Goal: Information Seeking & Learning: Compare options

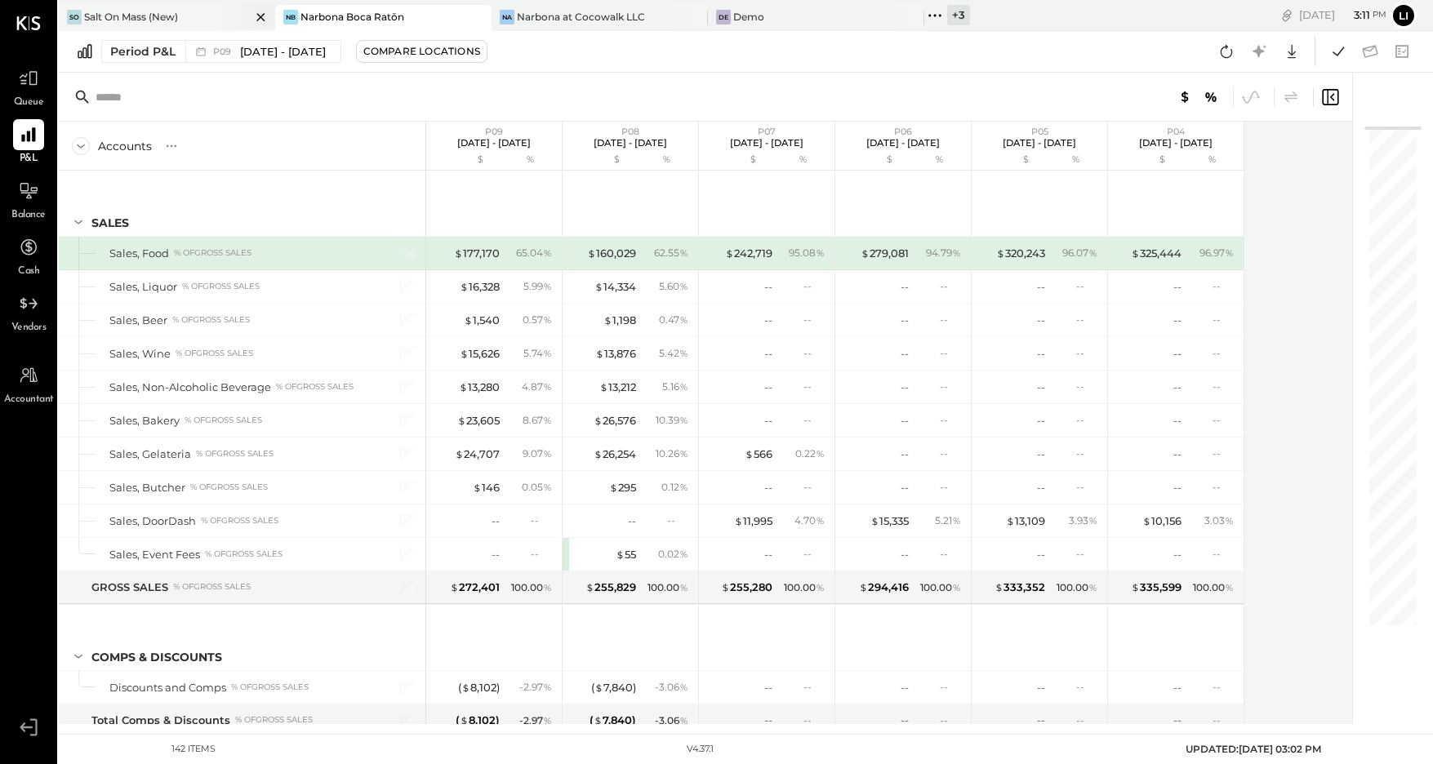
click at [116, 20] on div "Salt On Mass (New)" at bounding box center [131, 17] width 94 height 14
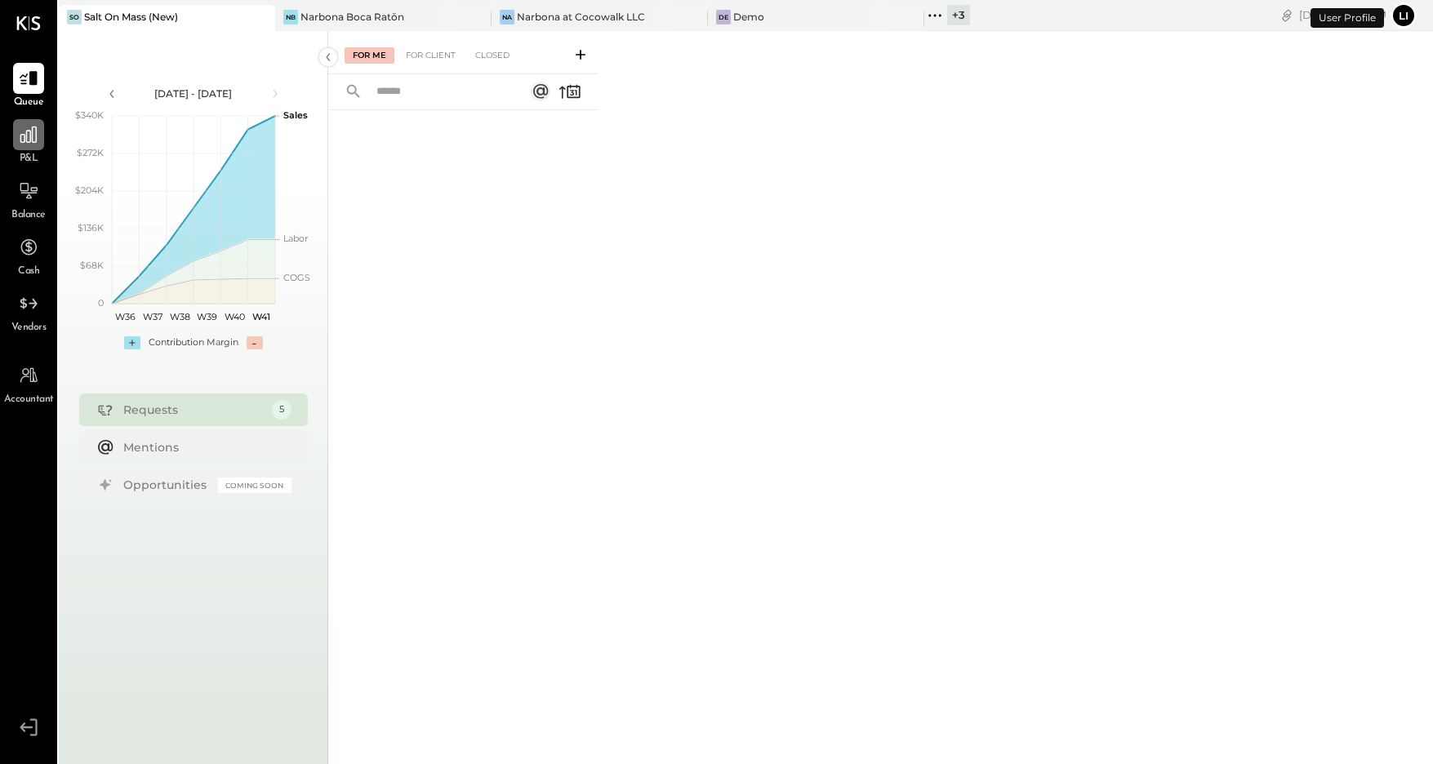
click at [28, 148] on div at bounding box center [28, 134] width 31 height 31
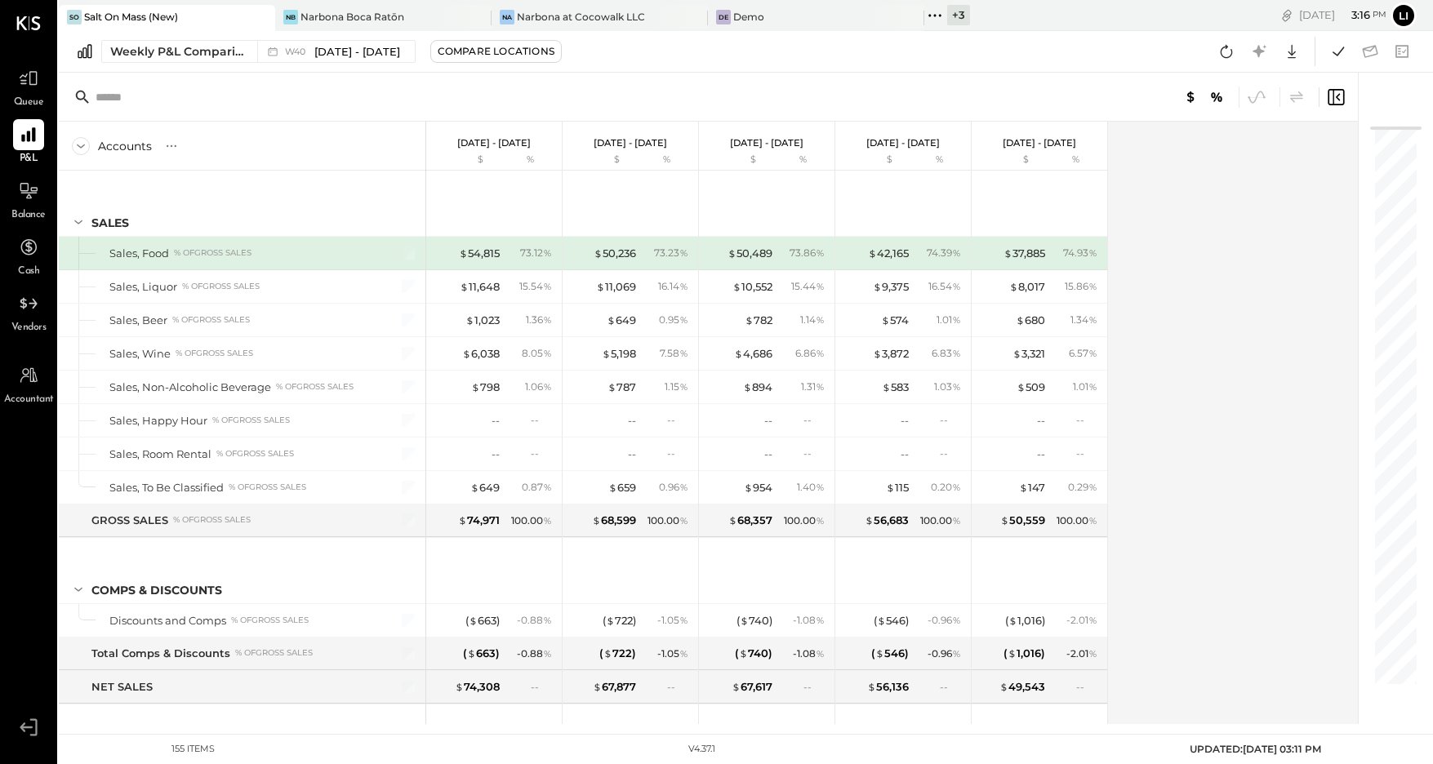
click at [452, 89] on div at bounding box center [708, 97] width 1299 height 49
click at [1220, 56] on icon at bounding box center [1226, 51] width 21 height 21
click at [225, 52] on div "Weekly P&L Comparison" at bounding box center [178, 51] width 137 height 16
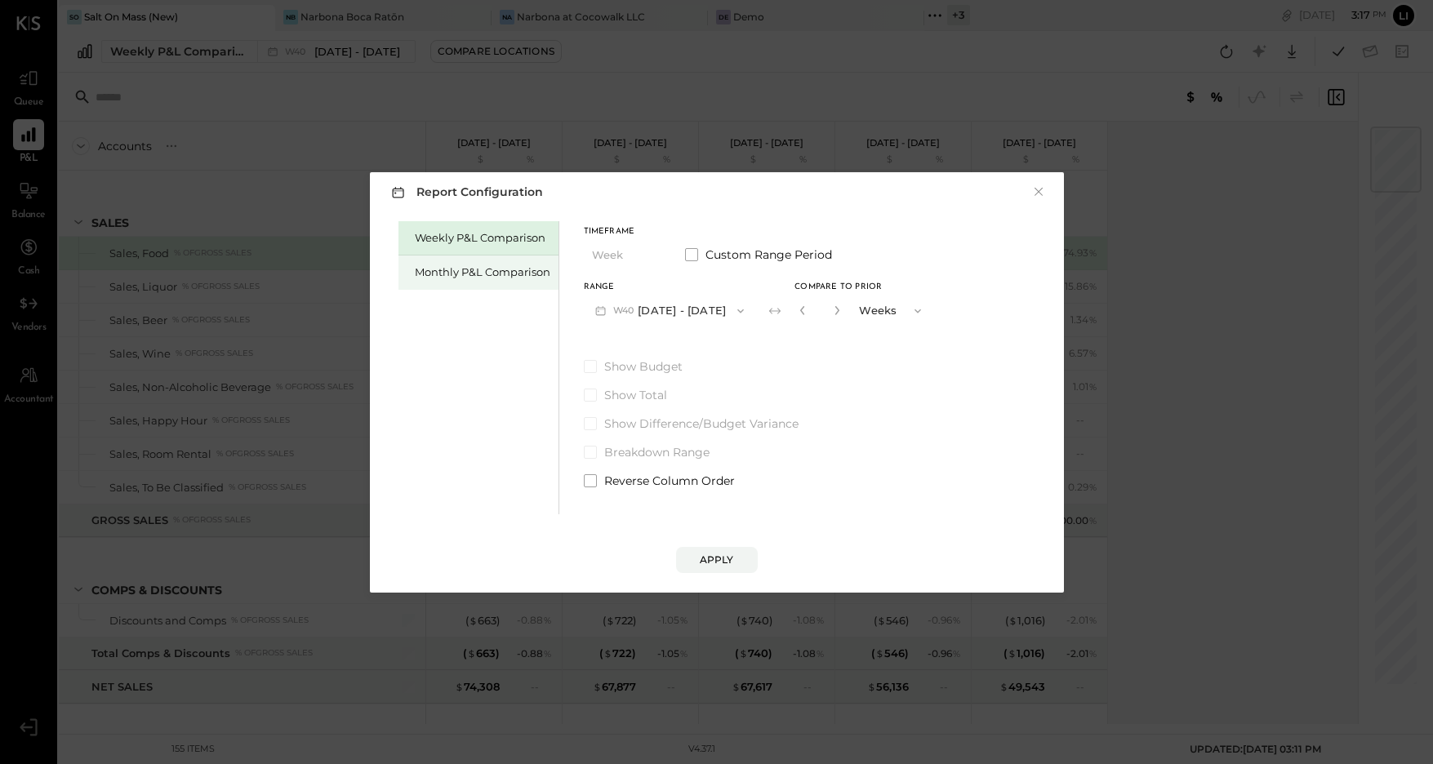
click at [454, 270] on div "Monthly P&L Comparison" at bounding box center [483, 273] width 136 height 16
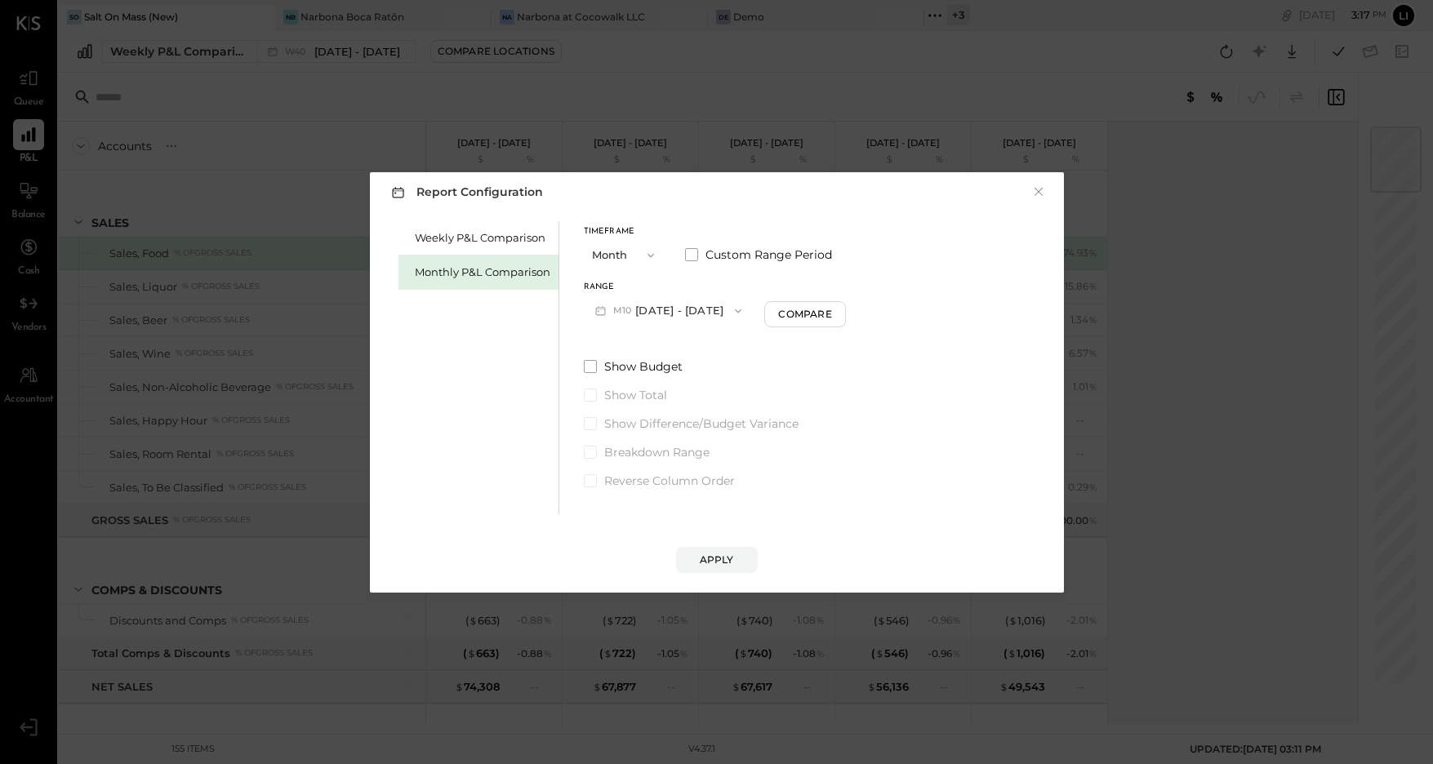
click at [724, 314] on span "button" at bounding box center [734, 311] width 21 height 13
click at [698, 348] on div "M09 Sep 1 - 30, 2025" at bounding box center [678, 348] width 186 height 34
click at [807, 317] on div "Compare" at bounding box center [807, 314] width 53 height 14
click at [836, 312] on button "button" at bounding box center [837, 310] width 13 height 18
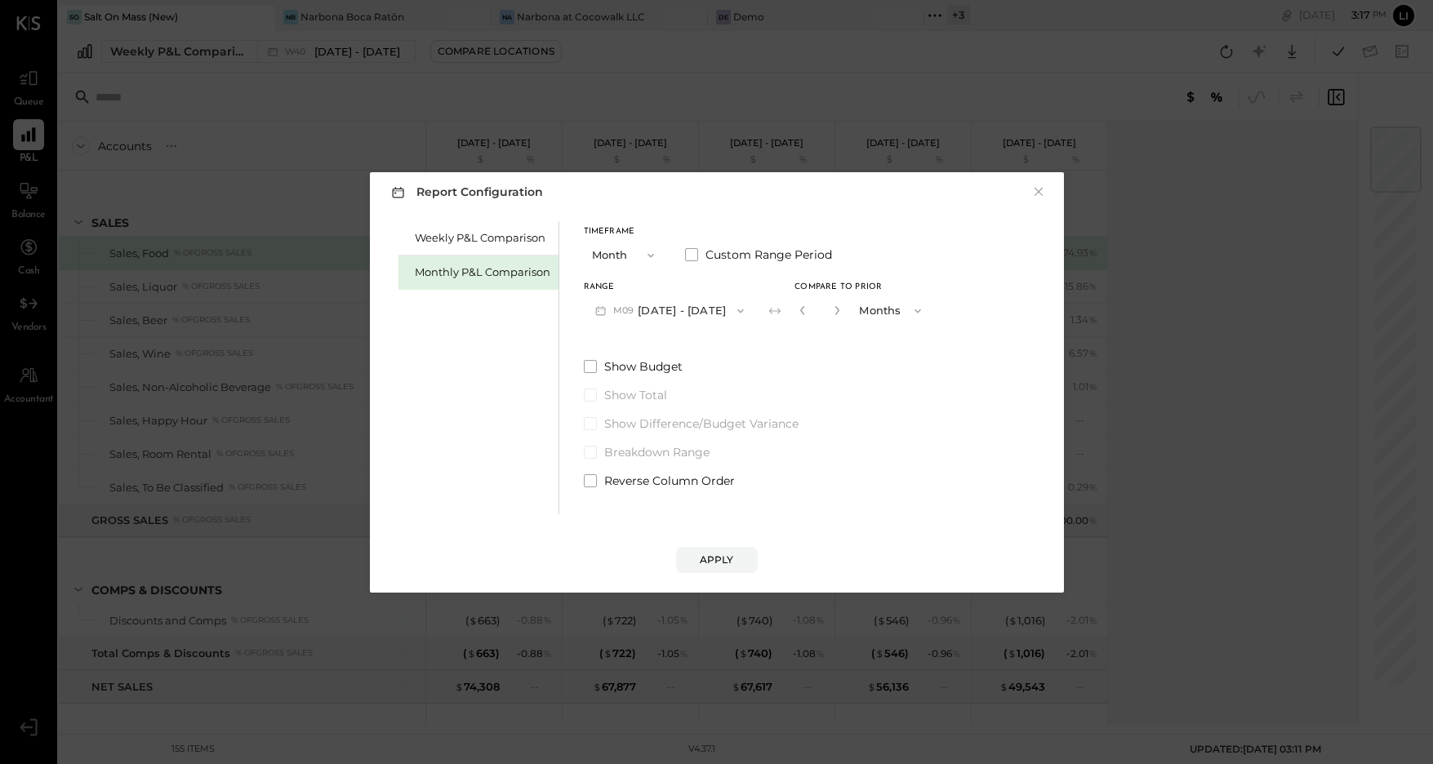
click at [836, 312] on button "button" at bounding box center [837, 310] width 13 height 18
type input "*"
click at [709, 557] on div "Apply" at bounding box center [717, 560] width 34 height 14
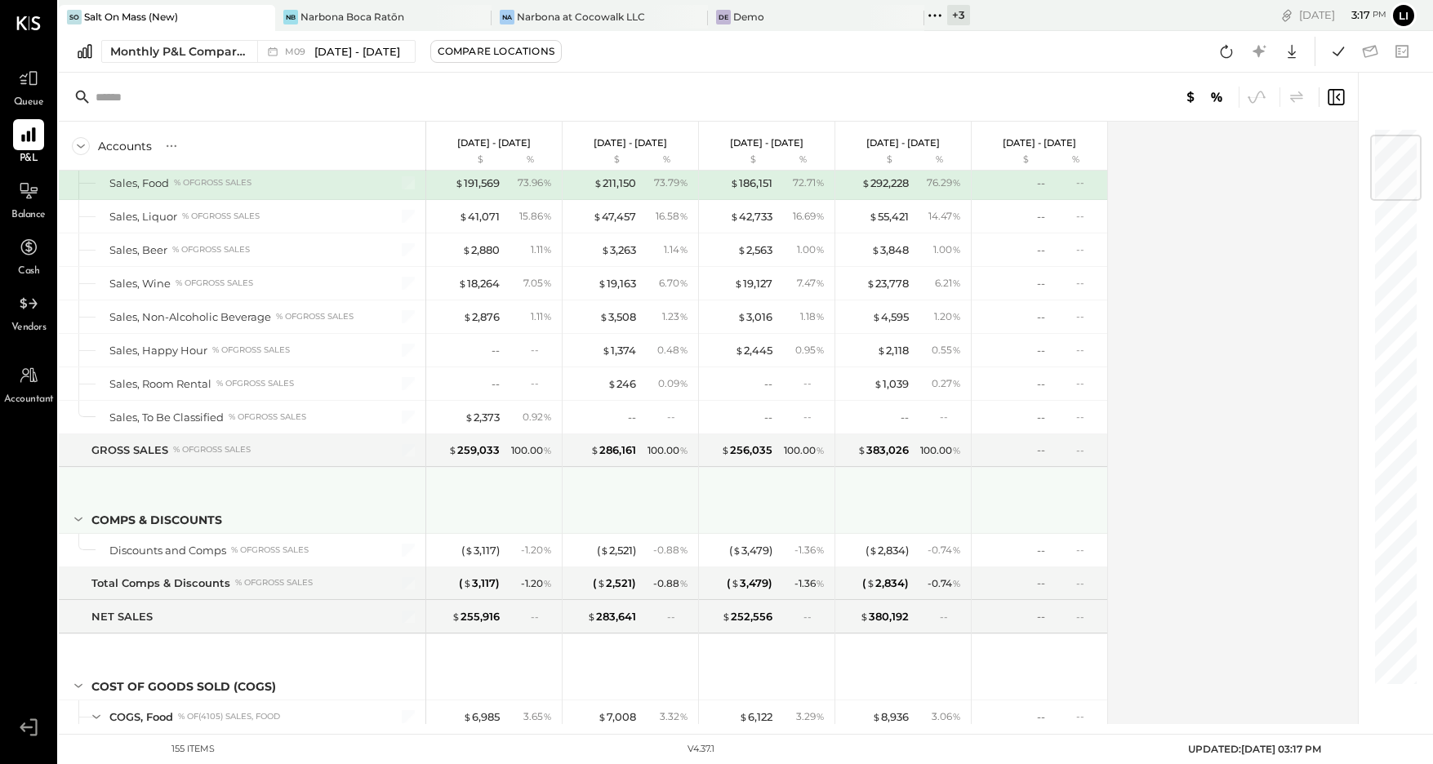
scroll to position [71, 0]
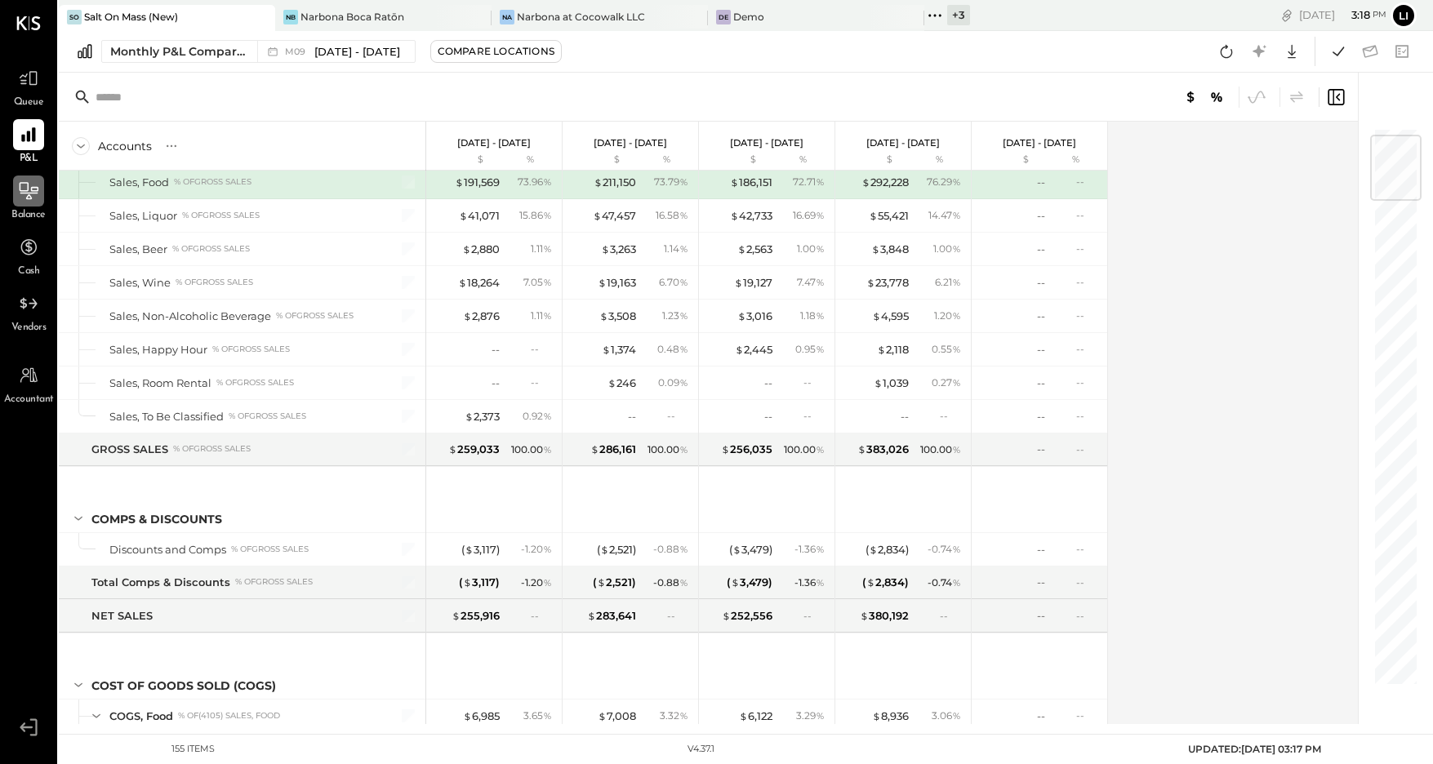
click at [37, 185] on icon at bounding box center [28, 191] width 21 height 21
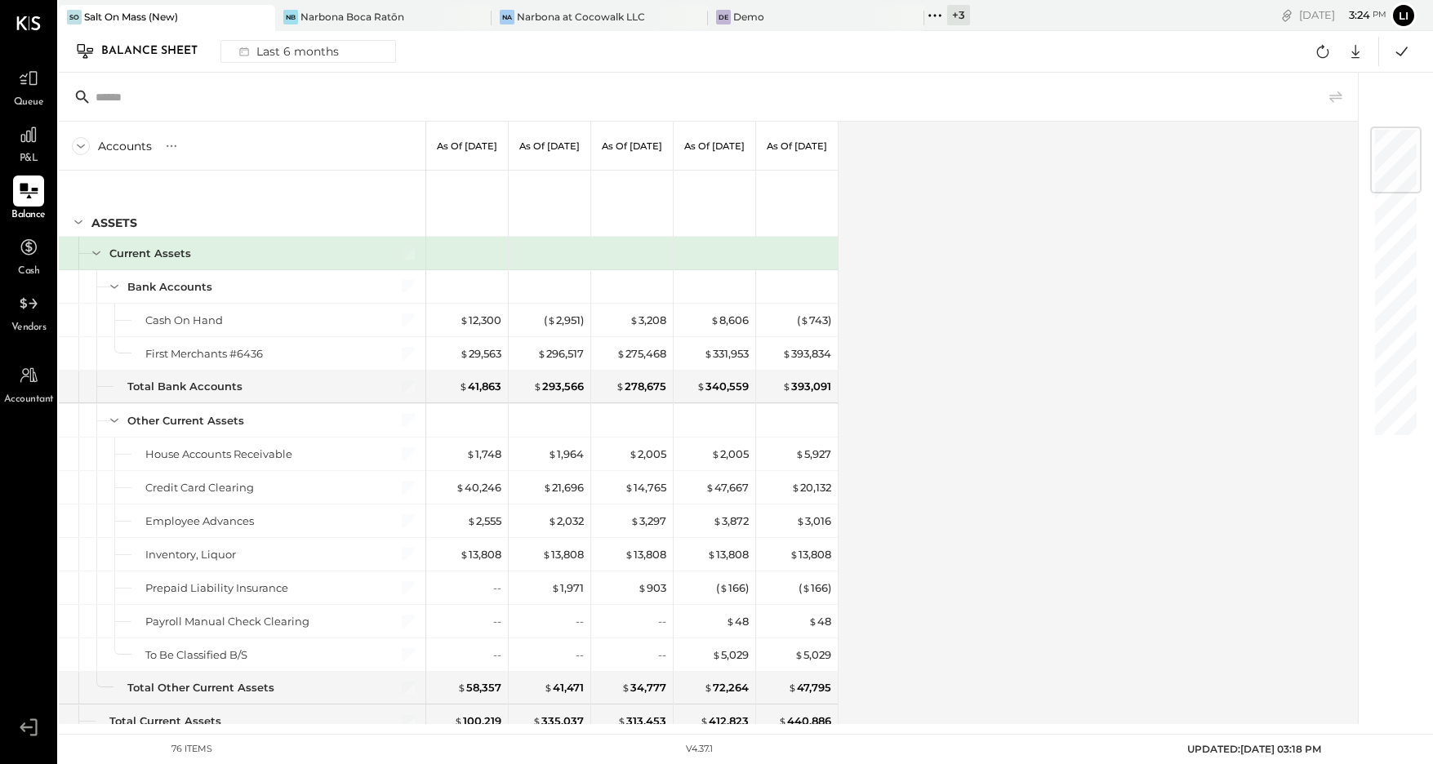
click at [38, 151] on div "P&L" at bounding box center [28, 142] width 31 height 47
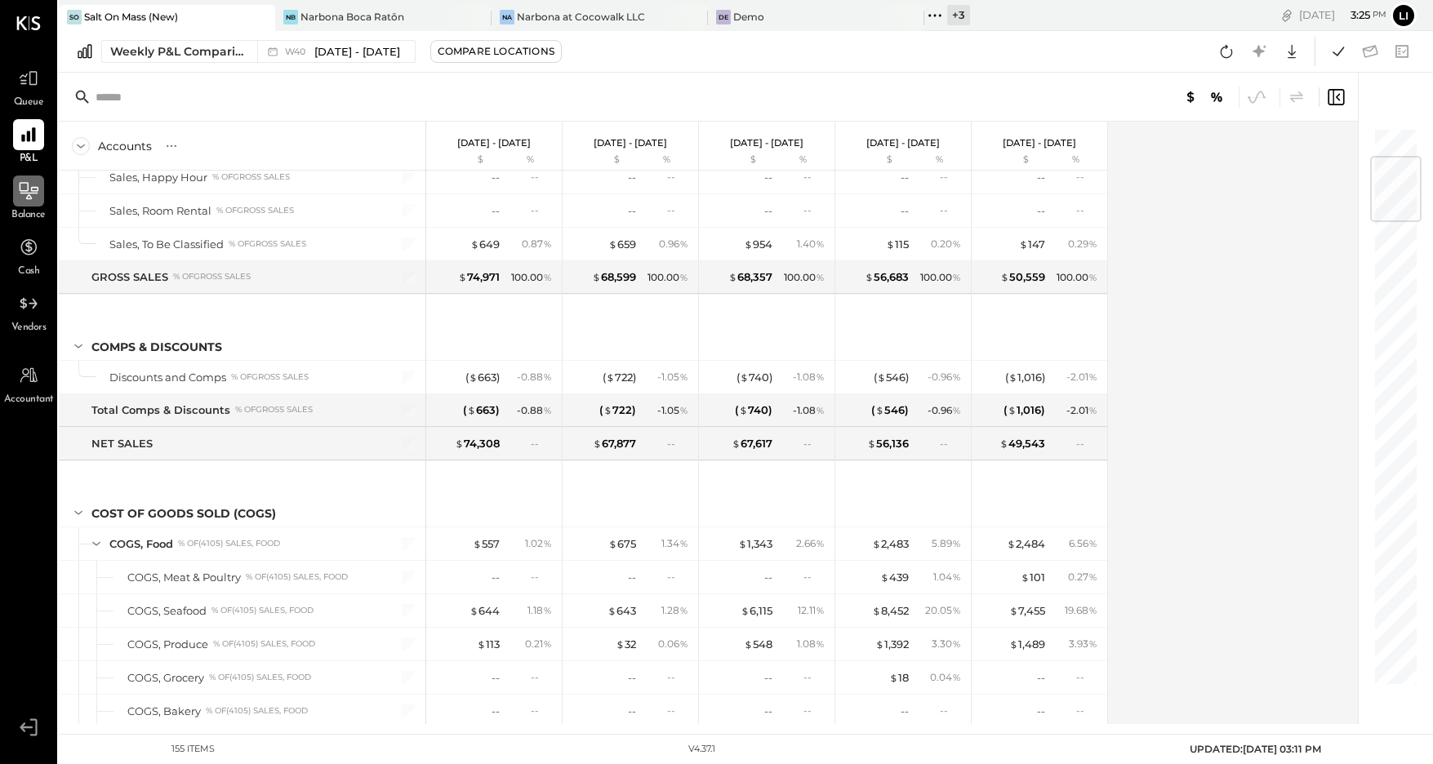
scroll to position [492, 0]
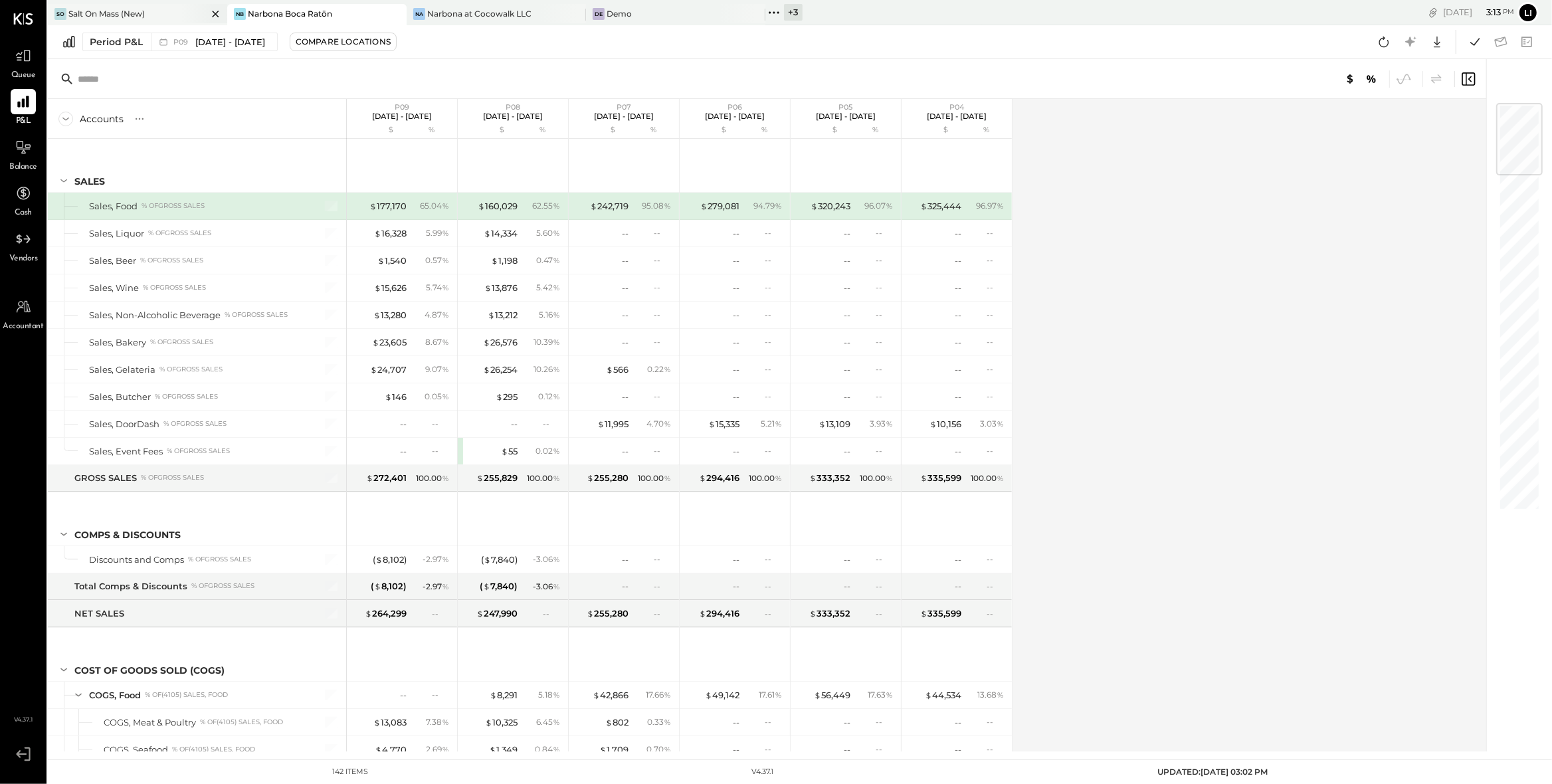
click at [136, 13] on div "Salt On Mass (New)" at bounding box center [107, 14] width 76 height 11
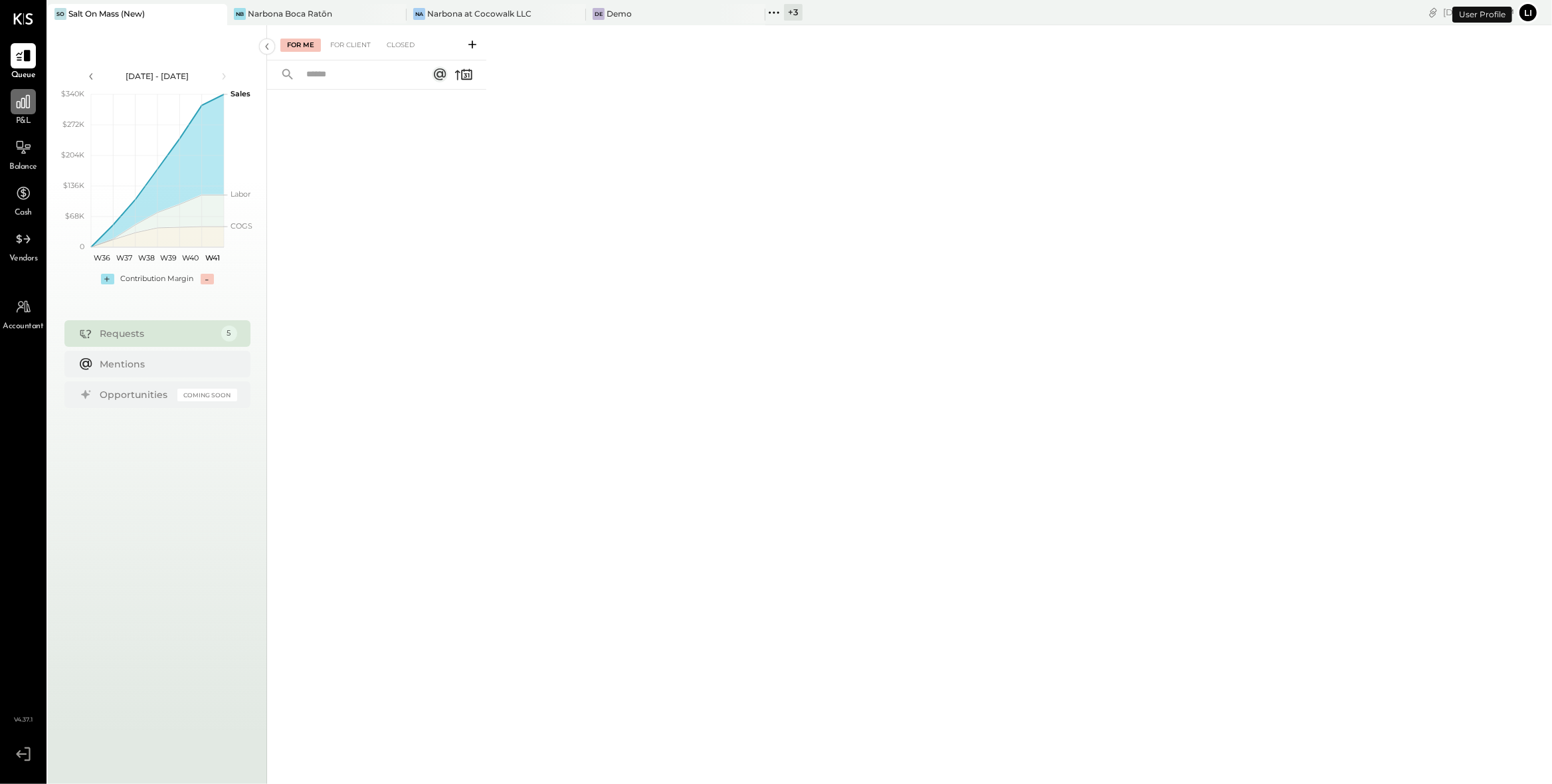
click at [19, 107] on icon at bounding box center [23, 101] width 17 height 17
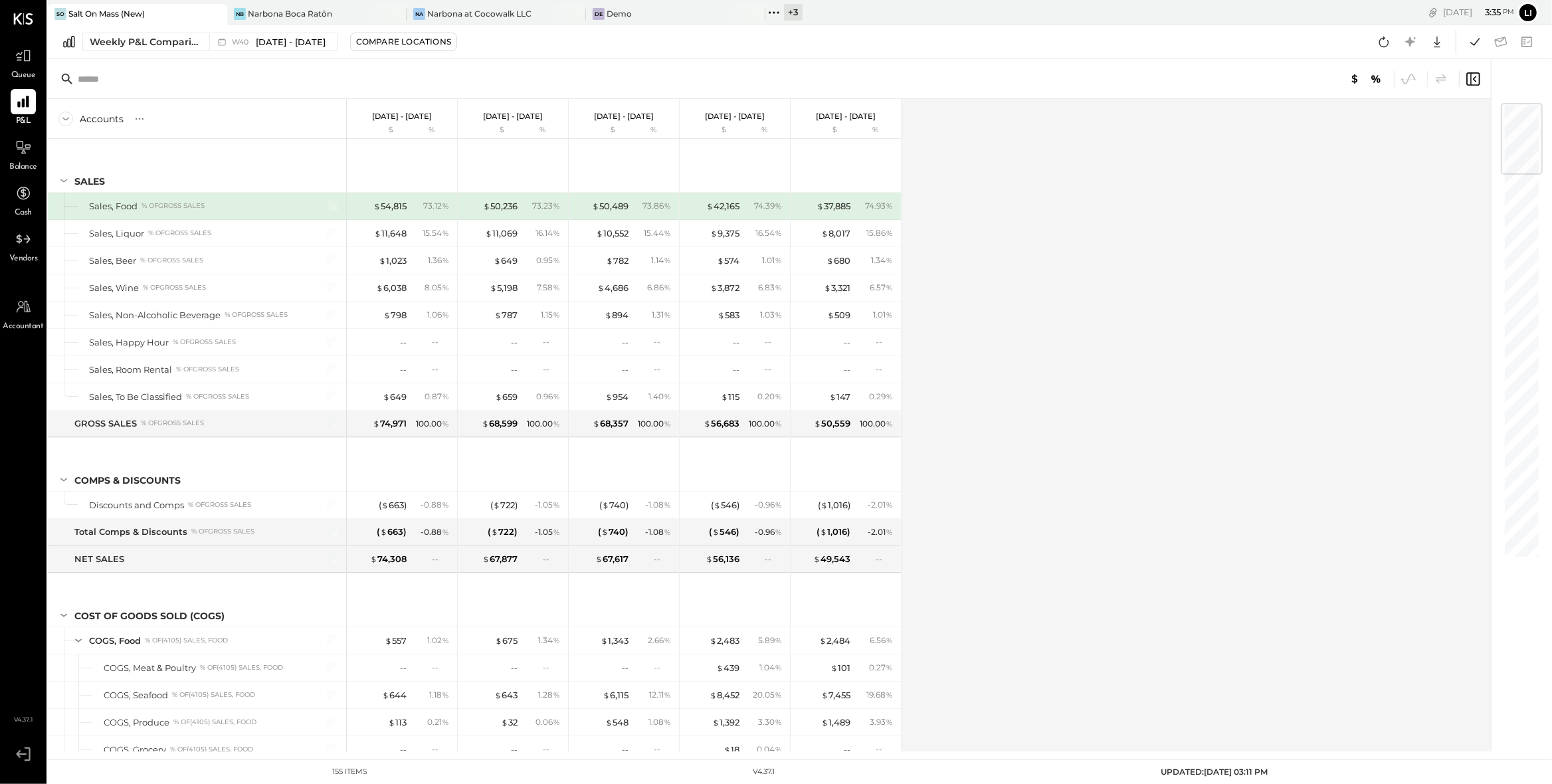
click at [774, 11] on icon at bounding box center [774, 12] width 17 height 17
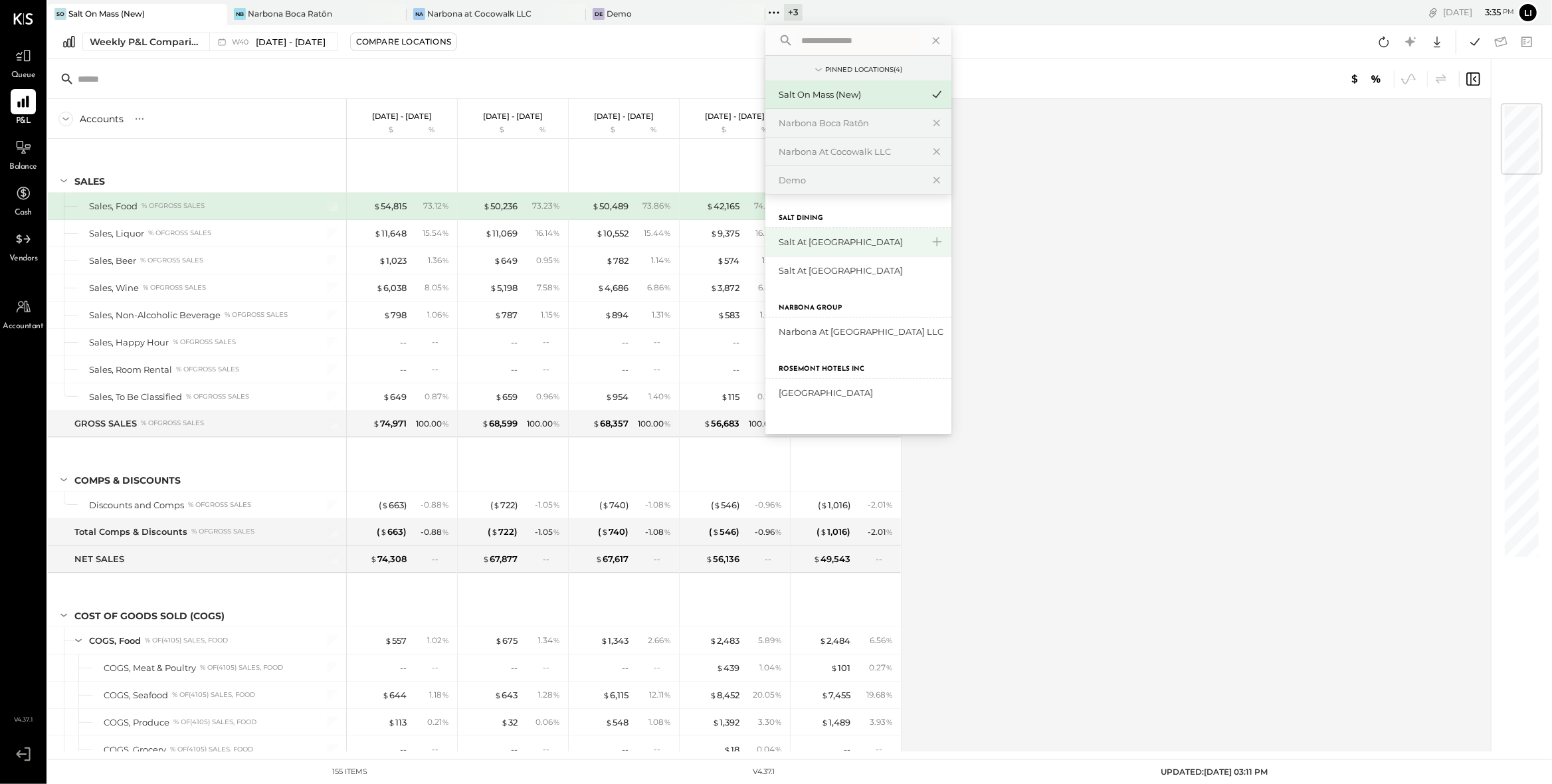
click at [830, 241] on div "Salt at [GEOGRAPHIC_DATA]" at bounding box center [850, 242] width 143 height 13
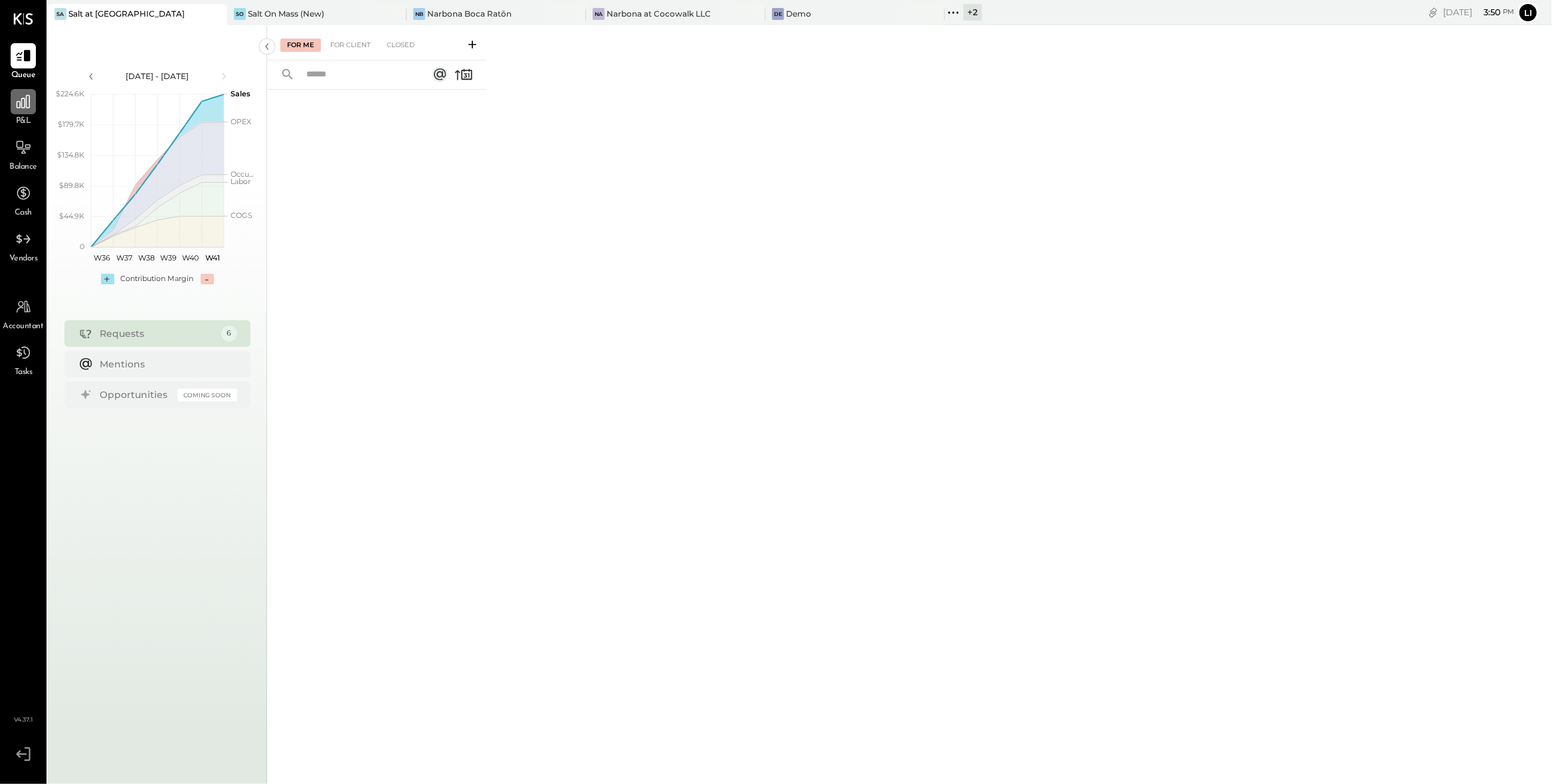
click at [20, 109] on icon at bounding box center [23, 101] width 17 height 17
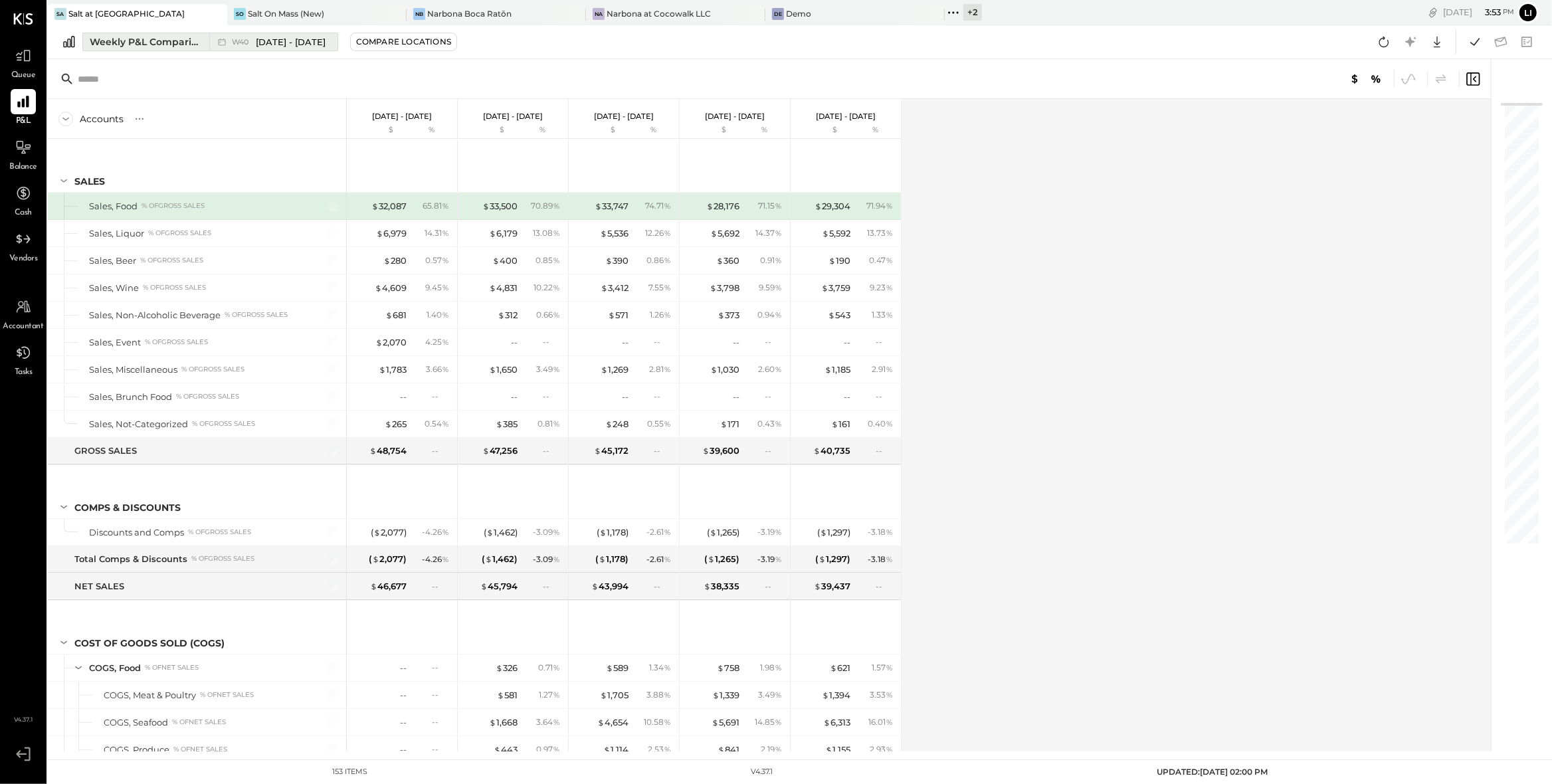
click at [292, 33] on button "Weekly P&L Comparison W40 [DATE] - [DATE]" at bounding box center [210, 41] width 255 height 19
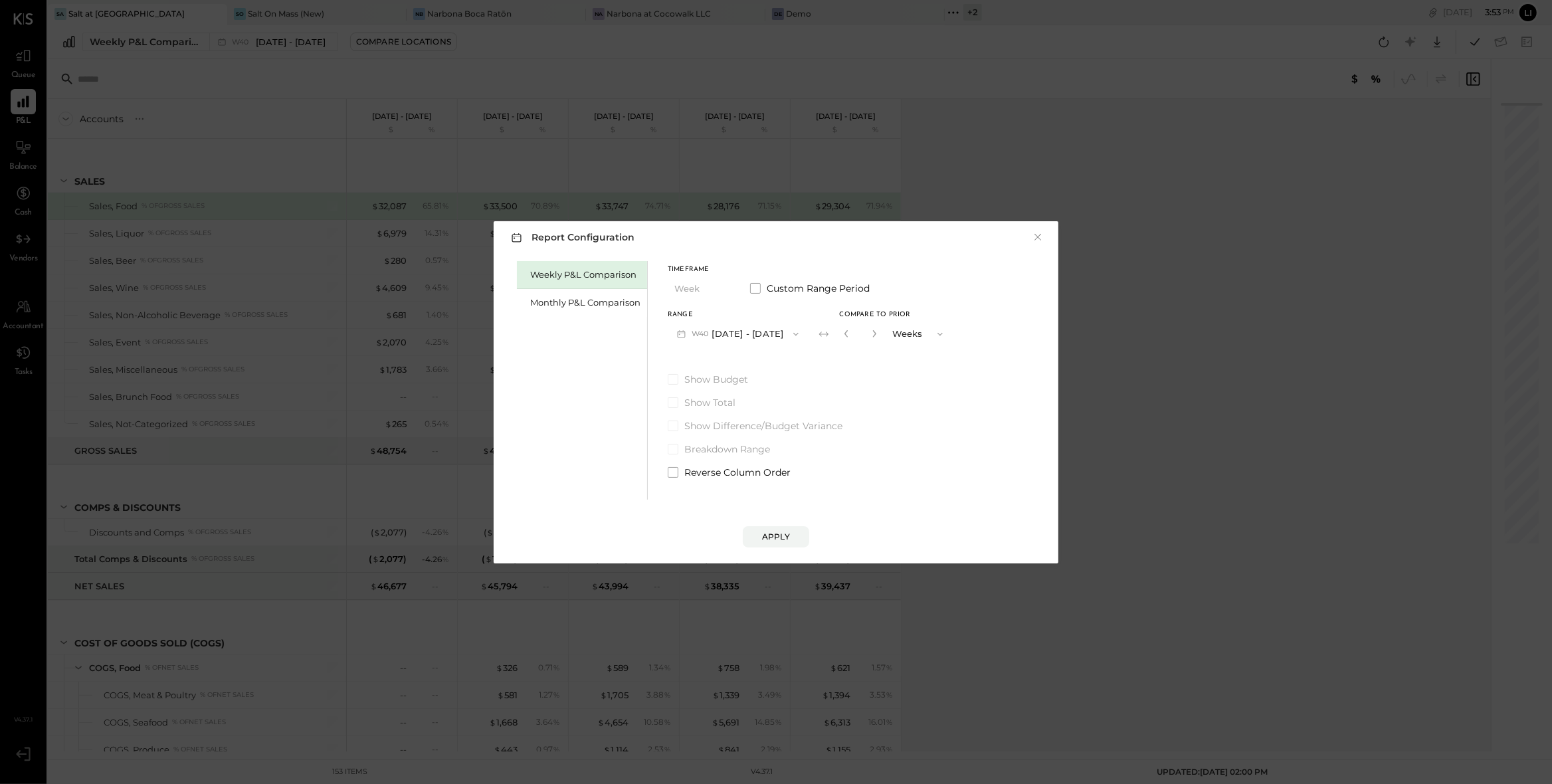
click at [598, 322] on div "Weekly P&L Comparison Monthly P&L Comparison" at bounding box center [582, 380] width 131 height 238
click at [594, 312] on div "Monthly P&L Comparison" at bounding box center [582, 303] width 130 height 28
click at [770, 332] on button "M10 [DATE] - [DATE]" at bounding box center [737, 333] width 138 height 24
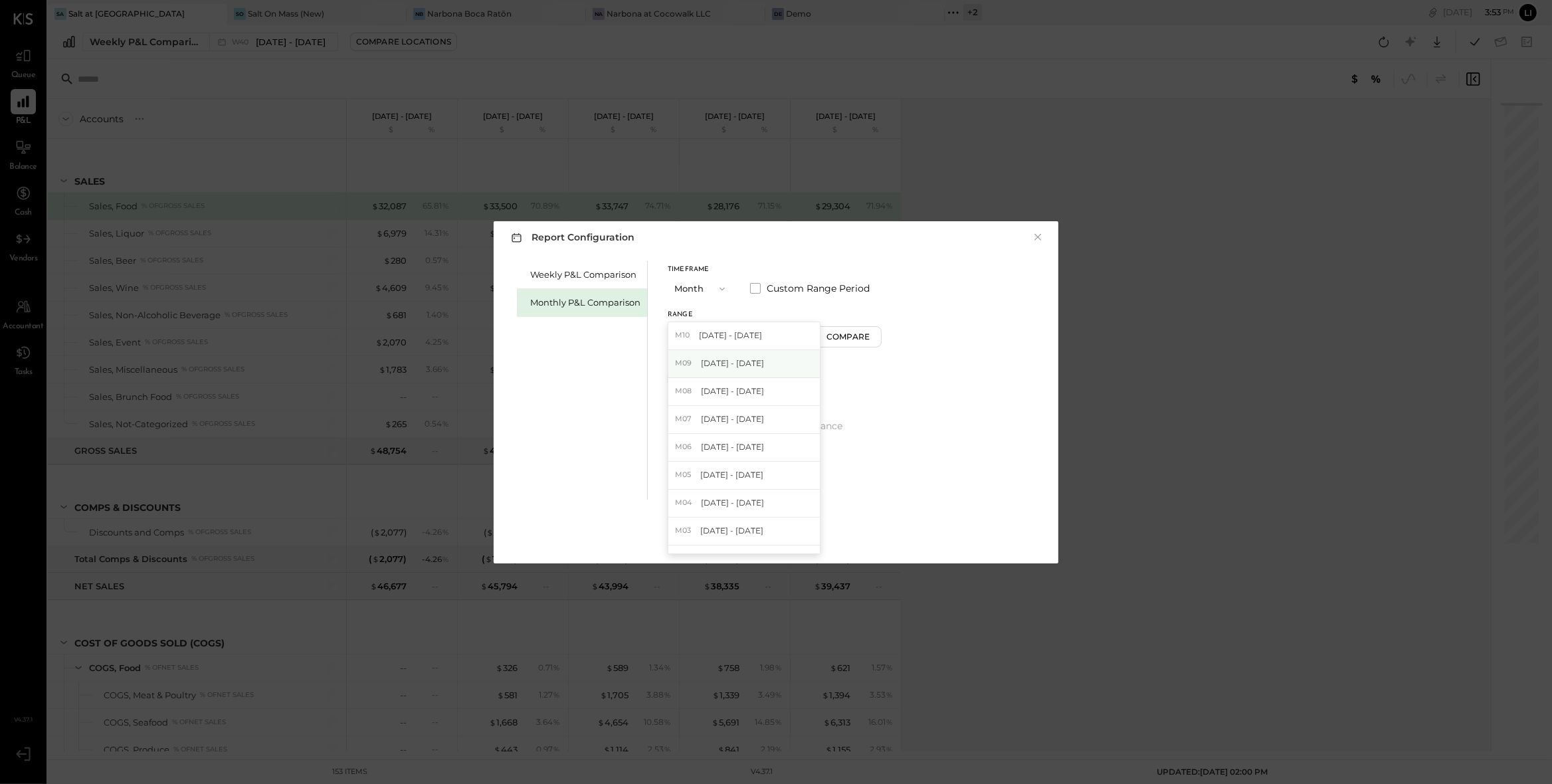
click at [742, 365] on span "[DATE] - [DATE]" at bounding box center [733, 363] width 63 height 11
click at [849, 342] on button "Compare" at bounding box center [851, 337] width 67 height 21
click at [871, 336] on icon "button" at bounding box center [874, 333] width 8 height 8
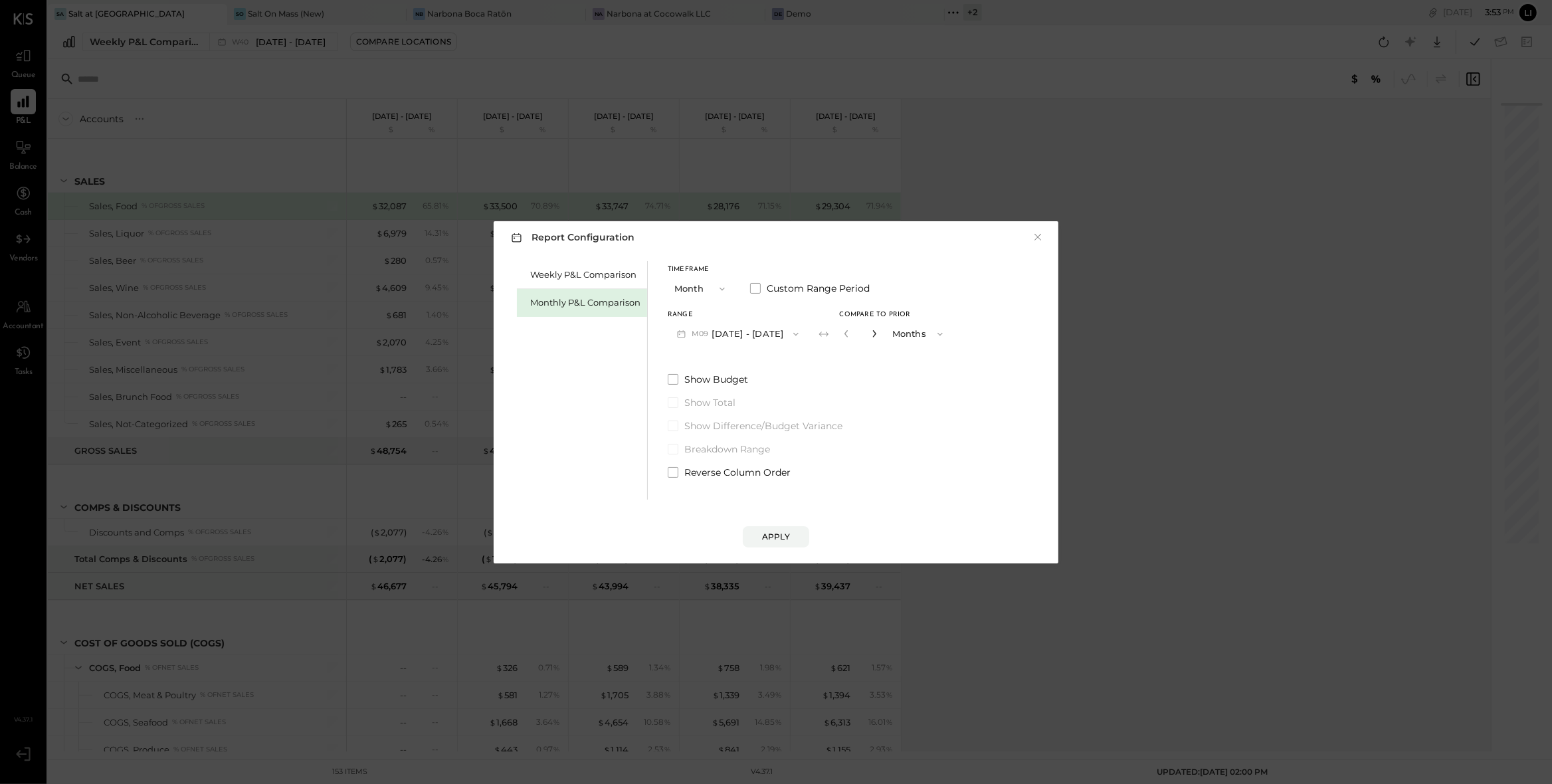
type input "*"
click at [791, 529] on button "Apply" at bounding box center [776, 537] width 67 height 21
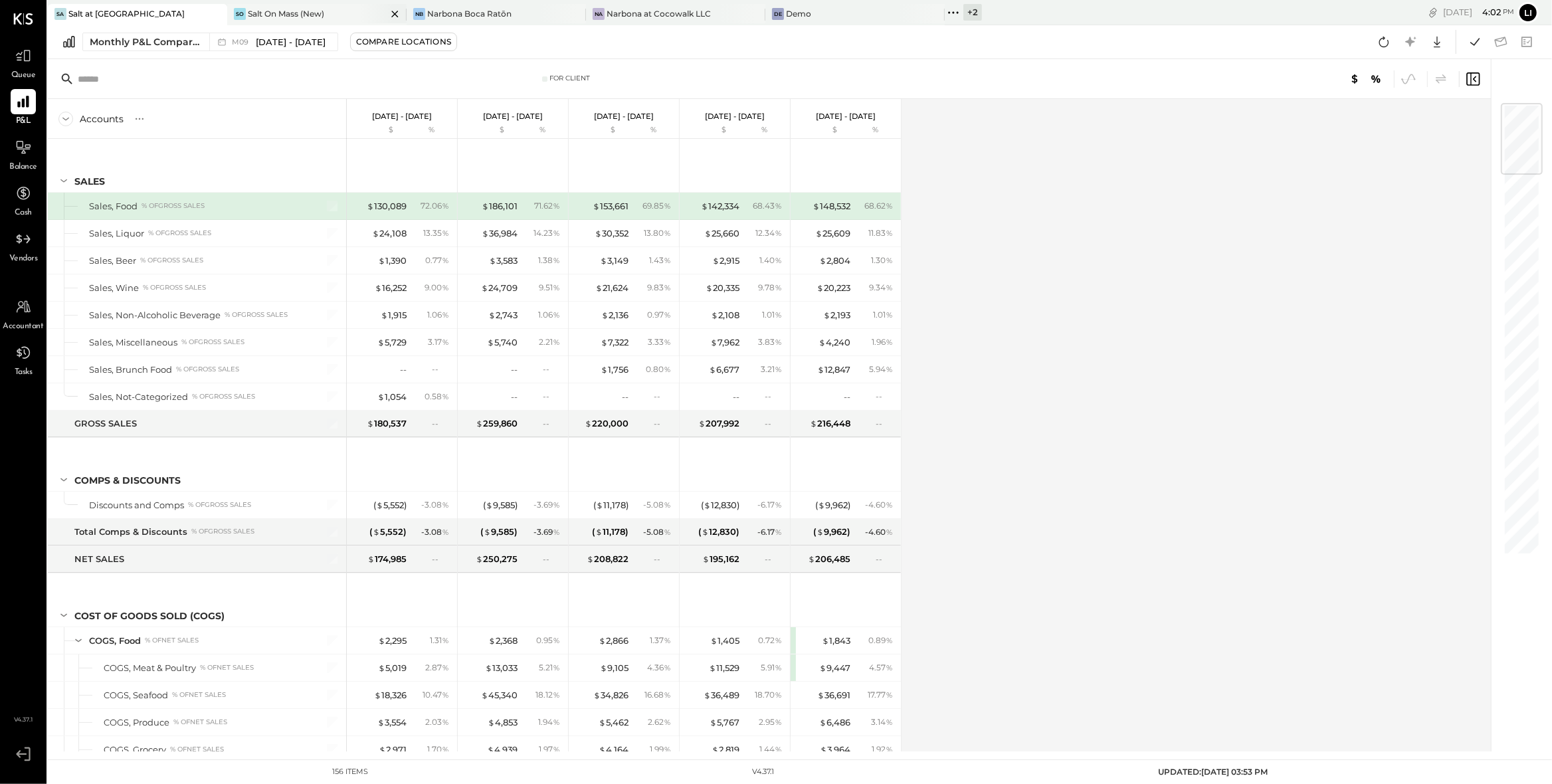
click at [279, 10] on div "Salt On Mass (New)" at bounding box center [286, 14] width 76 height 11
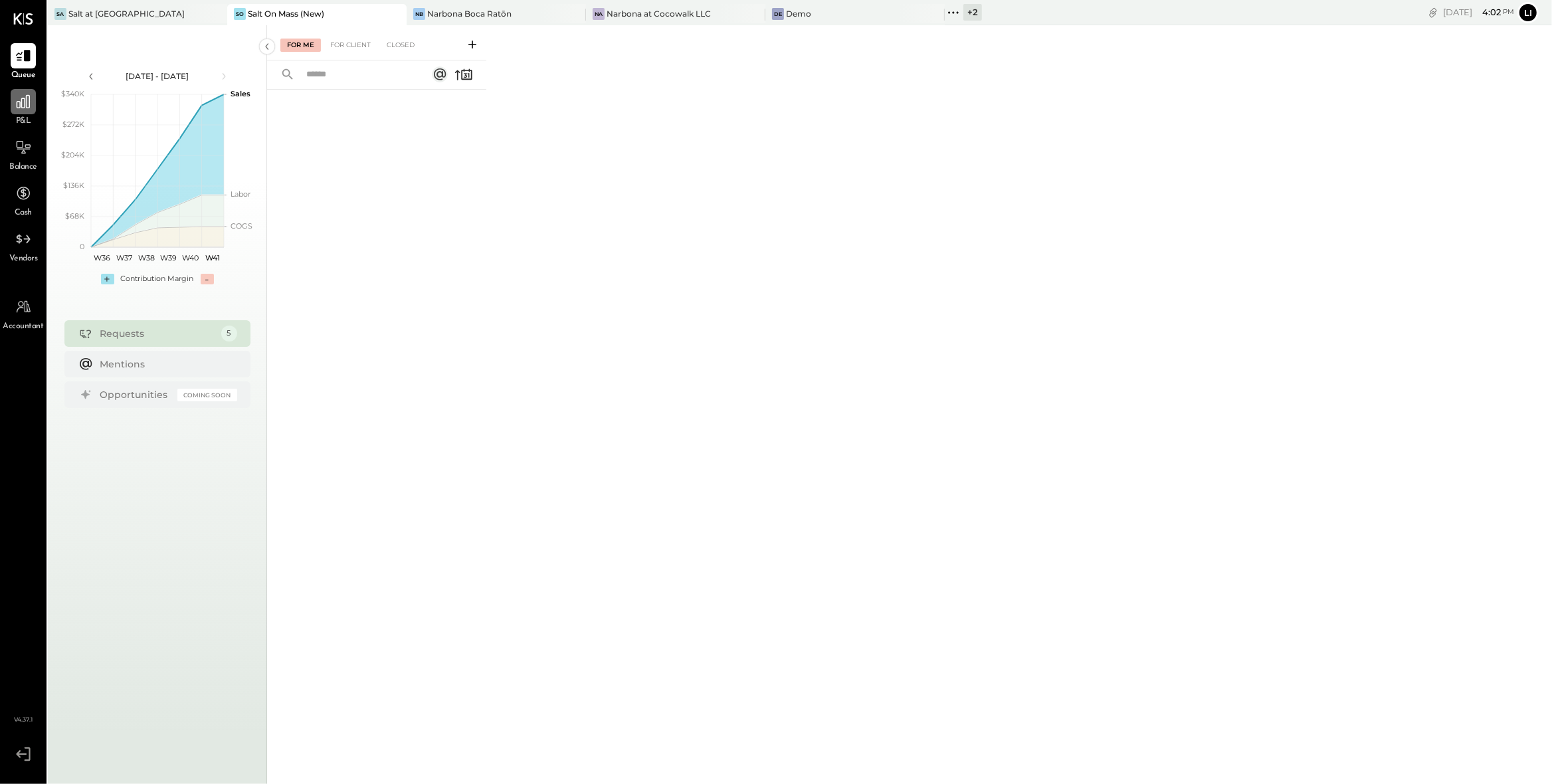
click at [23, 111] on div at bounding box center [23, 101] width 25 height 25
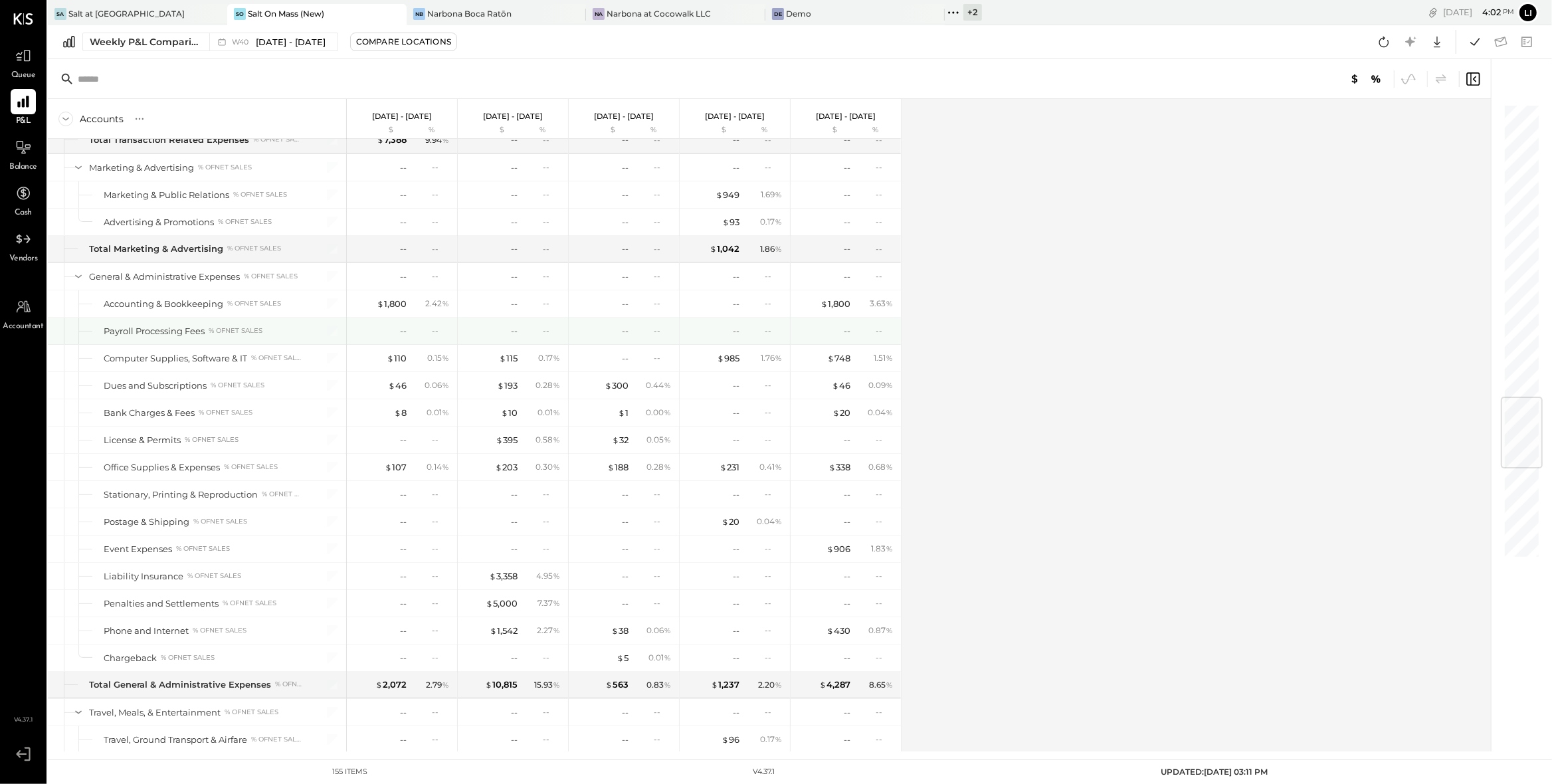
scroll to position [2483, 0]
click at [1069, 417] on div "Accounts S % GL Sep 29 - Oct 5, 2025 $ % Sep 22 - 28, 2025 $ % Sep 15 - 21, 202…" at bounding box center [770, 425] width 1445 height 652
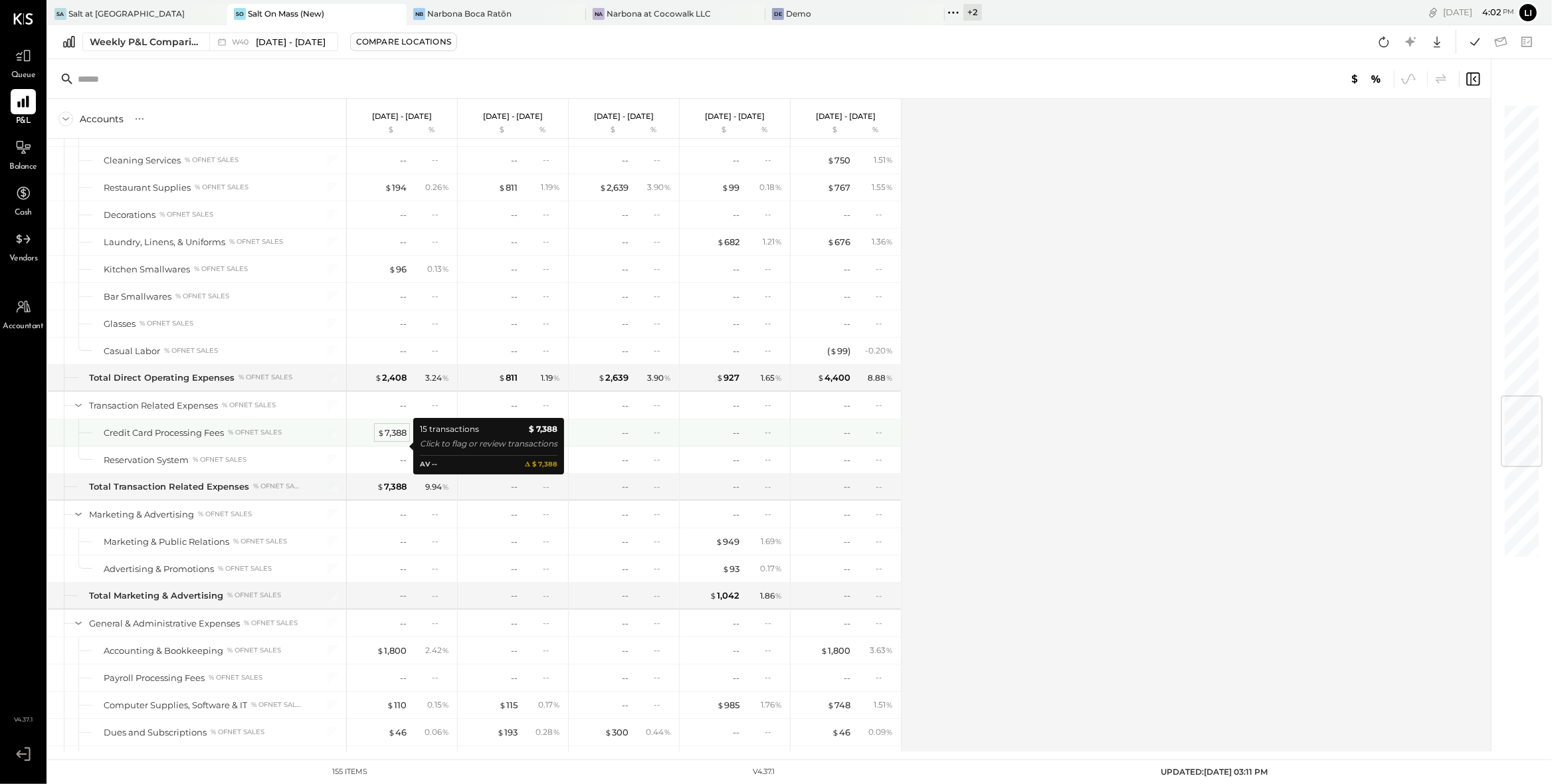
click at [397, 439] on div "$ 7,388" at bounding box center [392, 433] width 29 height 13
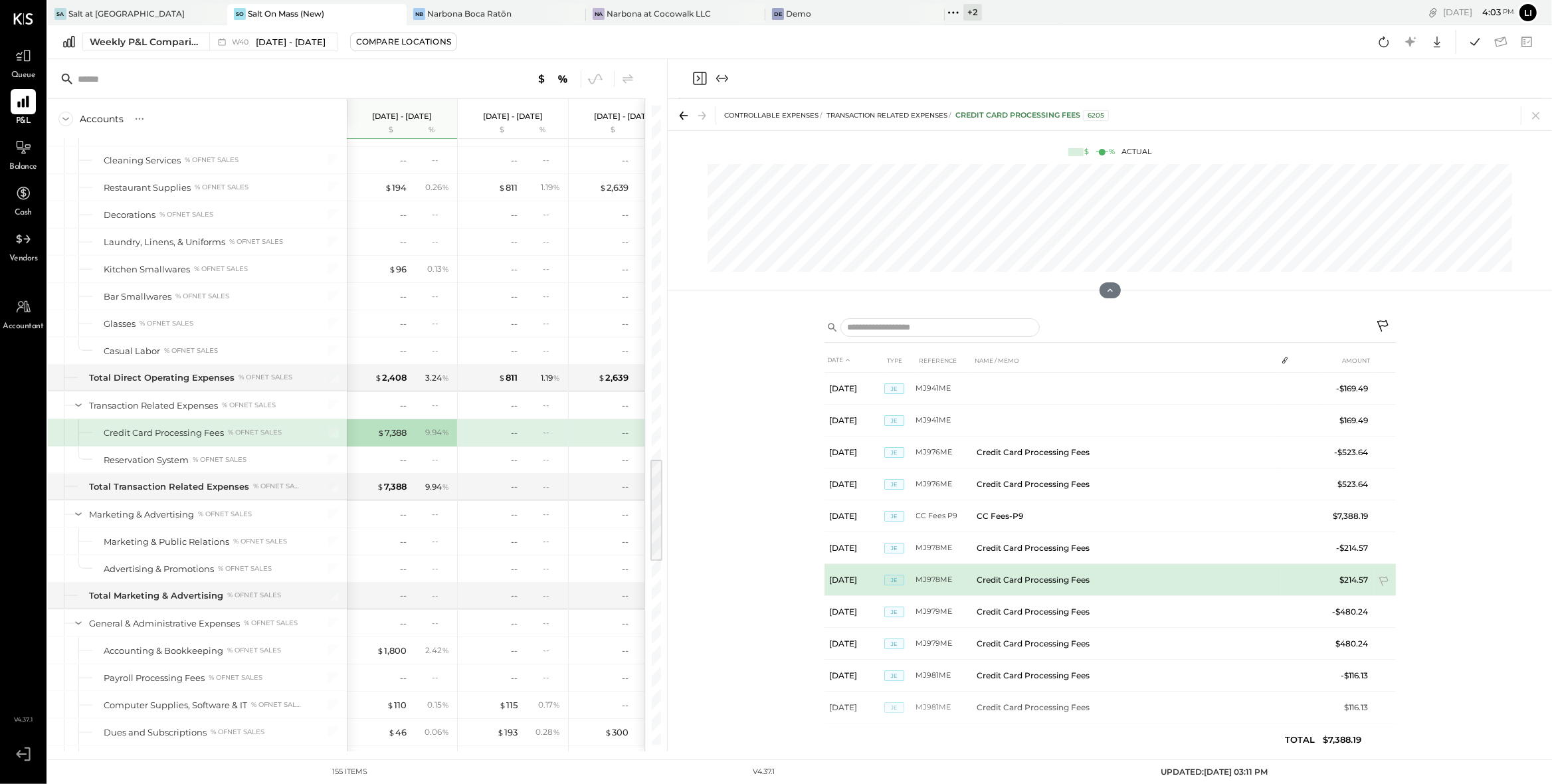
scroll to position [148, 0]
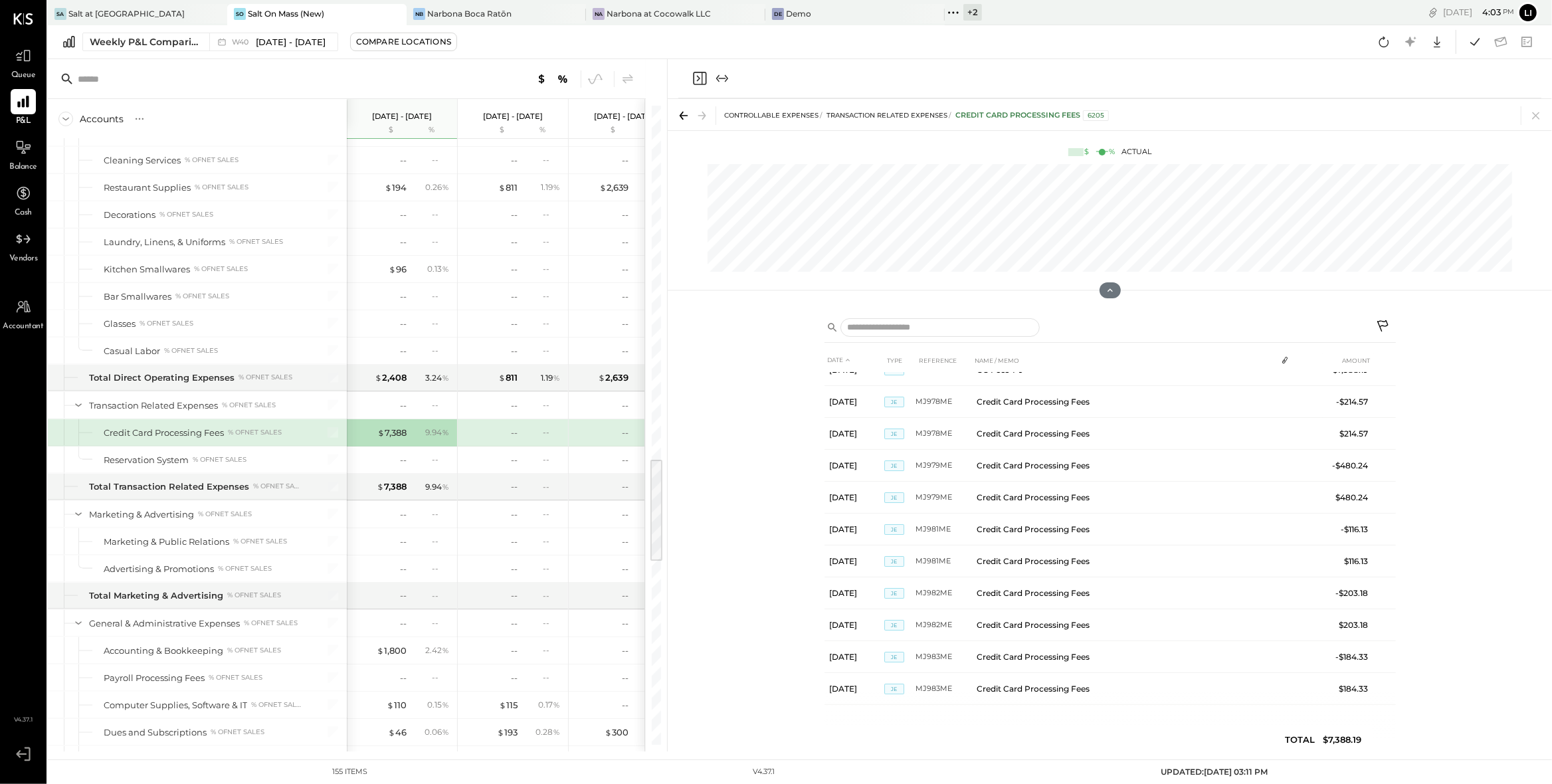
click at [700, 81] on icon "Close panel" at bounding box center [700, 79] width 16 height 16
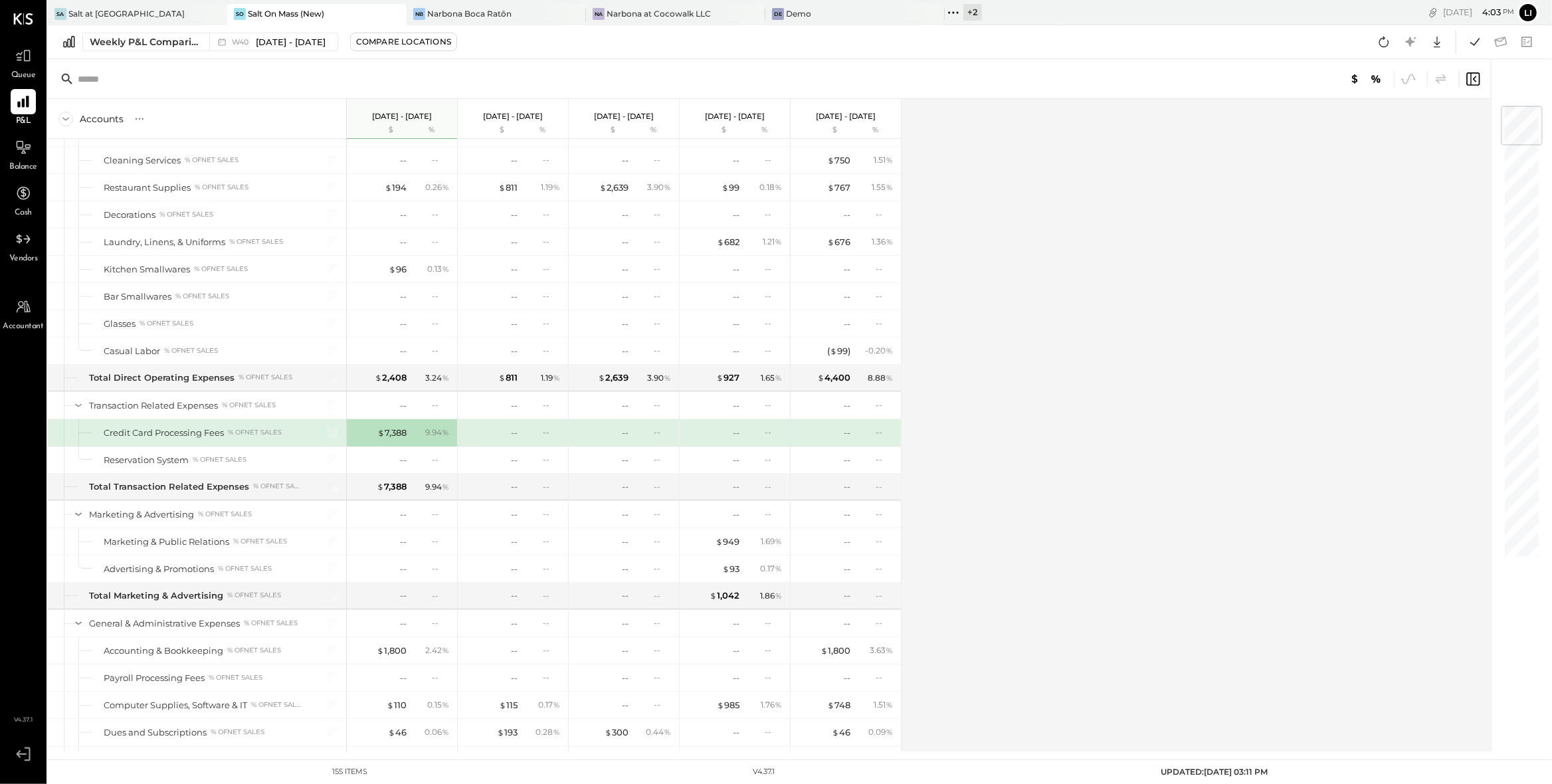
click at [1289, 121] on div "Accounts S % GL Sep 29 - Oct 5, 2025 $ % Sep 22 - 28, 2025 $ % Sep 15 - 21, 202…" at bounding box center [770, 425] width 1445 height 652
click at [1484, 35] on button at bounding box center [1475, 41] width 24 height 24
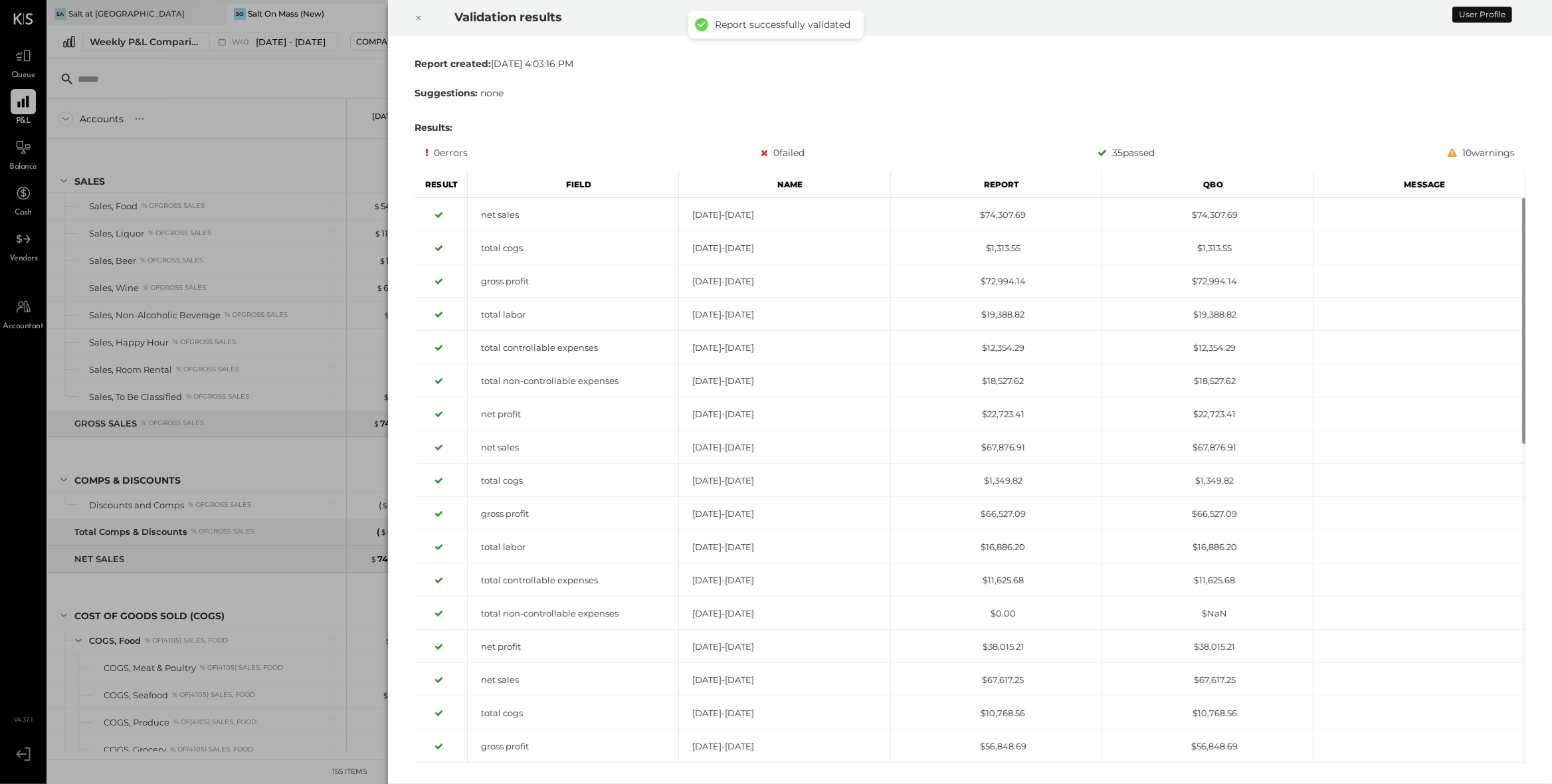
scroll to position [2127, 0]
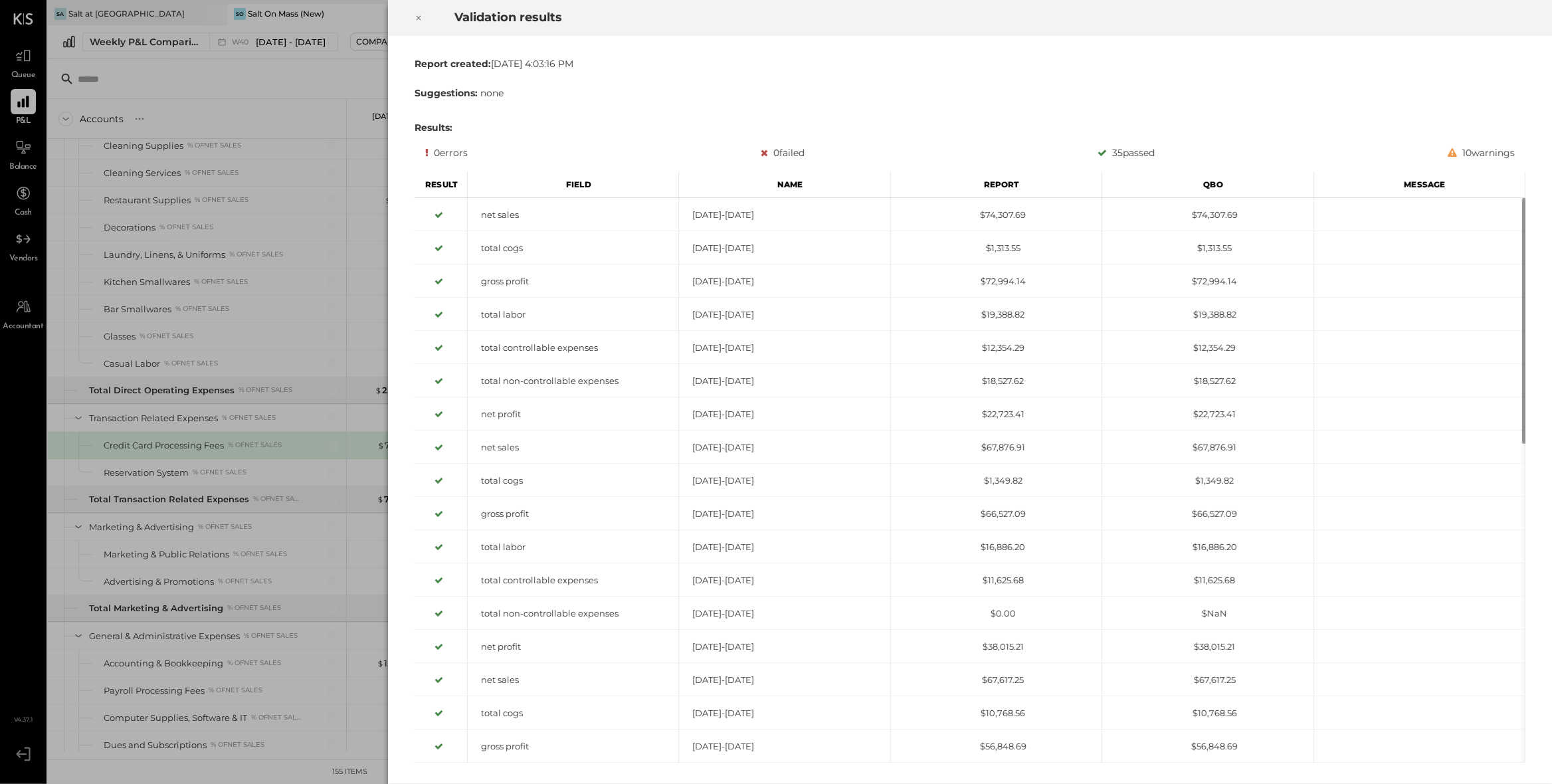
click at [416, 15] on icon at bounding box center [419, 18] width 8 height 16
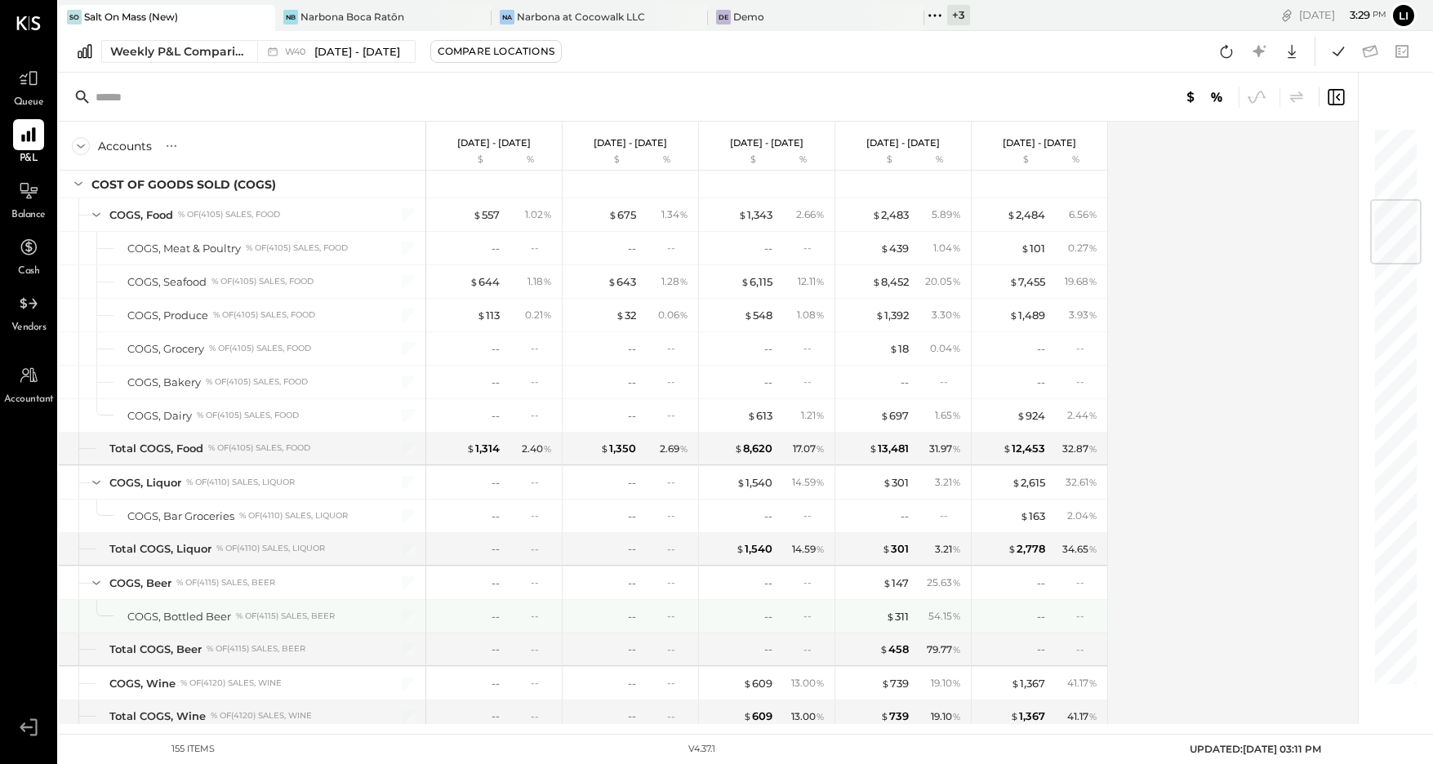
scroll to position [607, 0]
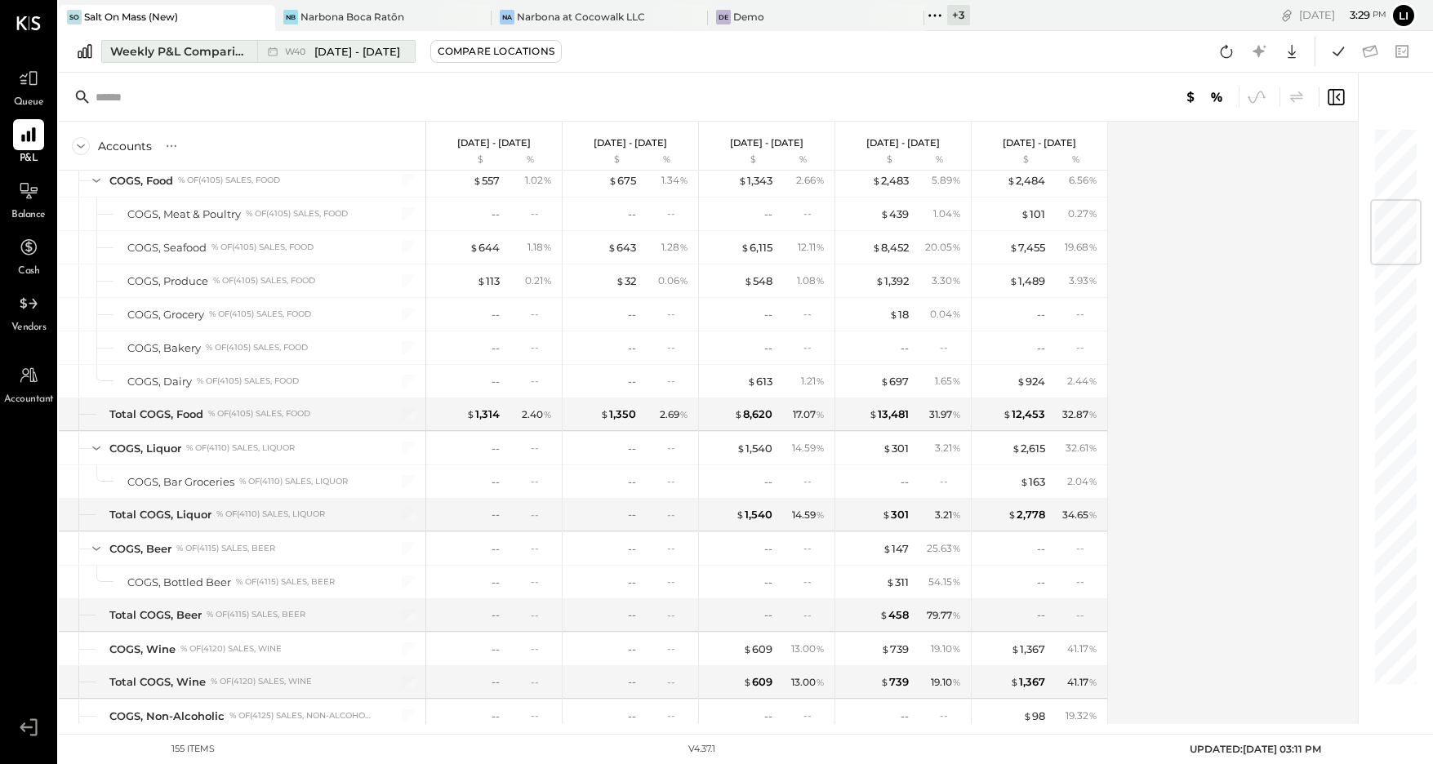
click at [156, 48] on div "Weekly P&L Comparison" at bounding box center [178, 51] width 137 height 16
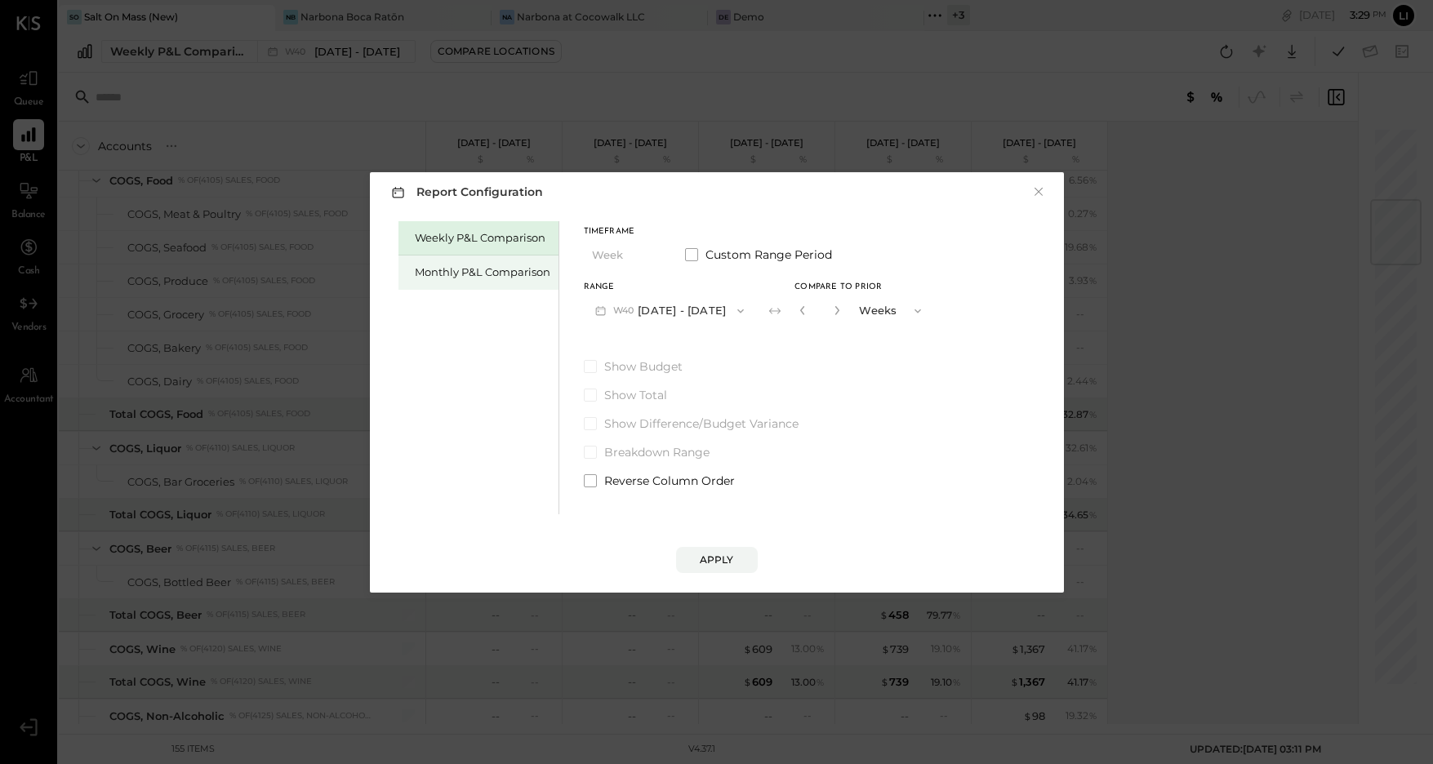
click at [478, 280] on div "Monthly P&L Comparison" at bounding box center [479, 273] width 160 height 34
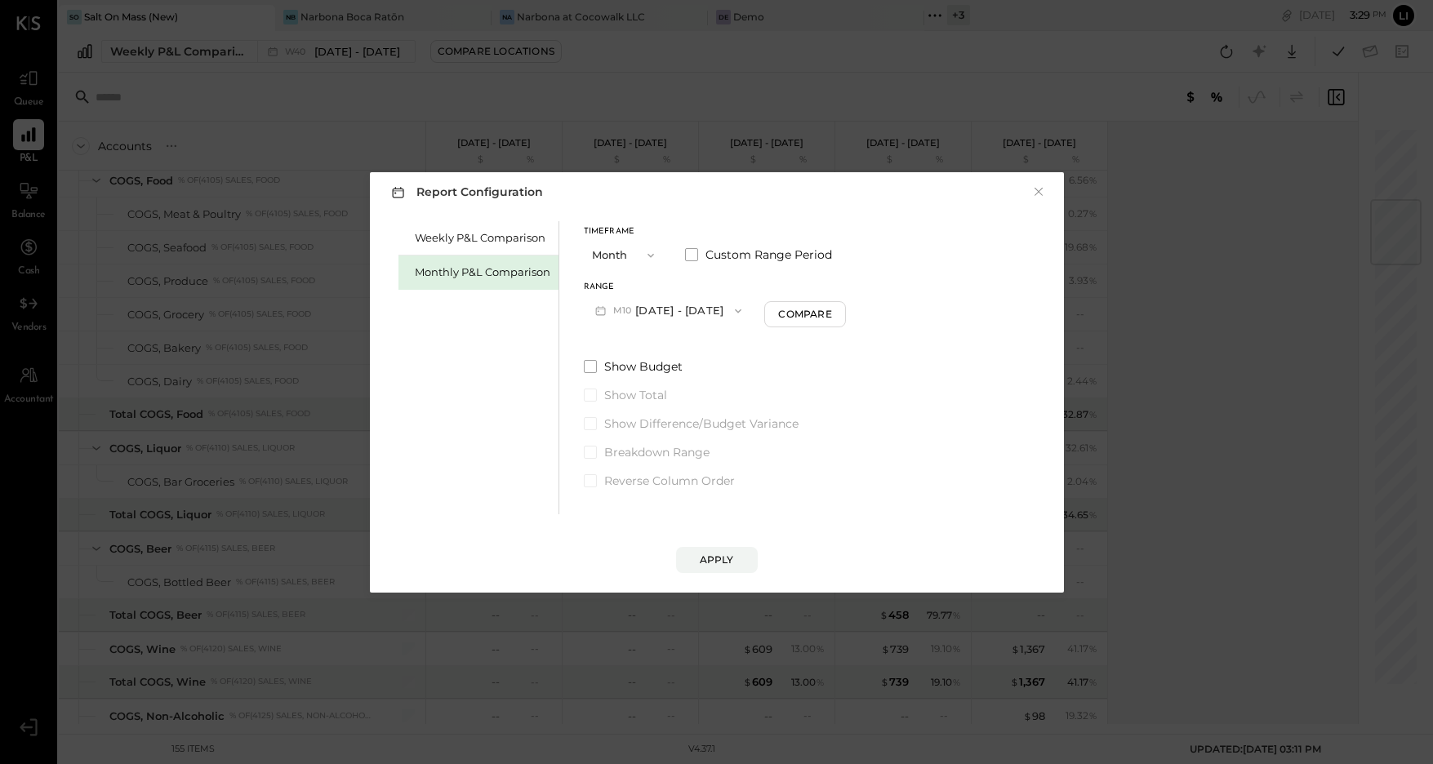
click at [701, 313] on button "M10 [DATE] - [DATE]" at bounding box center [669, 311] width 170 height 30
click at [674, 345] on span "[DATE] - [DATE]" at bounding box center [663, 347] width 78 height 14
click at [772, 329] on div "Timeframe Month Custom Range Period Range M09 Sep 1 - 30, 2025 Compare Show Bud…" at bounding box center [716, 355] width 265 height 268
click at [797, 319] on div "Compare" at bounding box center [807, 314] width 53 height 14
click at [832, 313] on icon "button" at bounding box center [837, 310] width 10 height 10
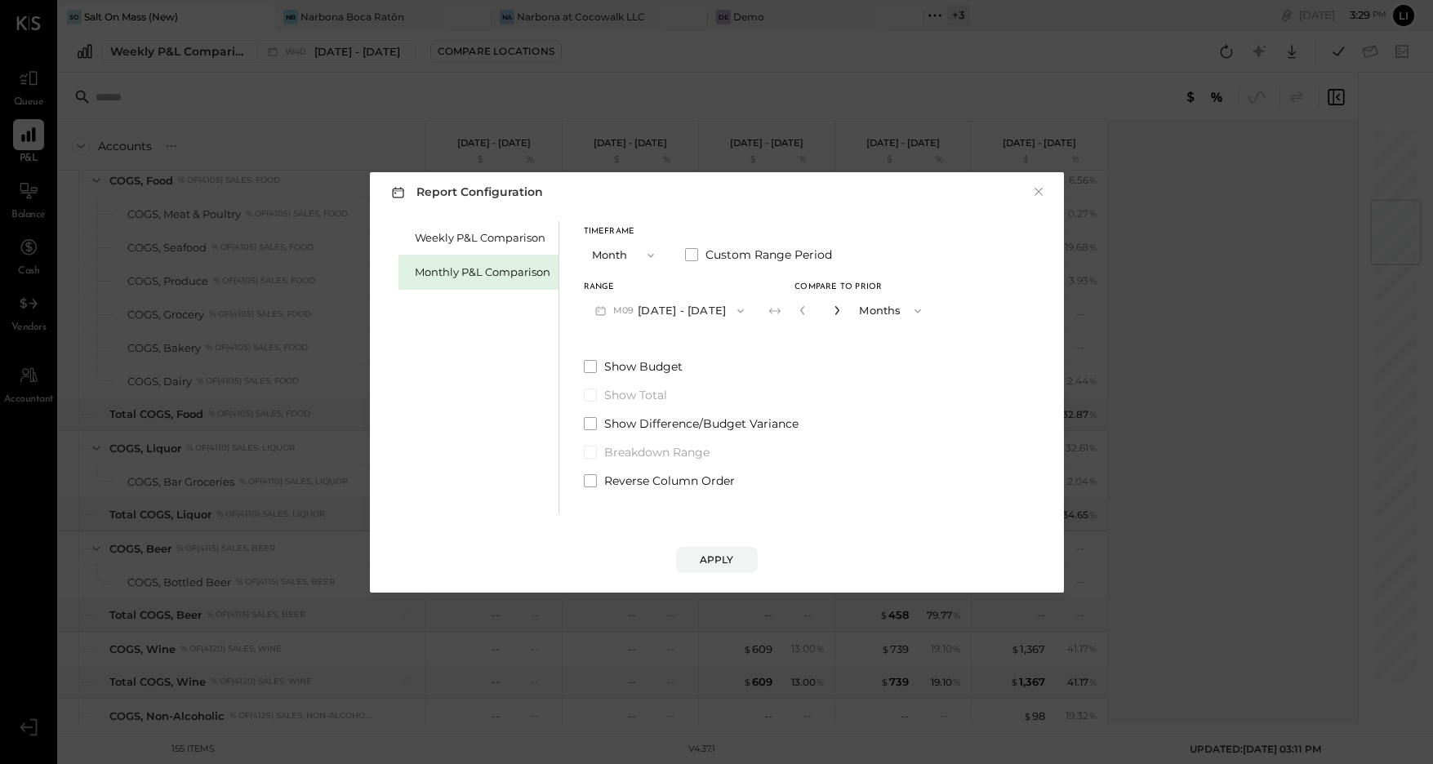
click at [832, 313] on icon "button" at bounding box center [837, 310] width 10 height 10
type input "*"
click at [729, 561] on div "Apply" at bounding box center [717, 560] width 34 height 14
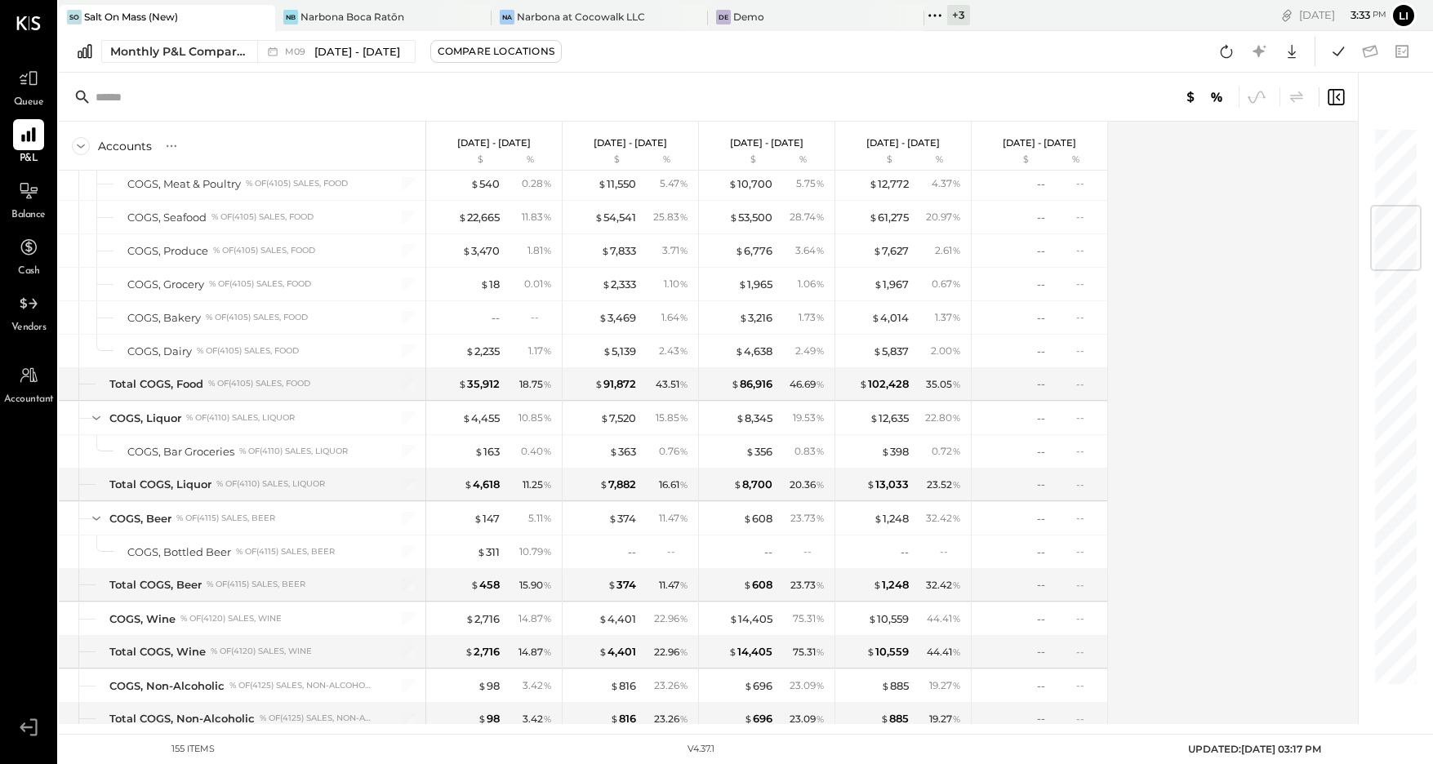
scroll to position [658, 0]
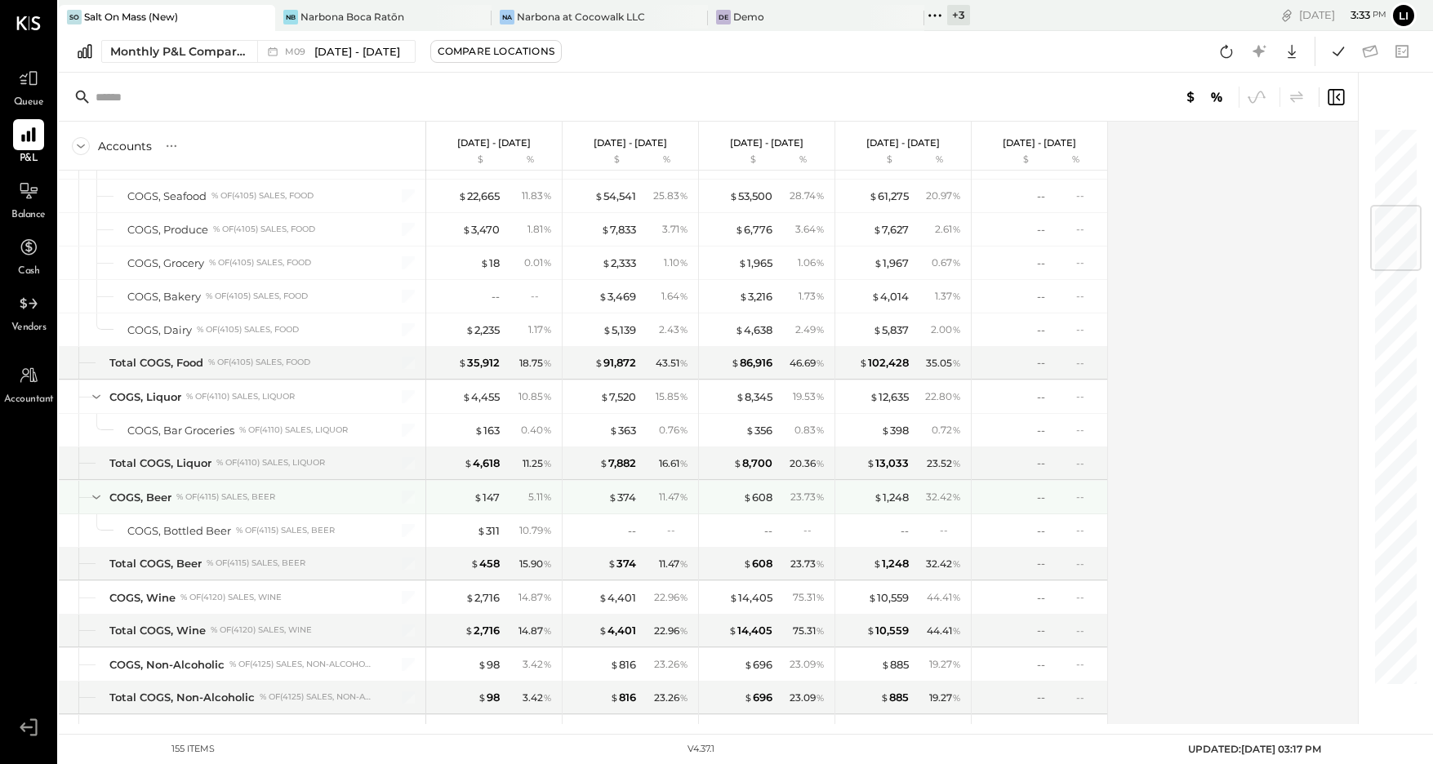
click at [95, 498] on div "COGS, Beer % of (4115) Sales, Beer" at bounding box center [242, 497] width 367 height 33
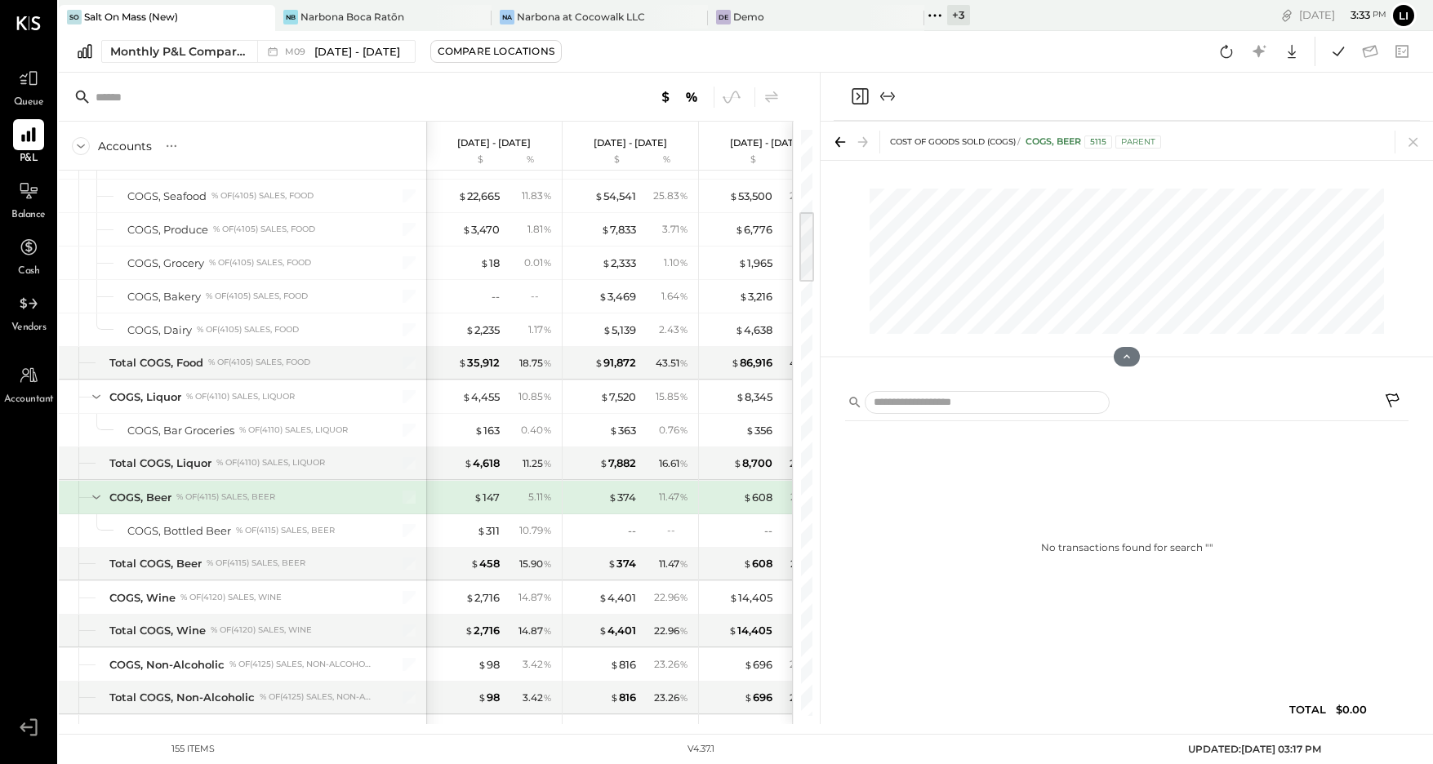
click at [96, 489] on icon at bounding box center [96, 497] width 18 height 18
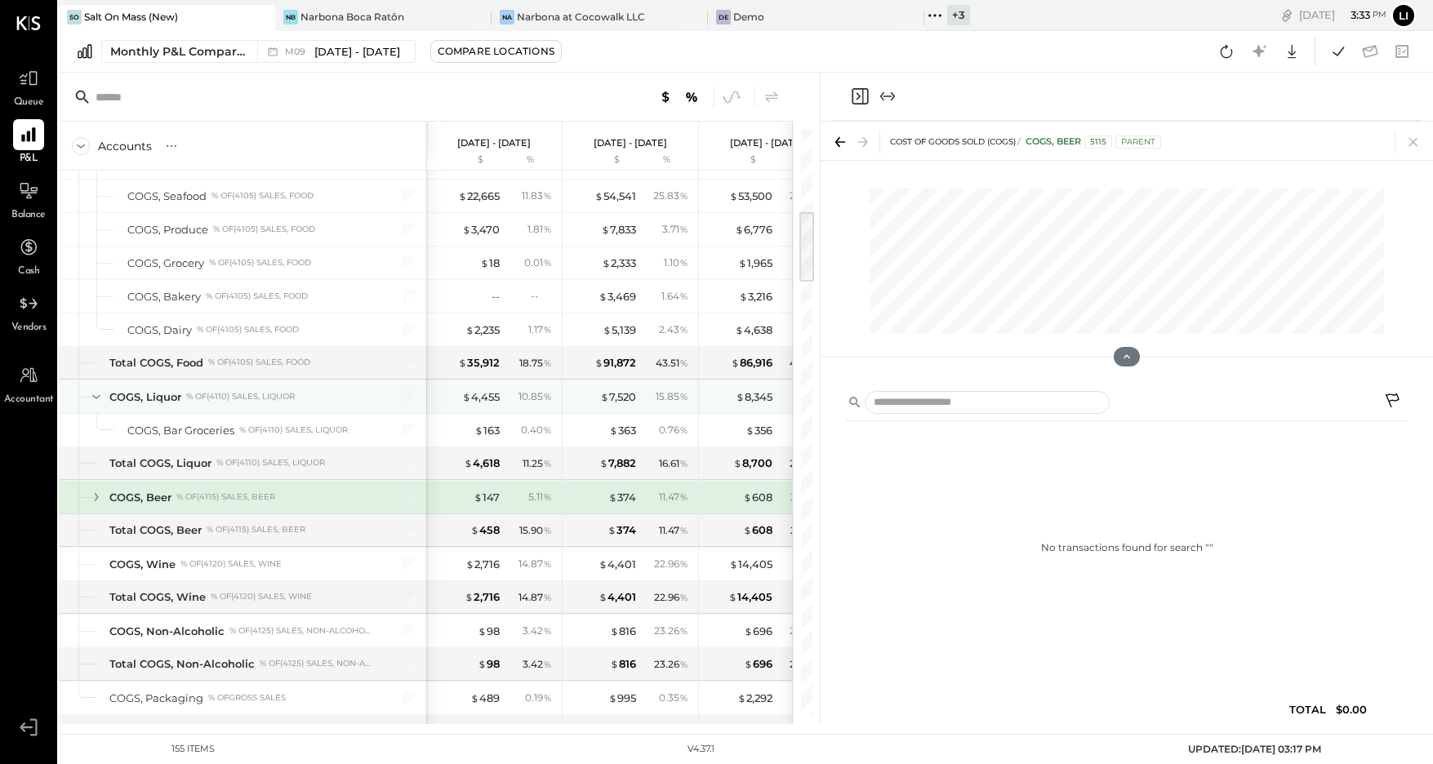
click at [96, 388] on icon at bounding box center [96, 397] width 18 height 18
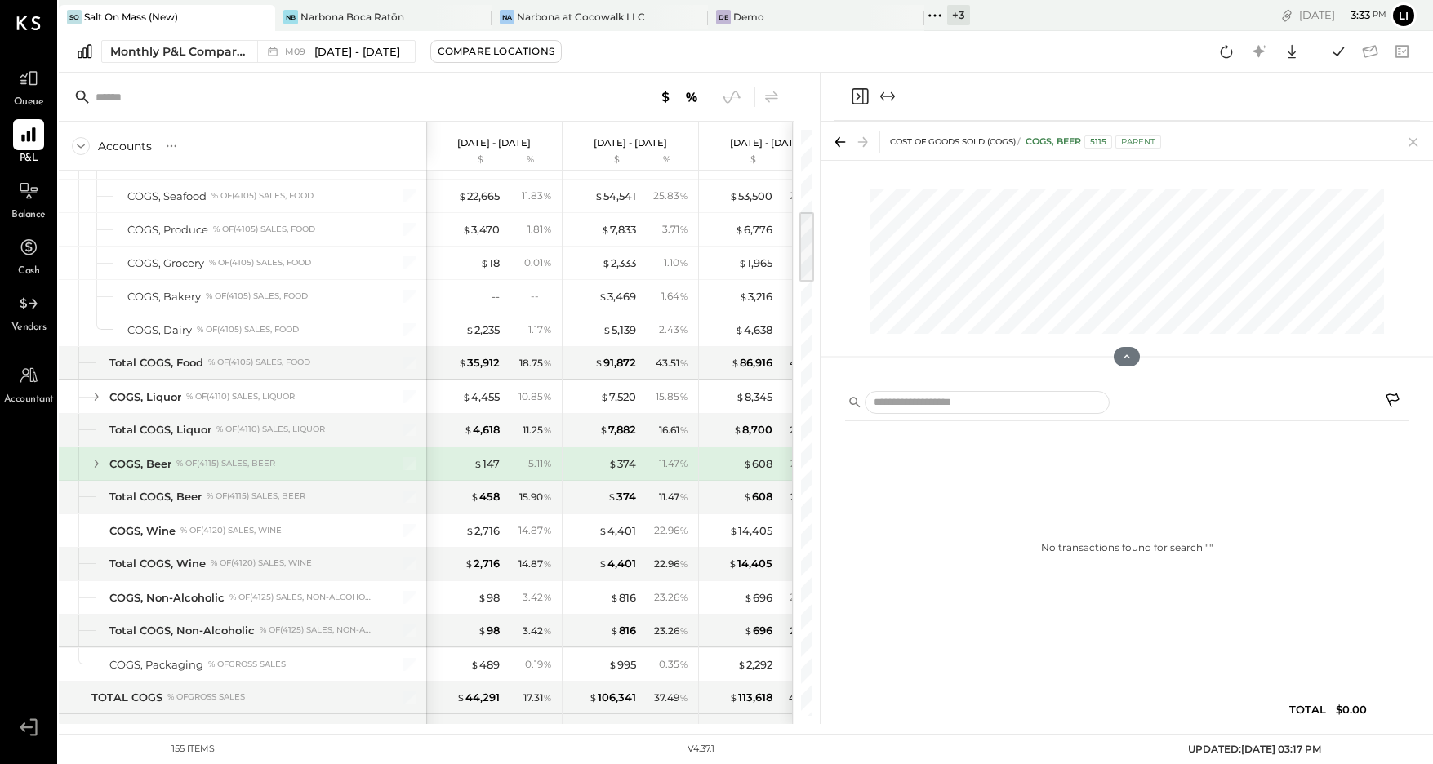
click at [862, 91] on icon "Close panel" at bounding box center [860, 96] width 16 height 16
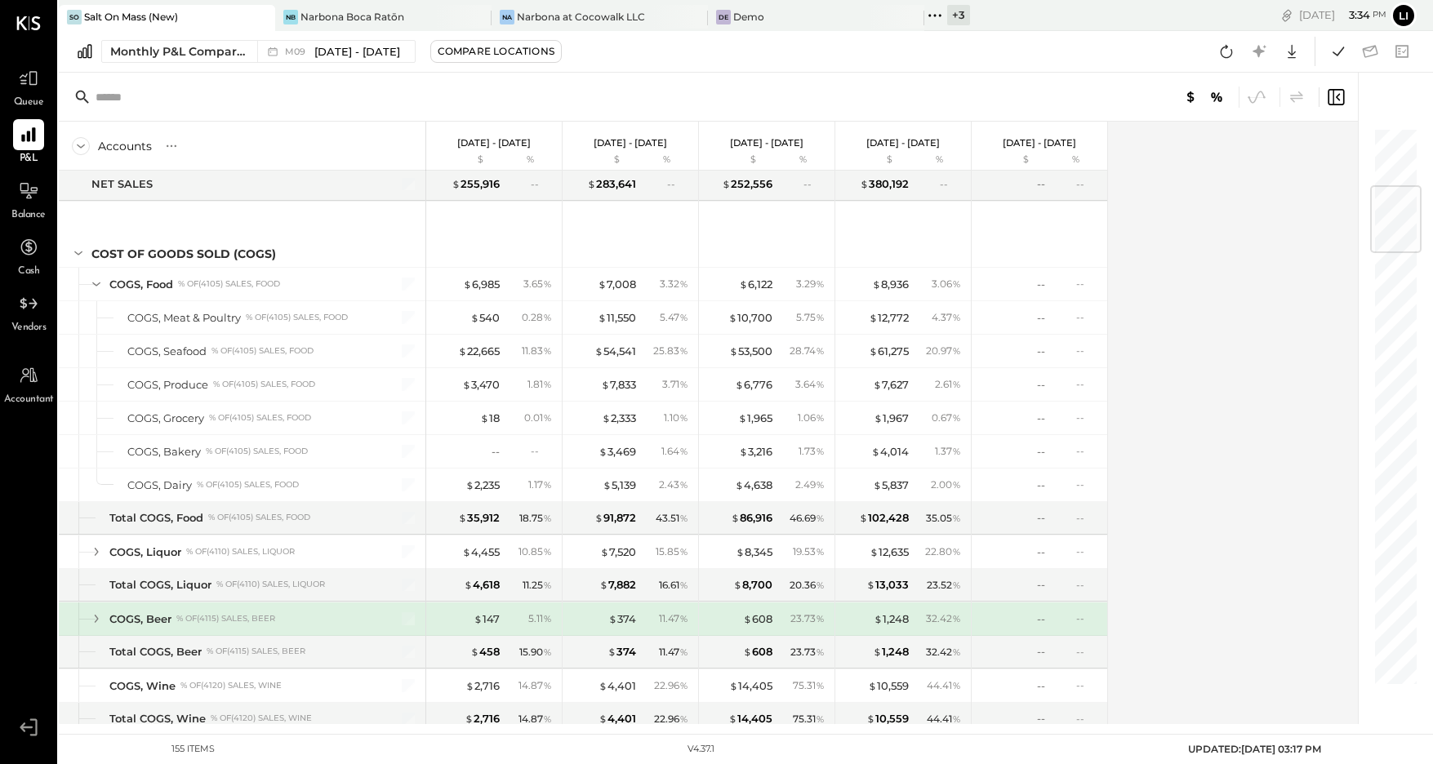
scroll to position [488, 0]
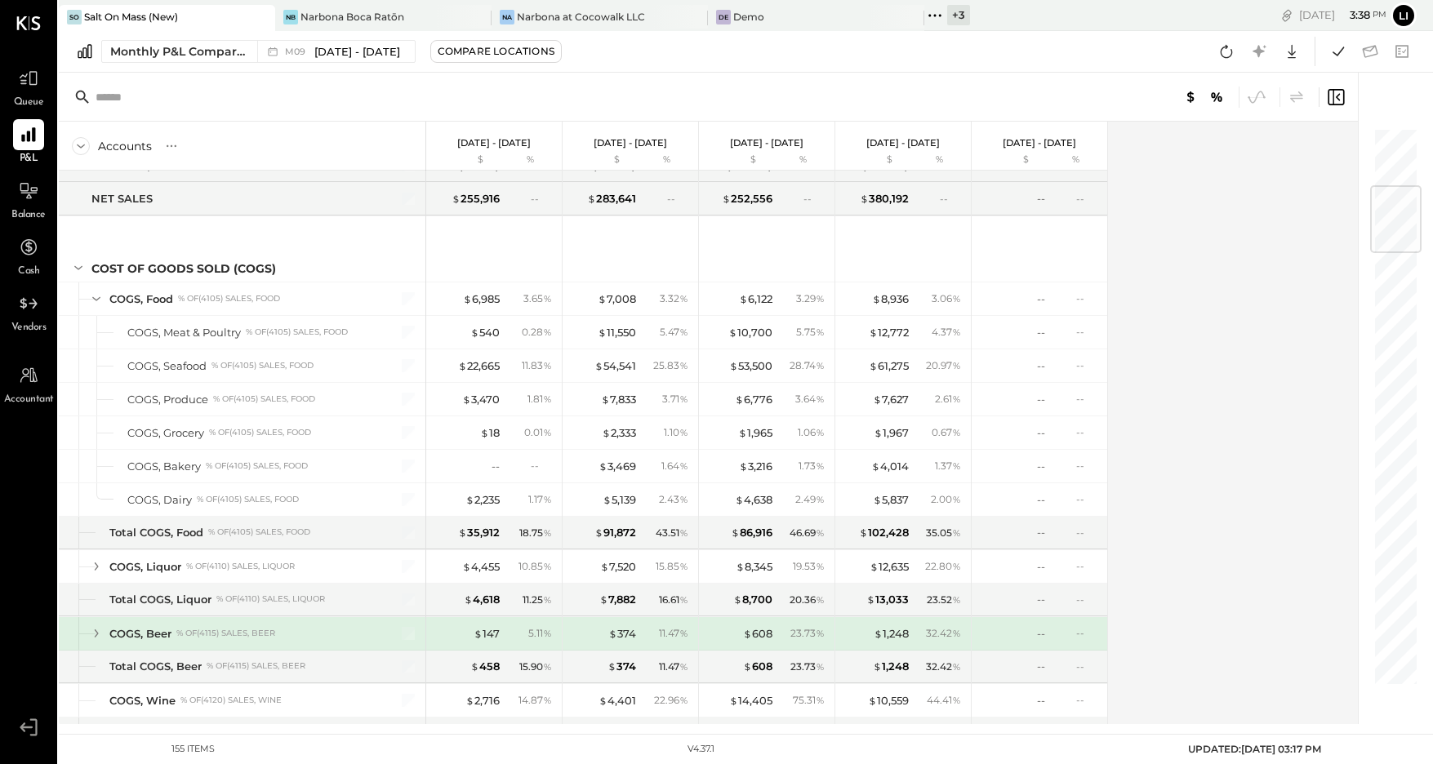
drag, startPoint x: 1368, startPoint y: 57, endPoint x: 1372, endPoint y: 105, distance: 48.4
click at [1372, 105] on div "SO Salt On Mass (New) NB Narbona Boca Ratōn Na Narbona at Cocowalk LLC De Demo …" at bounding box center [746, 362] width 1375 height 724
click at [1076, 53] on div "Monthly P&L Comparison M09 [DATE] - [DATE] Compare Locations Google Sheets Excel" at bounding box center [746, 52] width 1375 height 42
click at [1223, 53] on icon at bounding box center [1226, 51] width 21 height 21
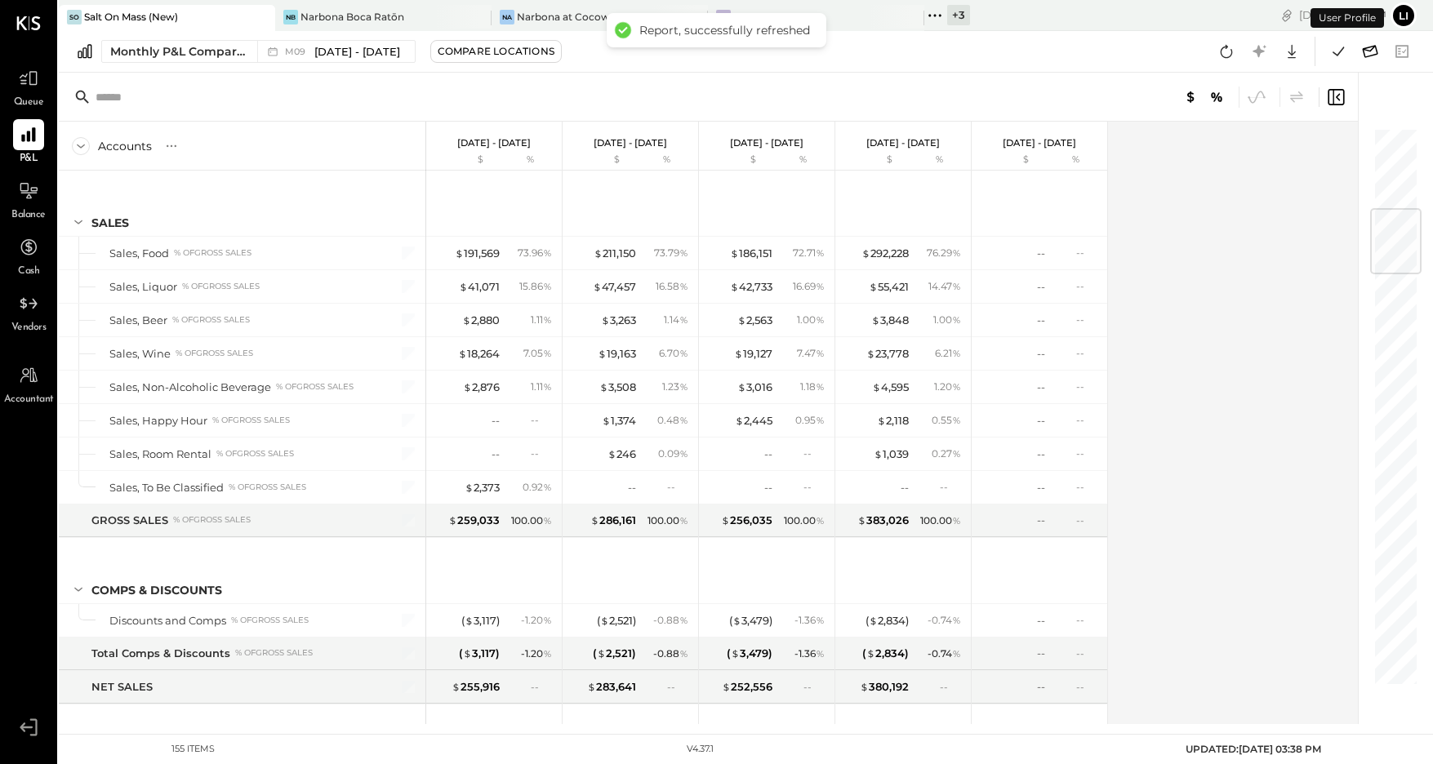
scroll to position [684, 0]
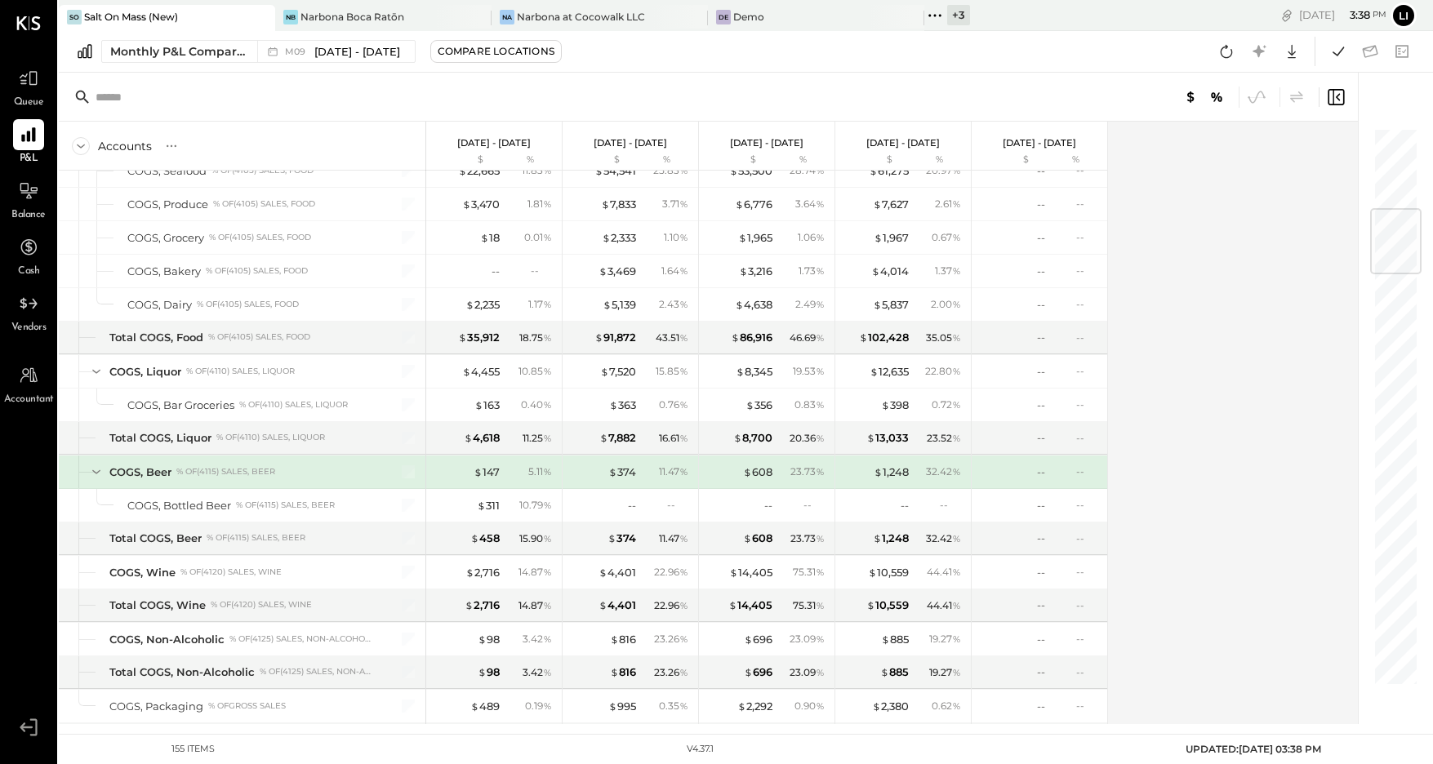
click at [1063, 59] on div "Monthly P&L Comparison M09 [DATE] - [DATE] Compare Locations Google Sheets Excel" at bounding box center [746, 52] width 1375 height 42
click at [537, 85] on div at bounding box center [708, 97] width 1299 height 49
click at [800, 78] on div at bounding box center [708, 97] width 1299 height 49
click at [1135, 71] on div "Monthly P&L Comparison M09 [DATE] - [DATE] Compare Locations Google Sheets Excel" at bounding box center [746, 52] width 1375 height 42
click at [1197, 48] on div "Monthly P&L Comparison M09 [DATE] - [DATE] Compare Locations Google Sheets Excel" at bounding box center [746, 52] width 1375 height 42
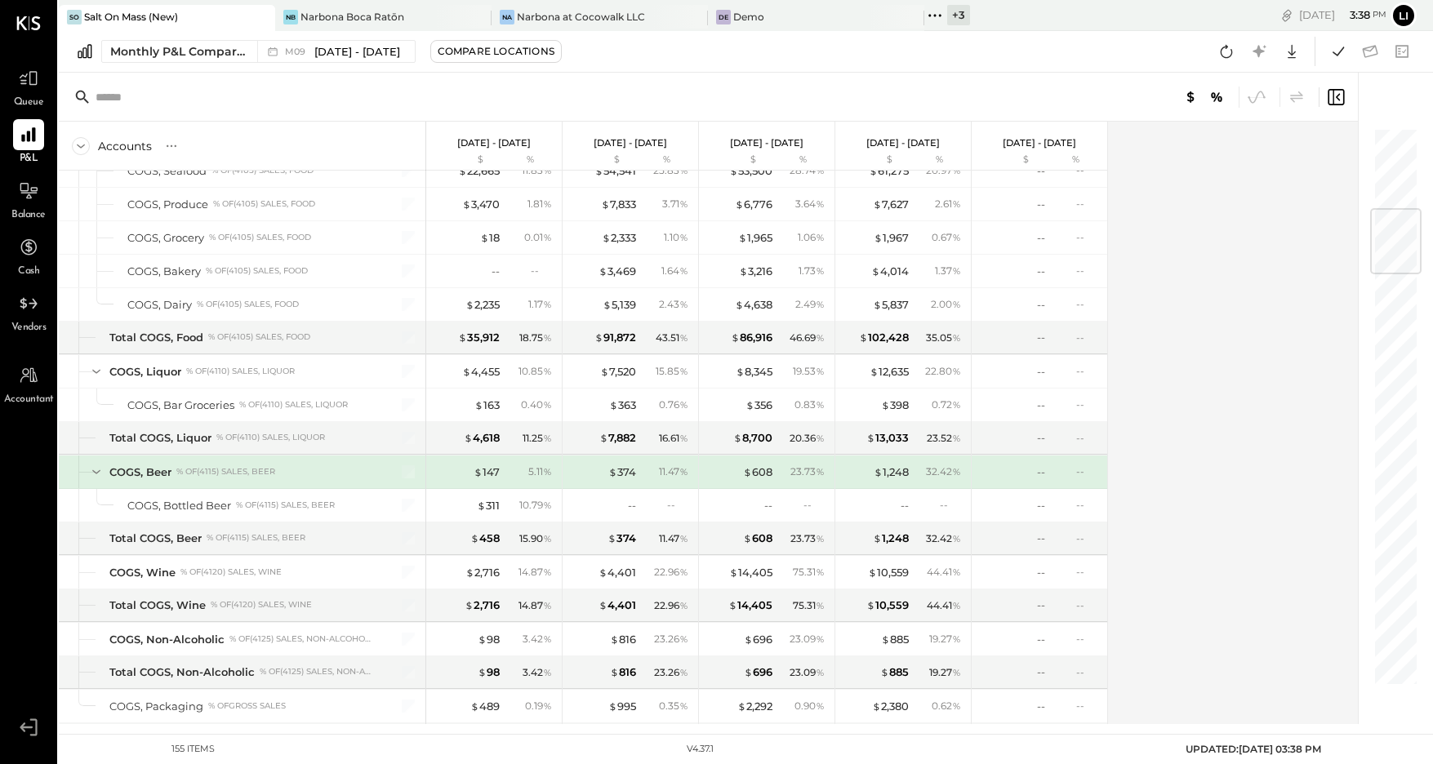
click at [1064, 59] on div "Monthly P&L Comparison M09 [DATE] - [DATE] Compare Locations Google Sheets Excel" at bounding box center [746, 52] width 1375 height 42
click at [34, 394] on span "Accountant" at bounding box center [29, 400] width 50 height 15
select select "**"
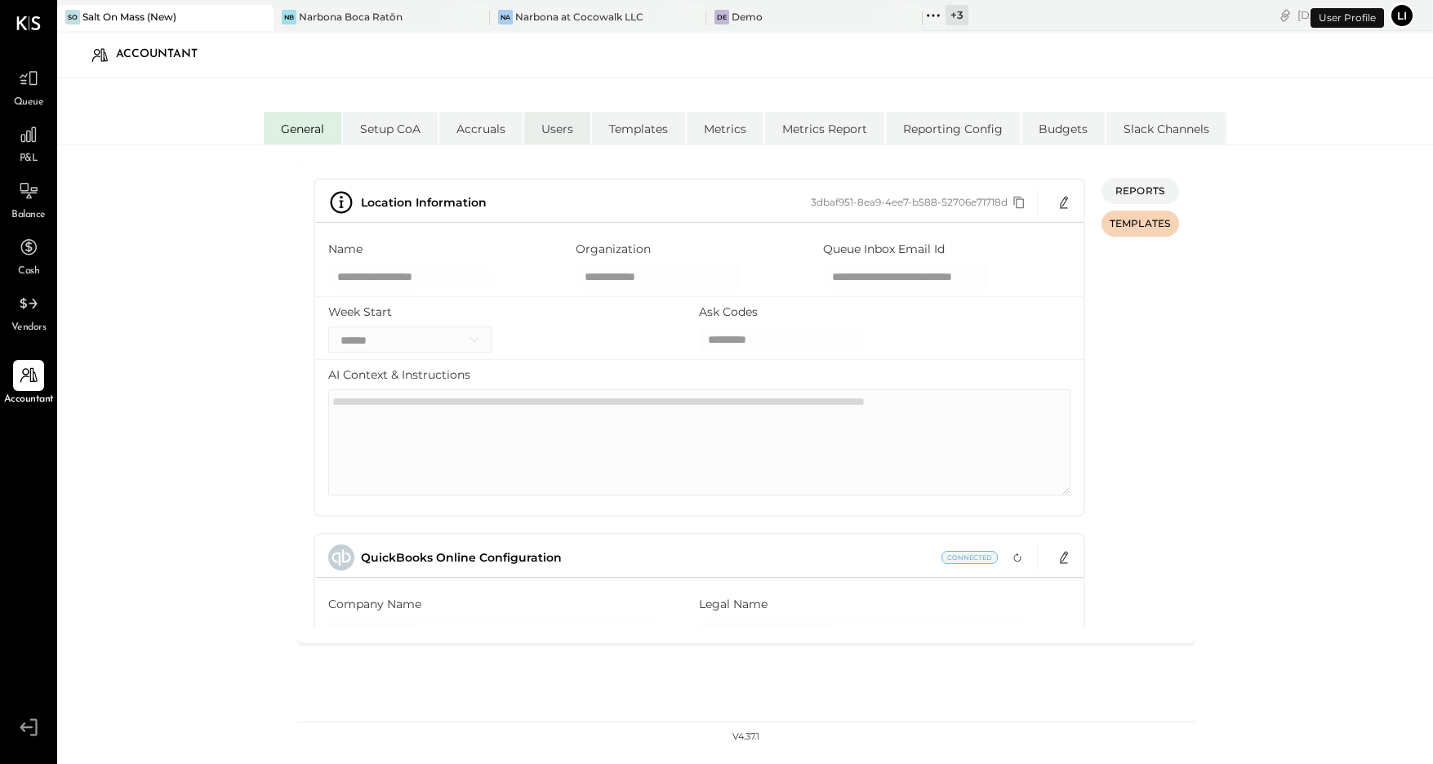
click at [570, 127] on li "Users" at bounding box center [557, 128] width 66 height 33
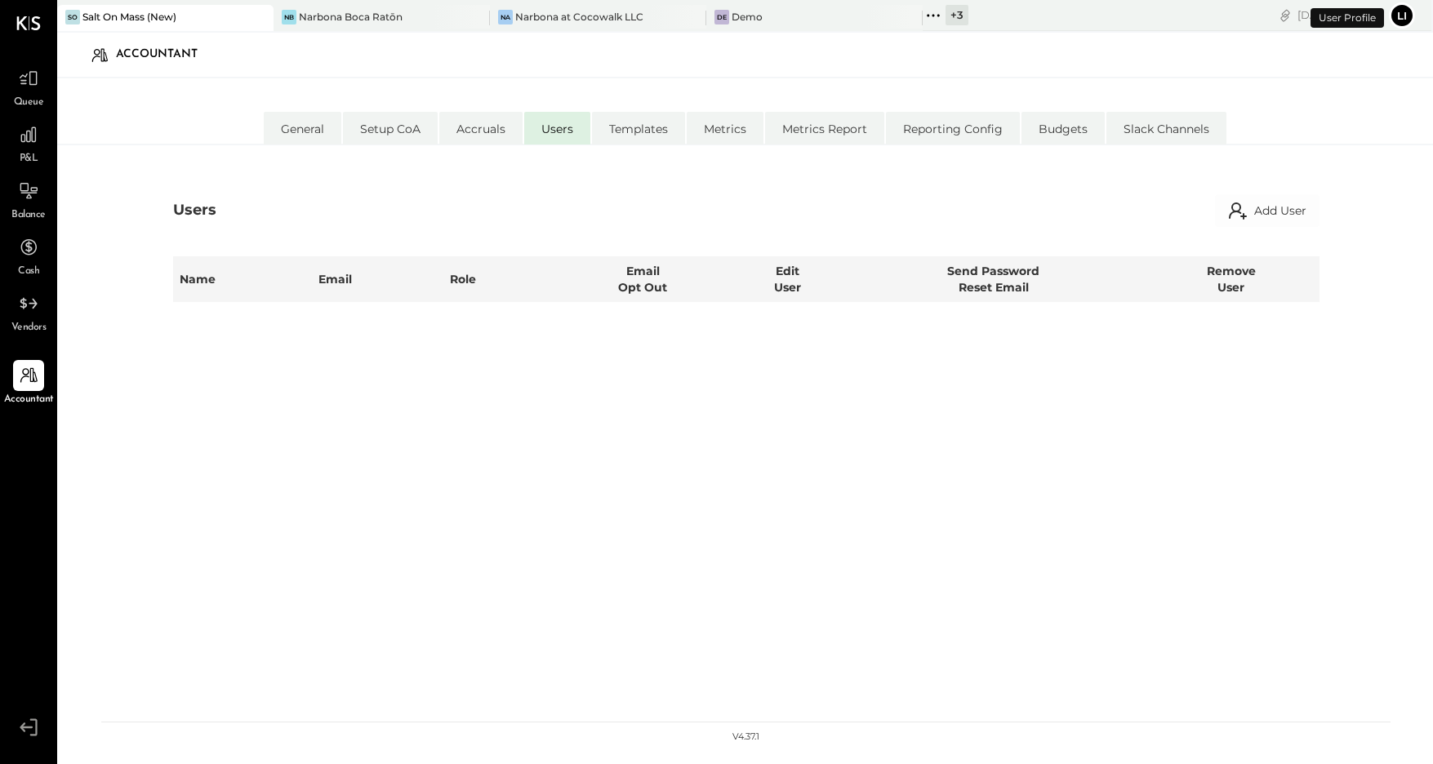
select select "**********"
select select "*****"
select select "**********"
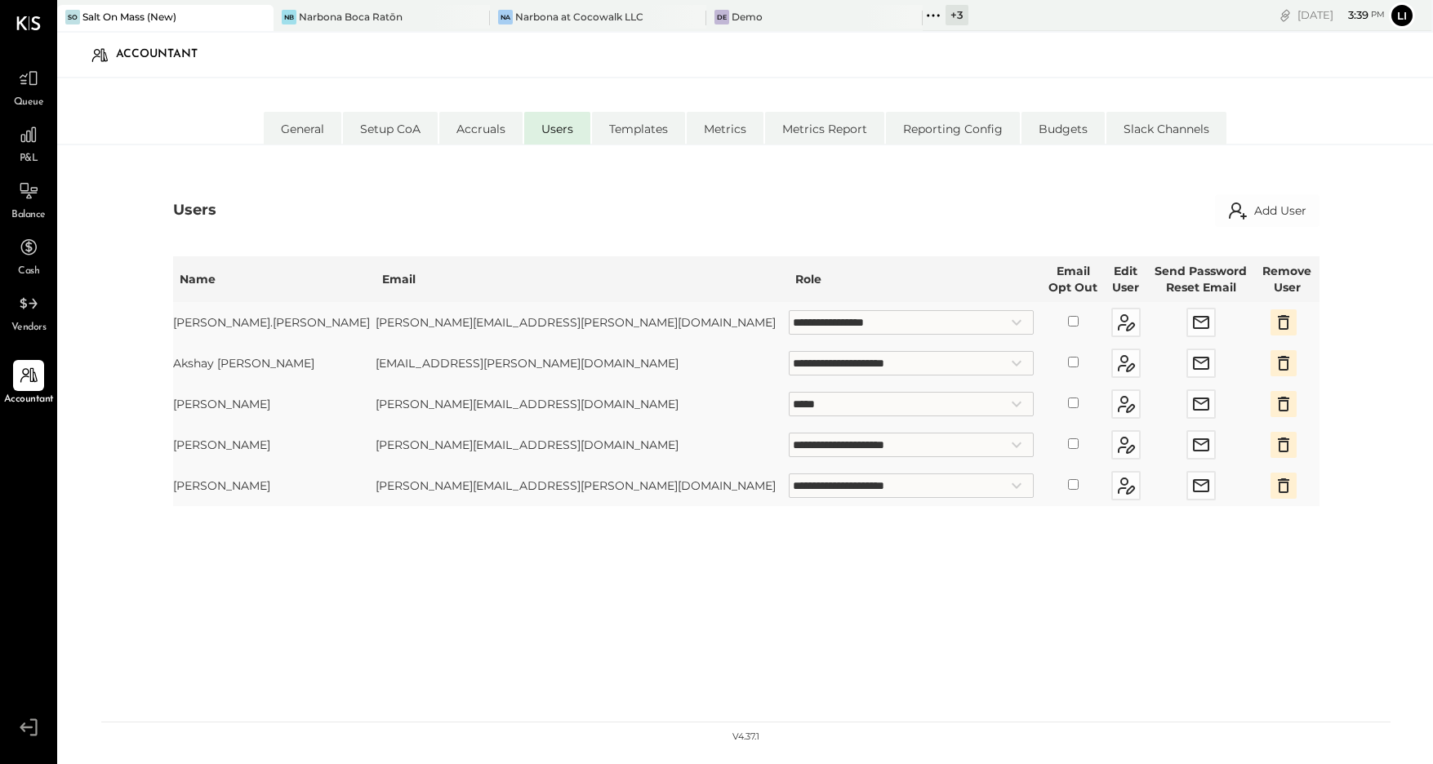
click at [310, 145] on div "**********" at bounding box center [745, 474] width 1376 height 658
click at [316, 130] on li "General" at bounding box center [303, 128] width 78 height 33
select select "**"
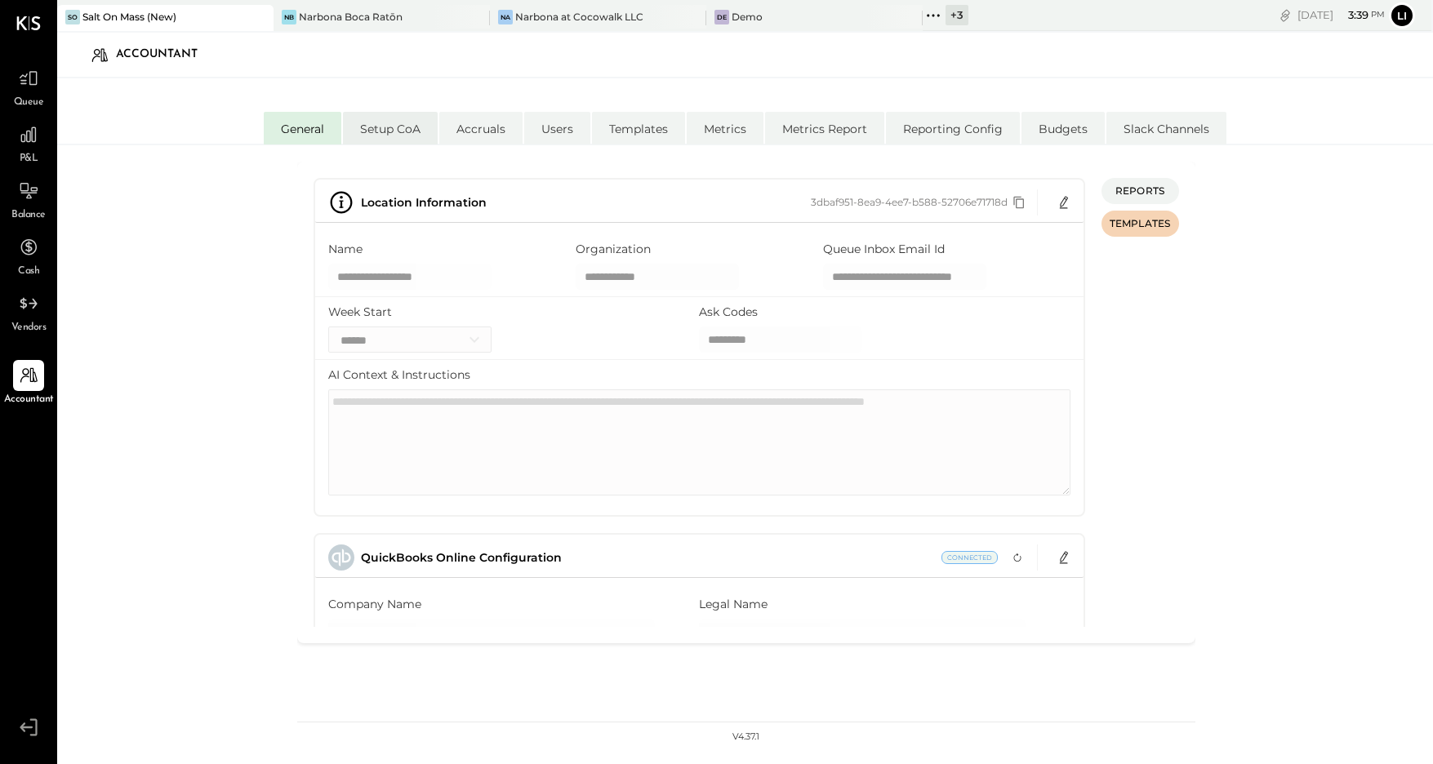
click at [391, 131] on li "Setup CoA" at bounding box center [390, 128] width 95 height 33
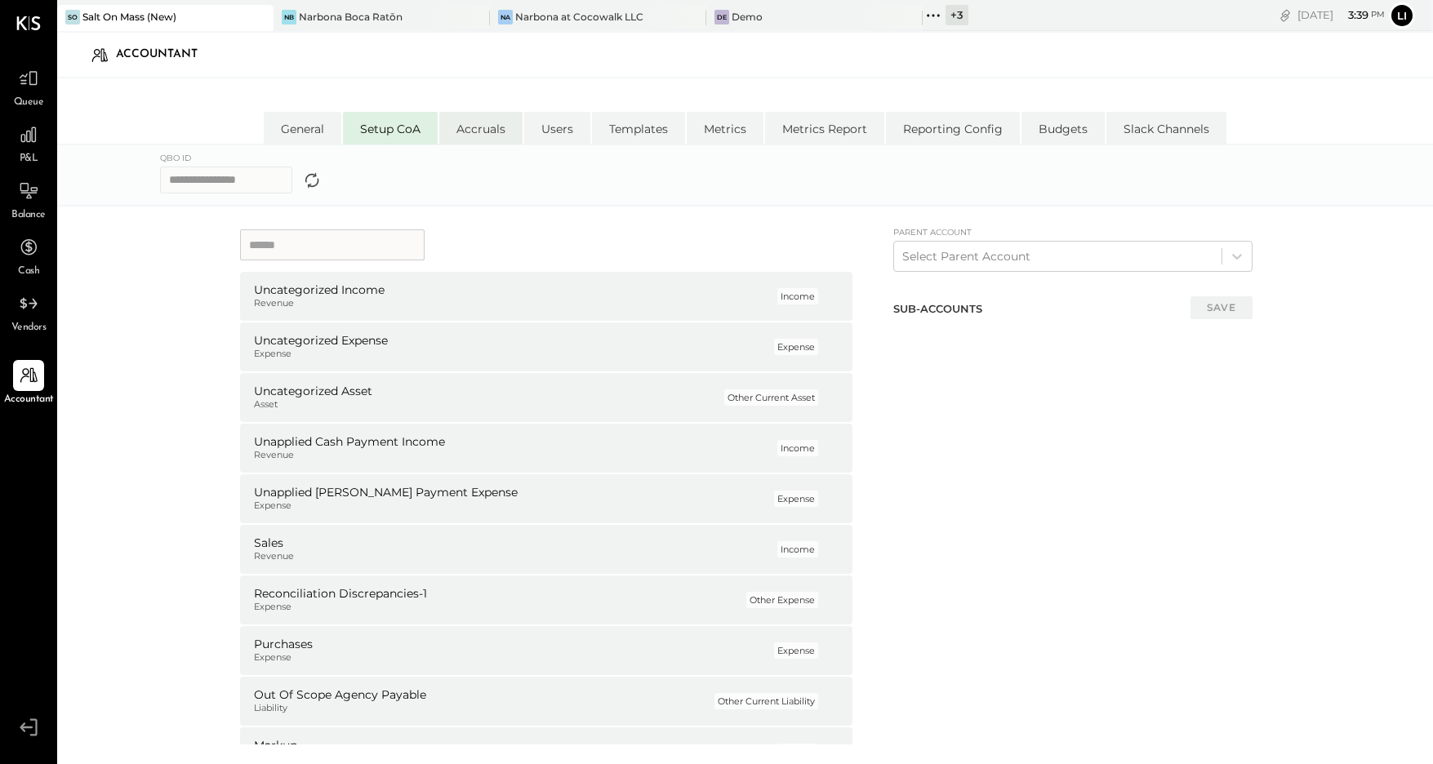
click at [477, 125] on li "Accruals" at bounding box center [480, 128] width 83 height 33
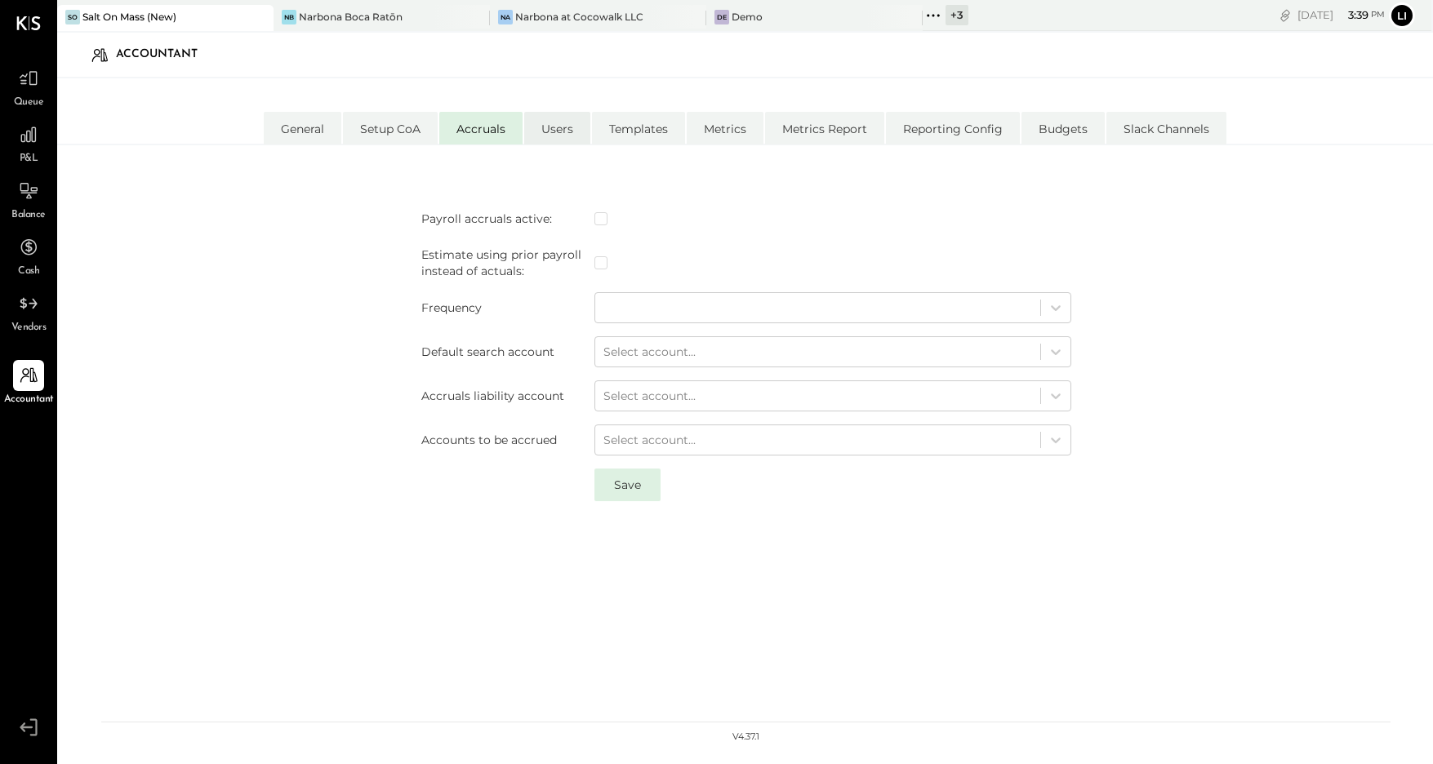
click at [567, 123] on li "Users" at bounding box center [557, 128] width 66 height 33
select select "**********"
select select "*****"
select select "**********"
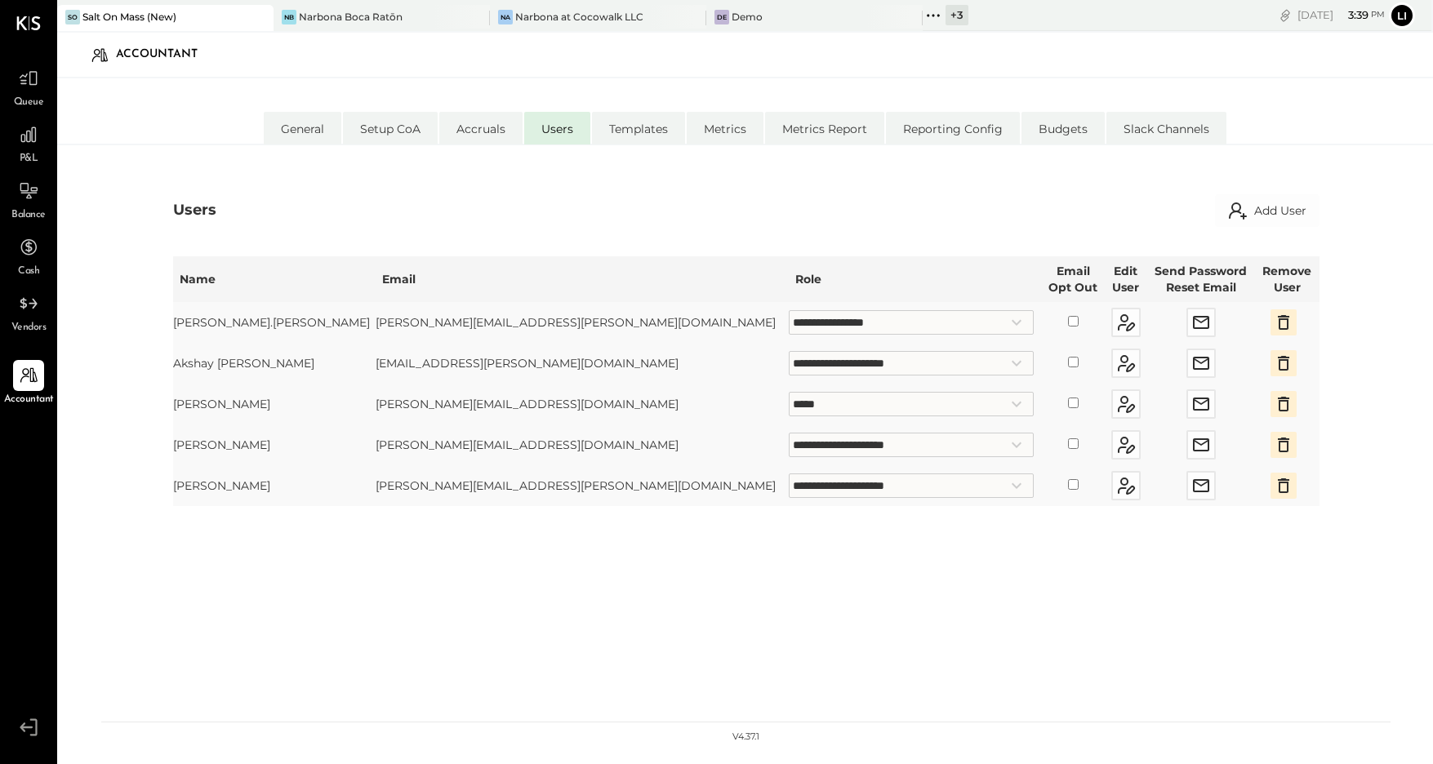
click at [768, 586] on div "**********" at bounding box center [746, 472] width 1147 height 459
click at [29, 137] on icon at bounding box center [28, 135] width 16 height 16
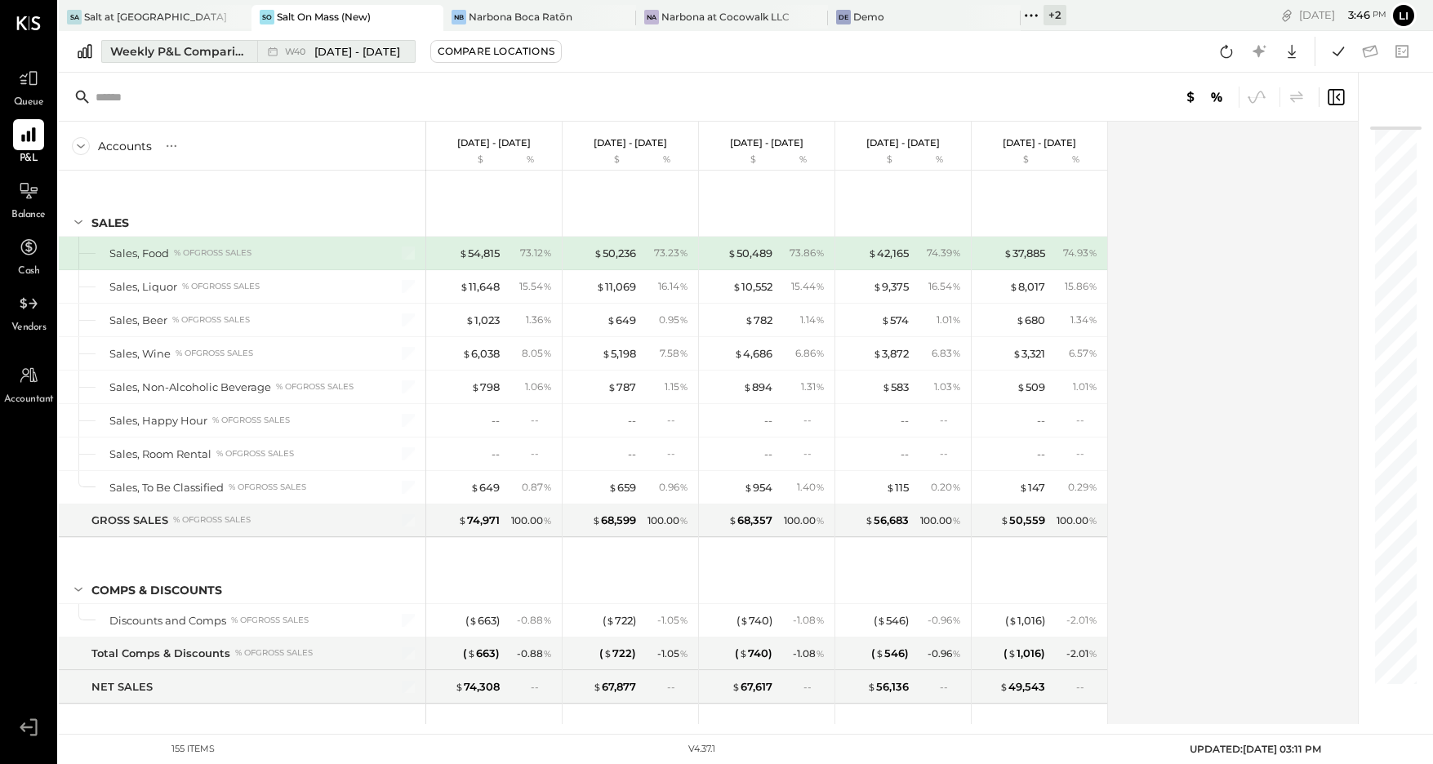
click at [208, 52] on div "Weekly P&L Comparison" at bounding box center [178, 51] width 137 height 16
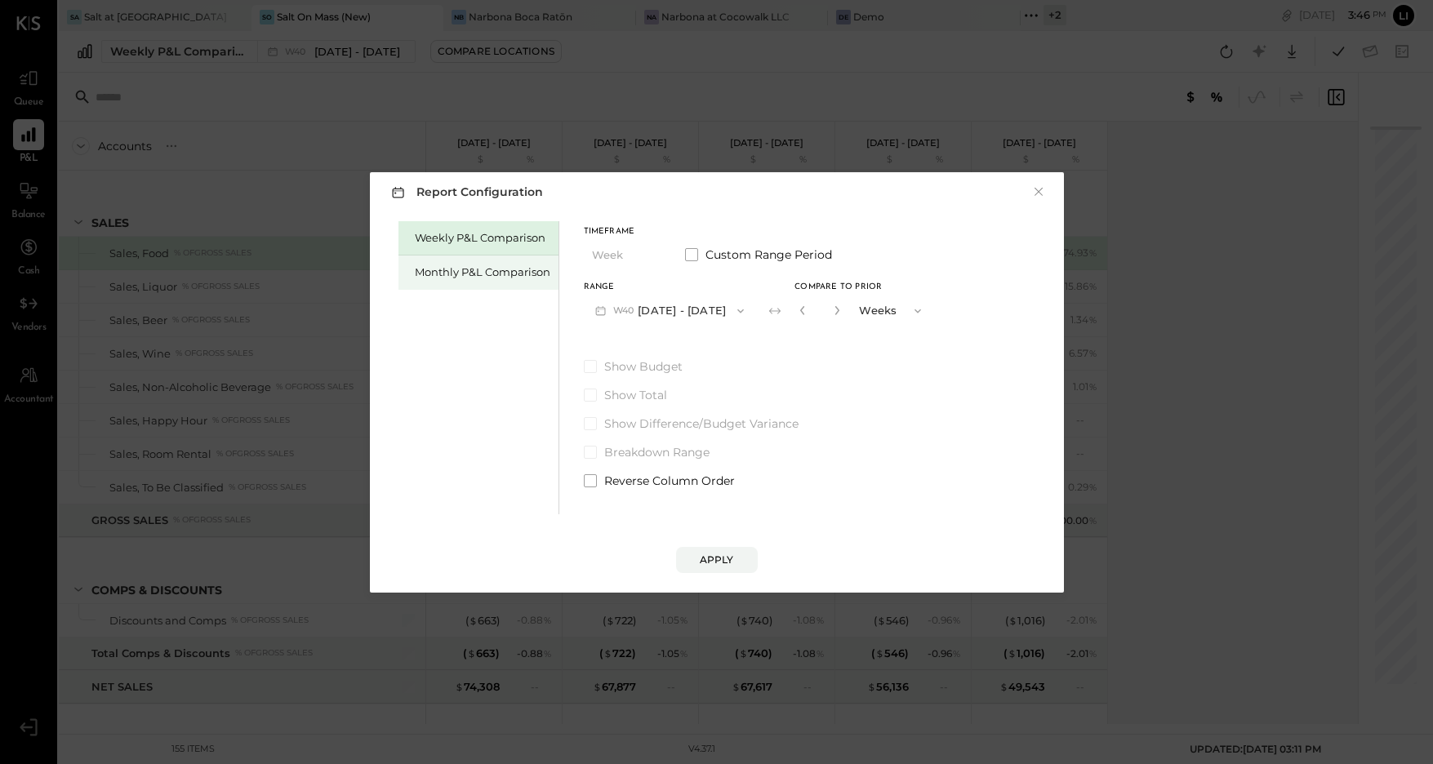
click at [501, 283] on div "Monthly P&L Comparison" at bounding box center [479, 273] width 160 height 34
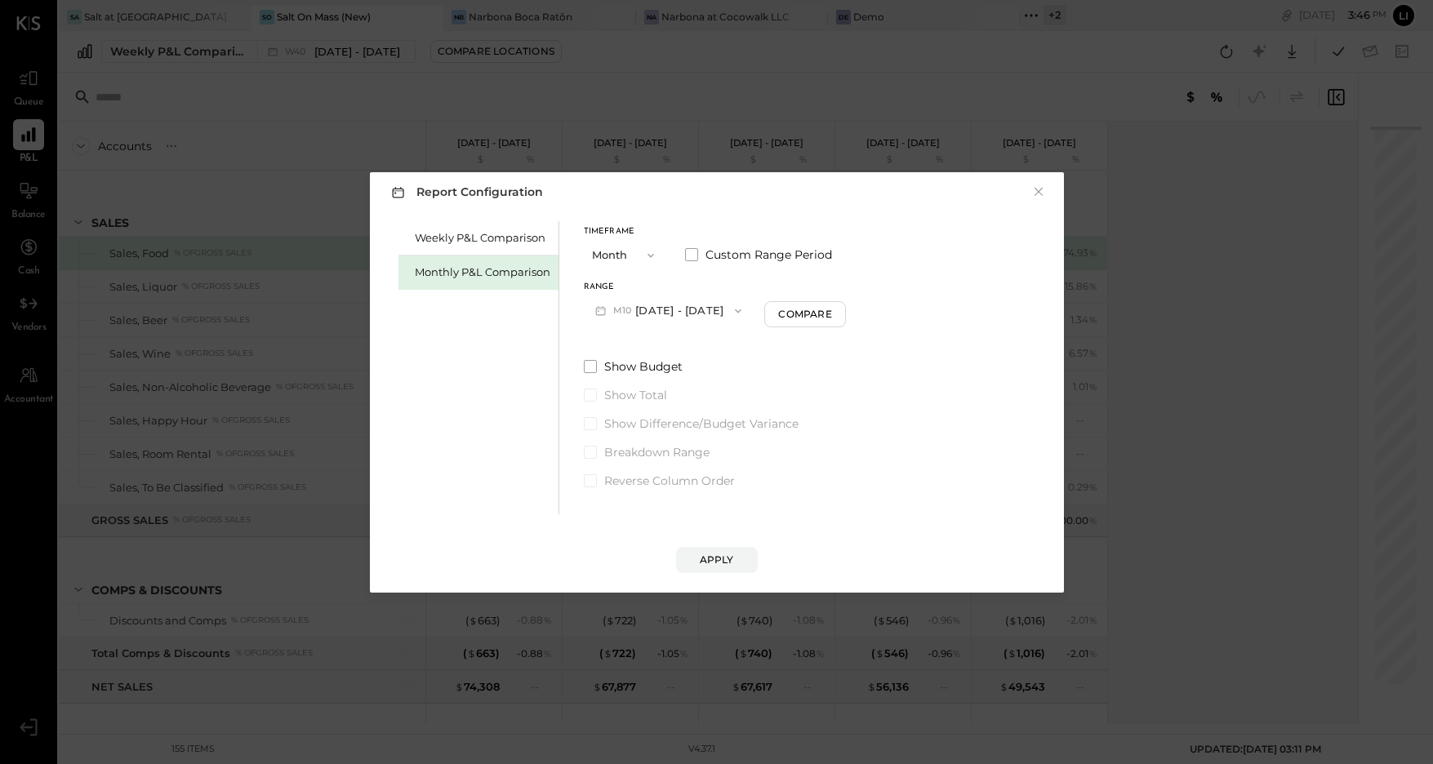
click at [735, 310] on button "M10 [DATE] - [DATE]" at bounding box center [669, 311] width 170 height 30
click at [672, 345] on span "[DATE] - [DATE]" at bounding box center [663, 347] width 78 height 14
click at [807, 318] on div "Compare" at bounding box center [807, 314] width 53 height 14
click at [832, 311] on icon "button" at bounding box center [837, 310] width 10 height 10
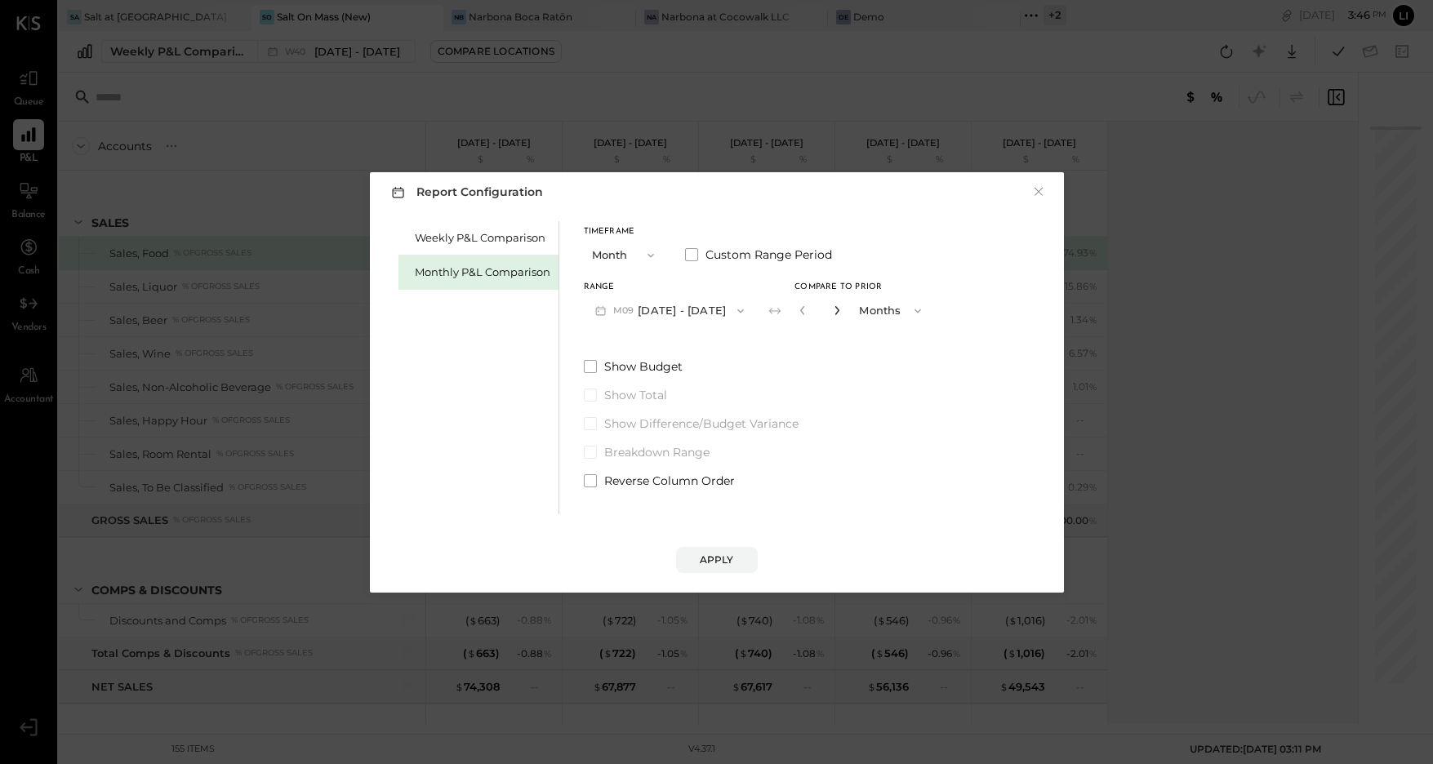
click at [832, 311] on icon "button" at bounding box center [837, 310] width 10 height 10
type input "*"
click at [725, 566] on div "Apply" at bounding box center [717, 560] width 34 height 14
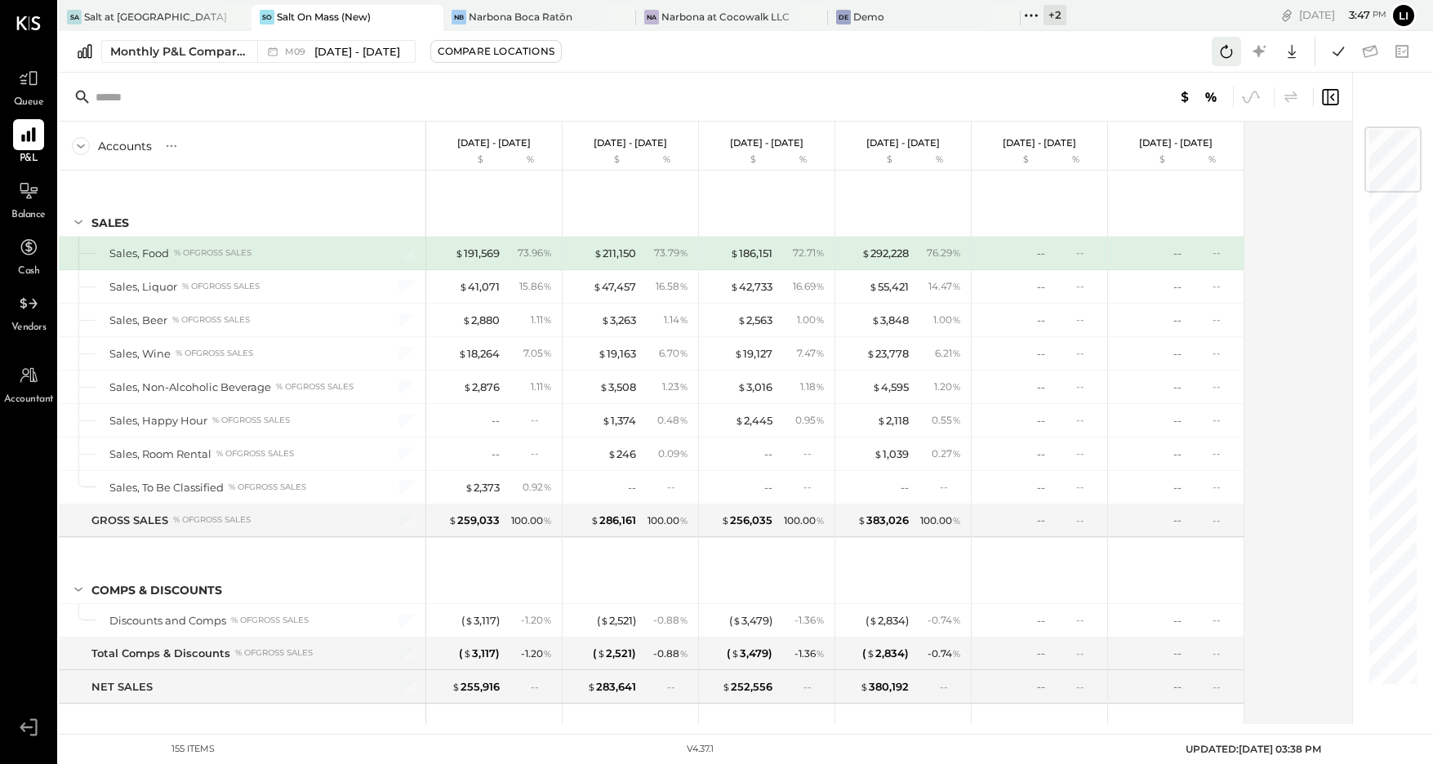
click at [1219, 42] on icon at bounding box center [1226, 51] width 21 height 21
click at [1349, 54] on button at bounding box center [1338, 51] width 29 height 29
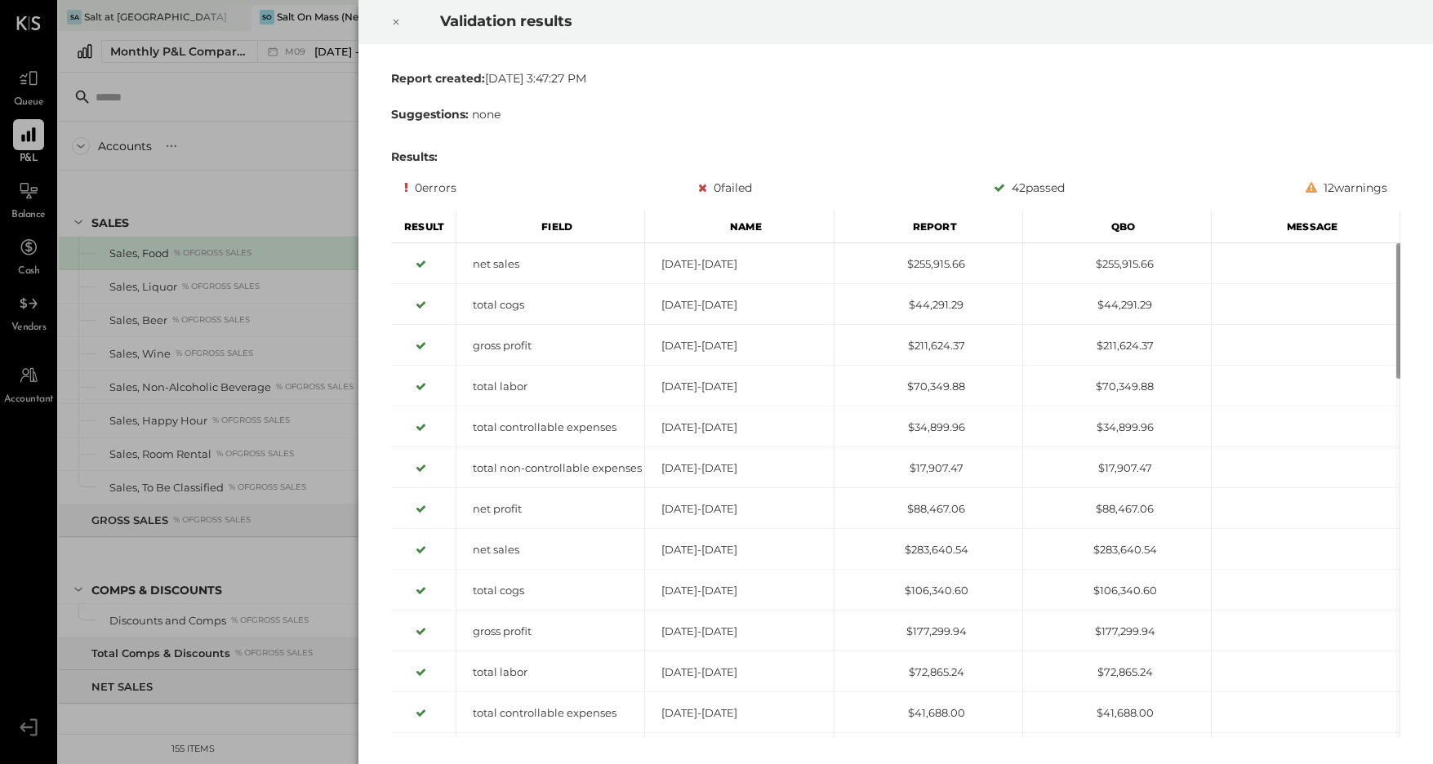
click at [394, 32] on div at bounding box center [396, 22] width 36 height 46
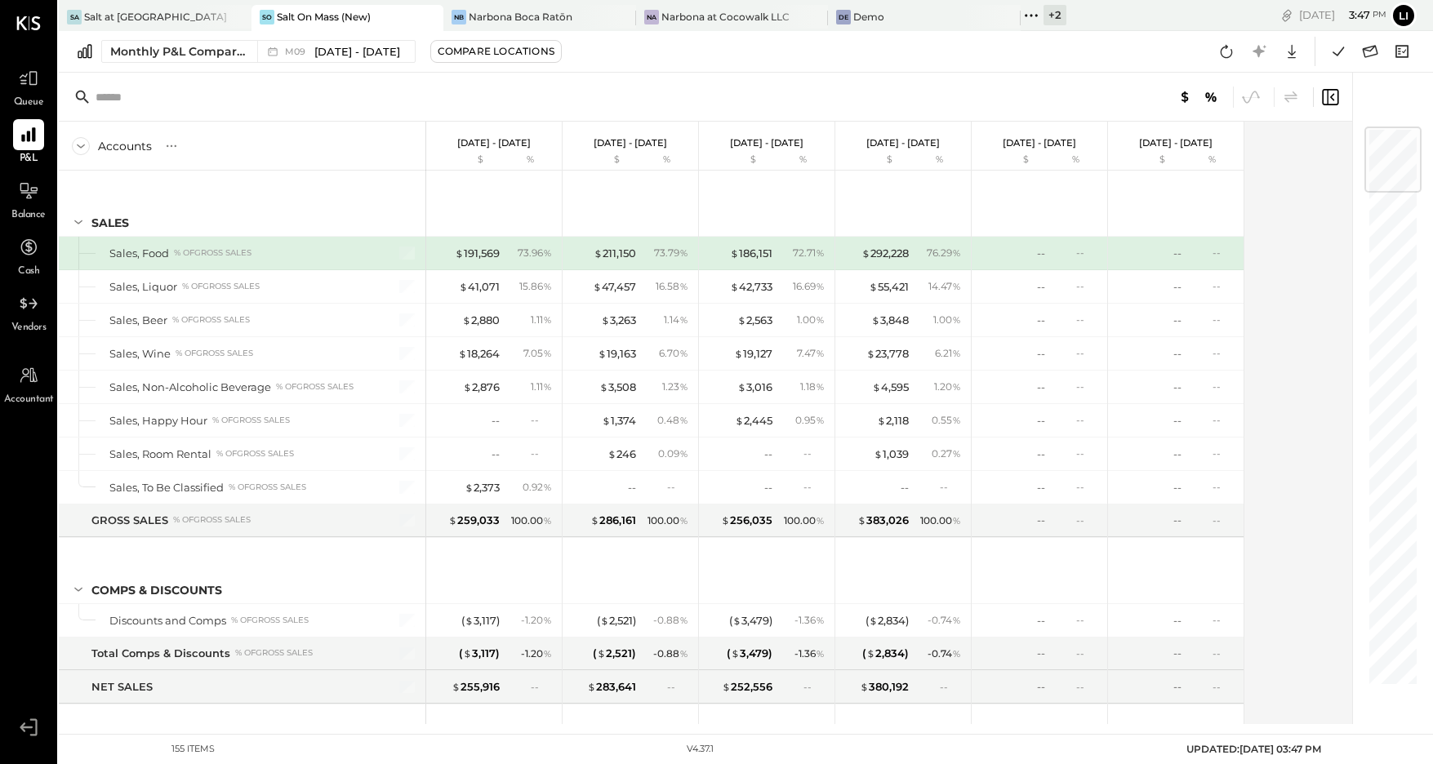
click at [343, 65] on div "Monthly P&L Comparison M09 [DATE] - [DATE] Compare Locations Google Sheets Excel" at bounding box center [746, 52] width 1375 height 42
click at [335, 57] on span "[DATE] - [DATE]" at bounding box center [357, 52] width 86 height 16
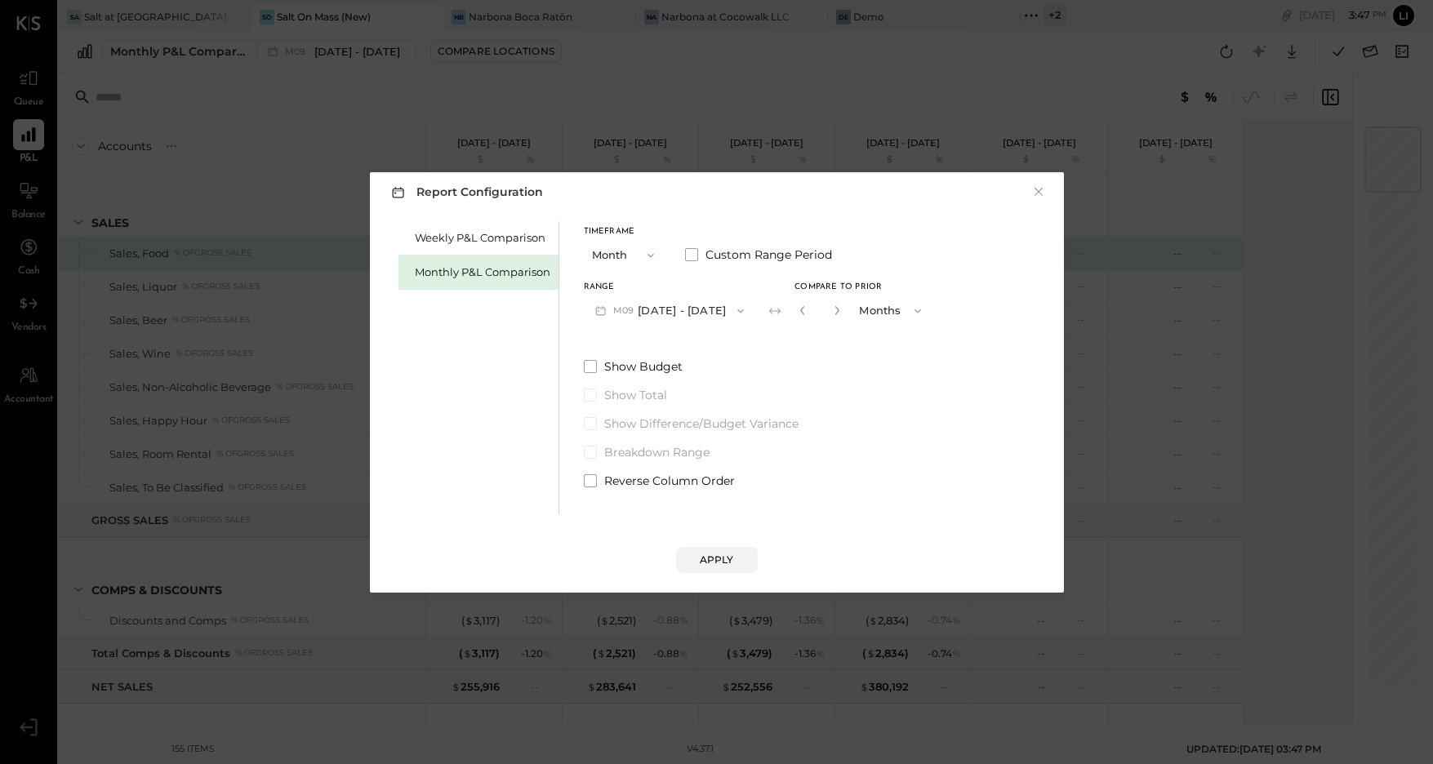
click at [677, 112] on div "Report Configuration × Weekly P&L Comparison Monthly P&L Comparison Timeframe M…" at bounding box center [716, 382] width 1433 height 764
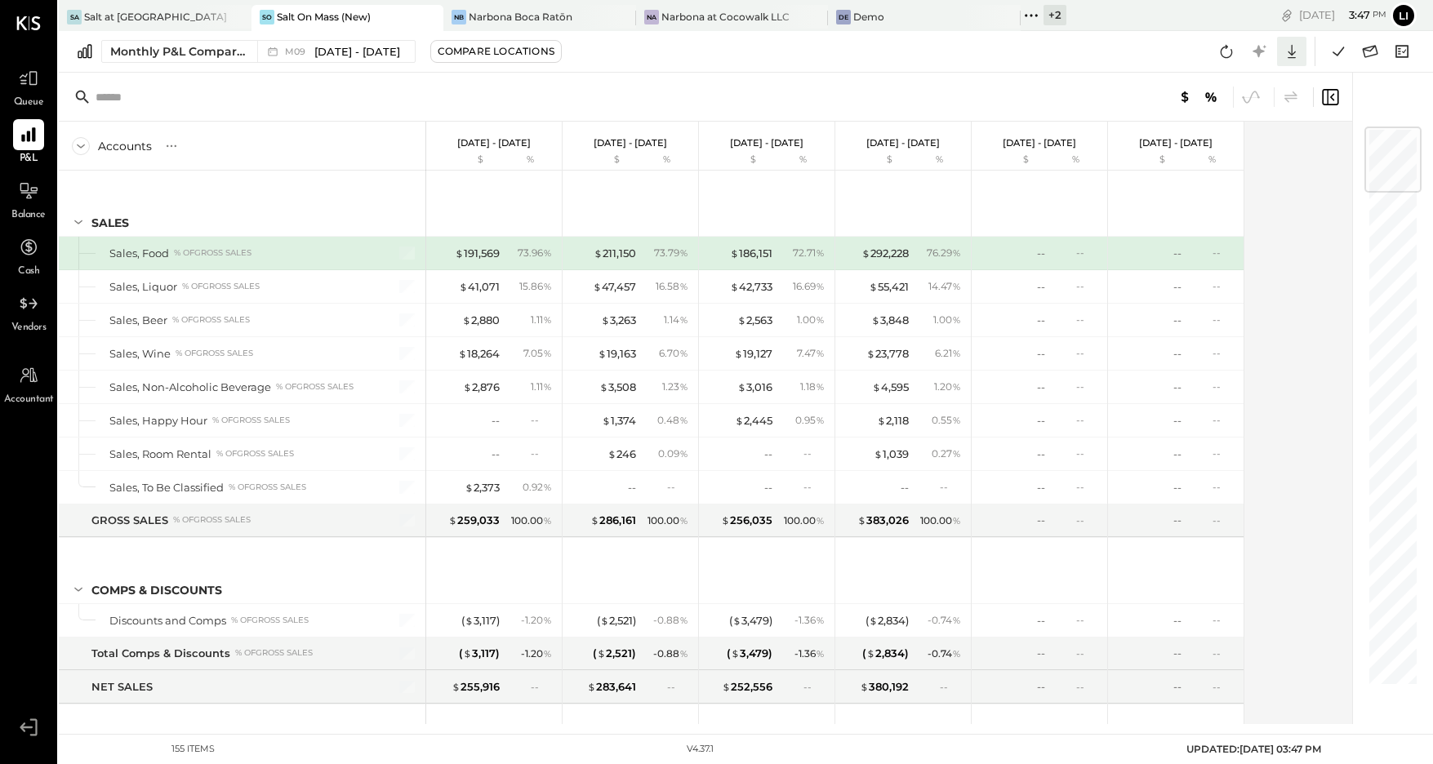
click at [1295, 52] on icon at bounding box center [1292, 52] width 8 height 14
click at [1237, 112] on div "Google Sheets" at bounding box center [1241, 113] width 131 height 34
click at [363, 60] on div "M09 [DATE] - [DATE]" at bounding box center [331, 51] width 149 height 21
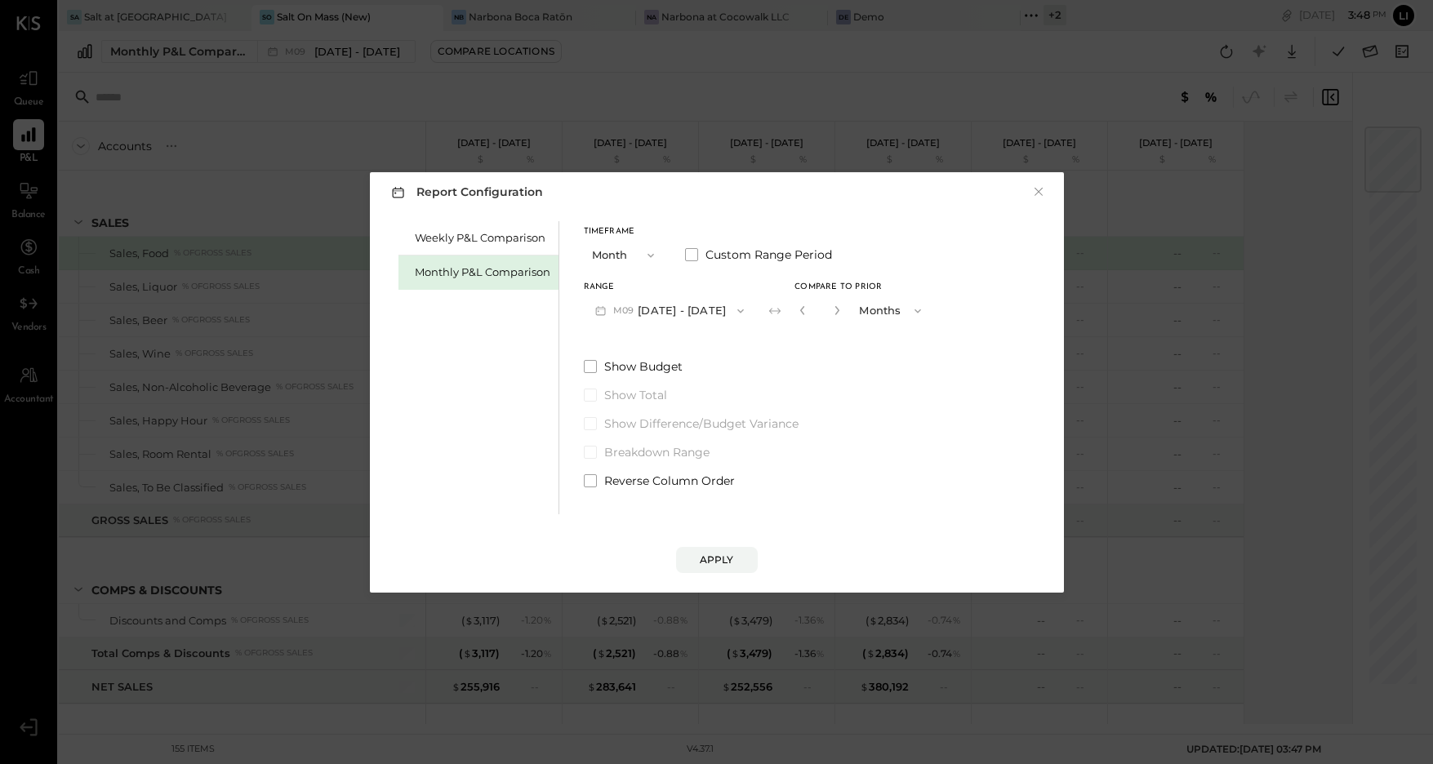
click at [878, 314] on button "Months" at bounding box center [892, 311] width 82 height 30
click at [867, 307] on span "Months" at bounding box center [883, 310] width 38 height 11
click at [816, 308] on input "*" at bounding box center [819, 310] width 21 height 27
click at [724, 368] on label "Show Budget" at bounding box center [759, 367] width 350 height 16
click at [435, 243] on div "Weekly P&L Comparison" at bounding box center [483, 238] width 136 height 16
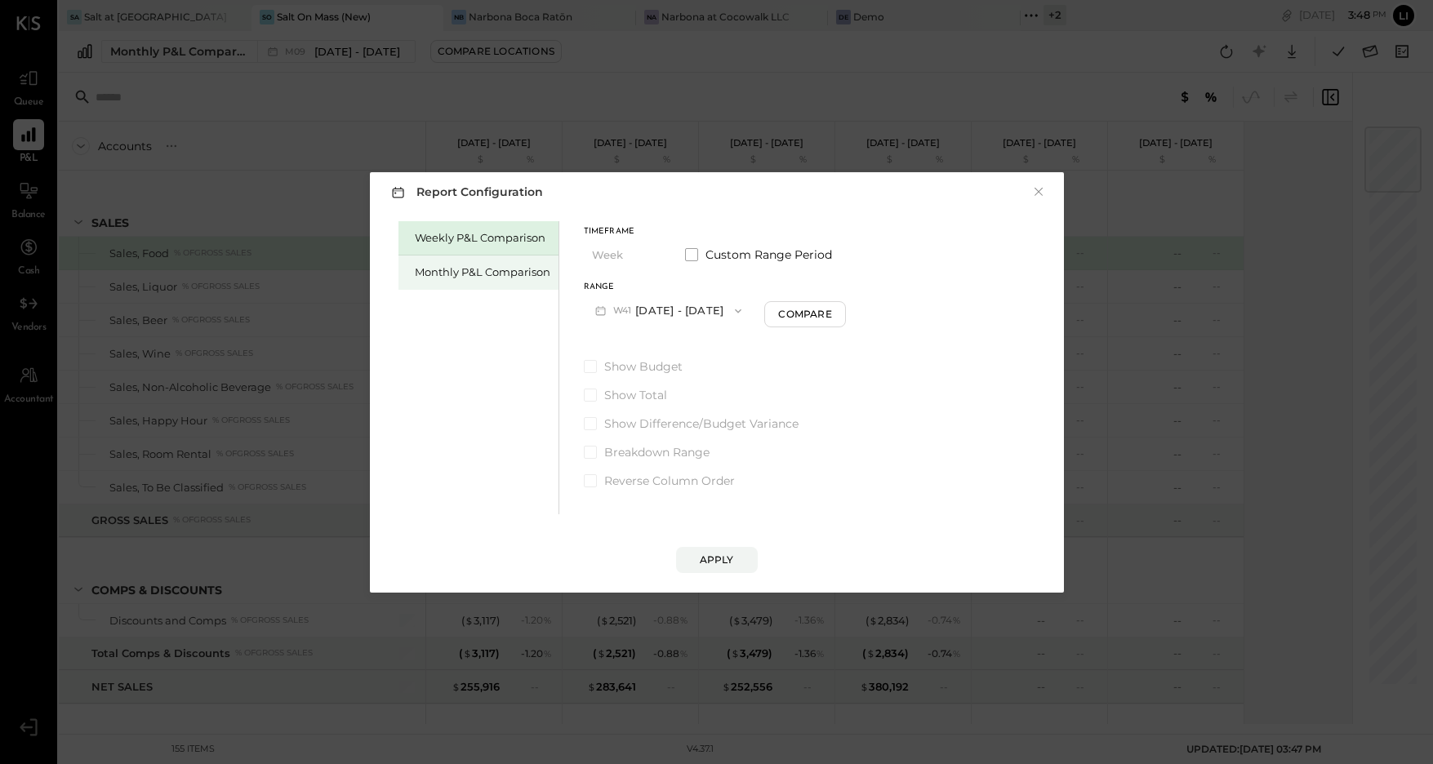
click at [441, 270] on div "Monthly P&L Comparison" at bounding box center [483, 273] width 136 height 16
click at [683, 310] on button "M10 [DATE] - [DATE]" at bounding box center [669, 311] width 170 height 30
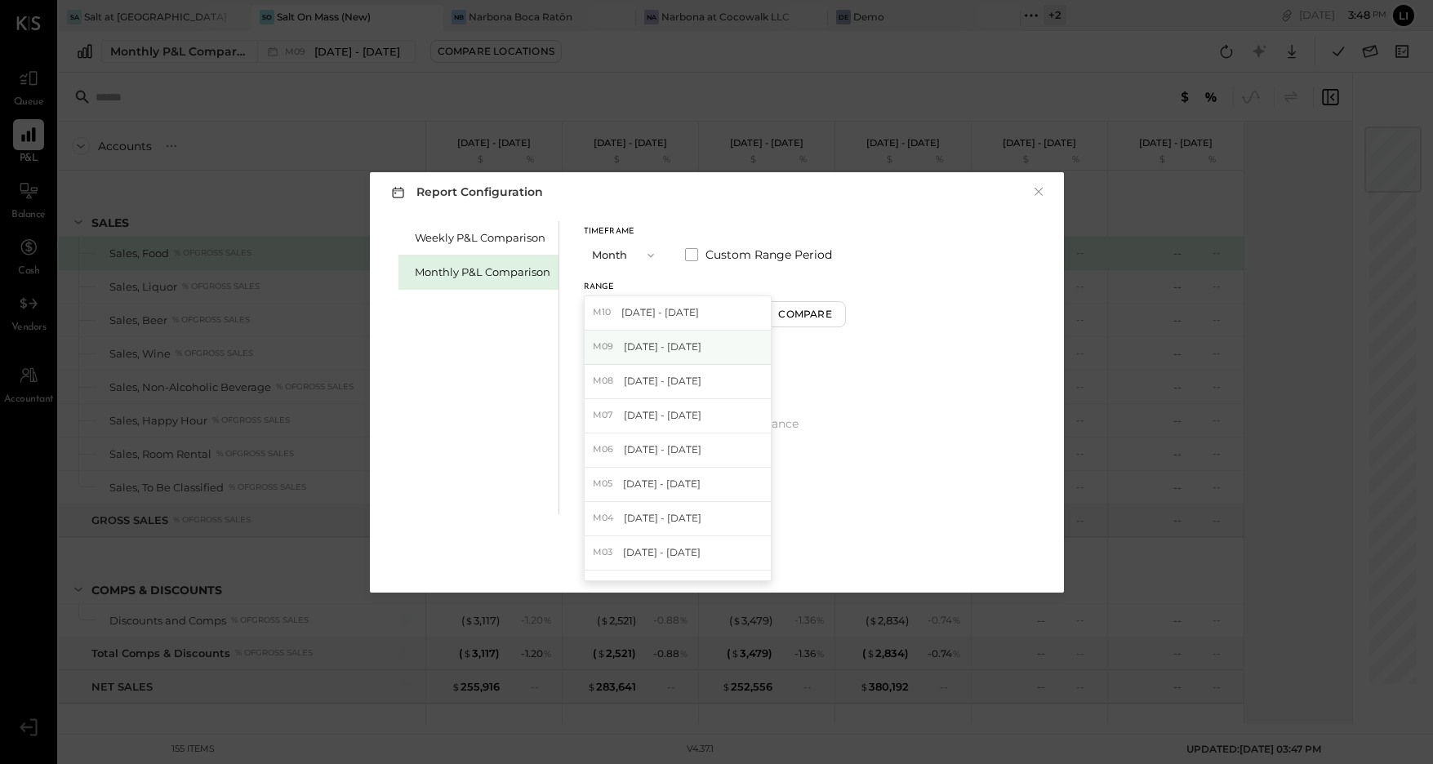
click at [653, 344] on span "[DATE] - [DATE]" at bounding box center [663, 347] width 78 height 14
click at [941, 407] on div "Weekly P&L Comparison Monthly P&L Comparison Timeframe Month Custom Range Perio…" at bounding box center [717, 365] width 662 height 297
click at [738, 545] on div "Apply" at bounding box center [717, 544] width 662 height 59
click at [738, 550] on button "Apply" at bounding box center [717, 560] width 82 height 26
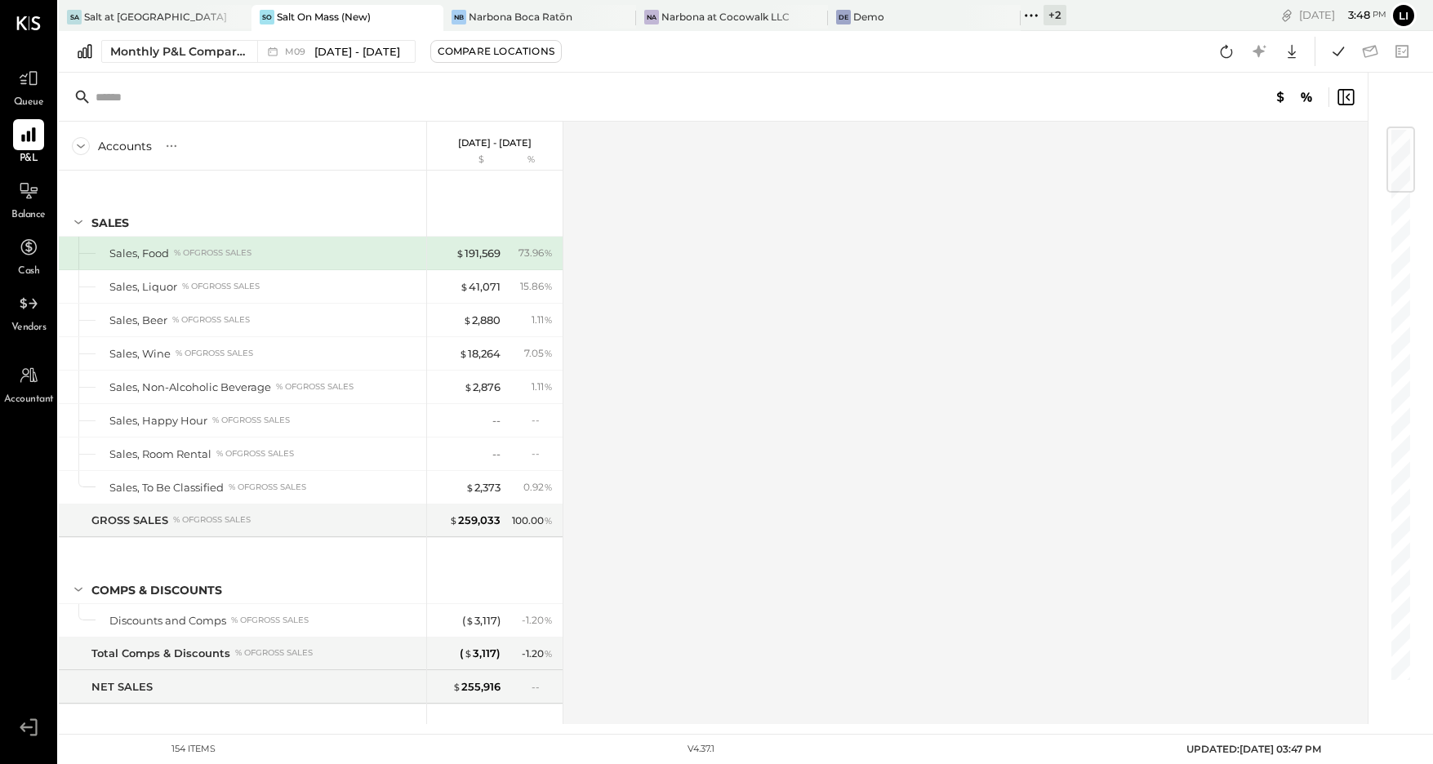
click at [366, 98] on div at bounding box center [713, 97] width 1309 height 49
click at [1370, 47] on icon at bounding box center [1371, 51] width 16 height 12
click at [1341, 56] on icon at bounding box center [1338, 51] width 21 height 21
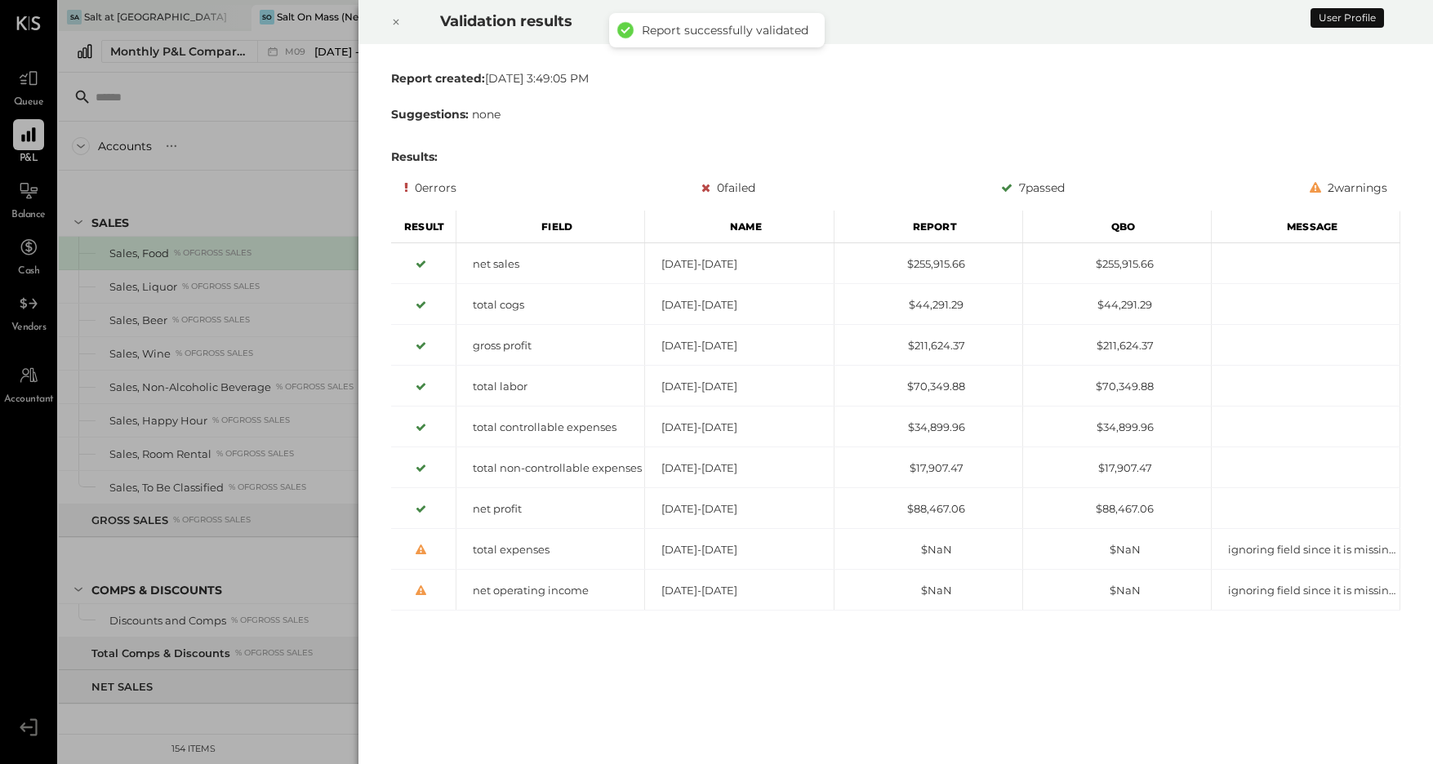
click at [380, 31] on div at bounding box center [396, 22] width 36 height 46
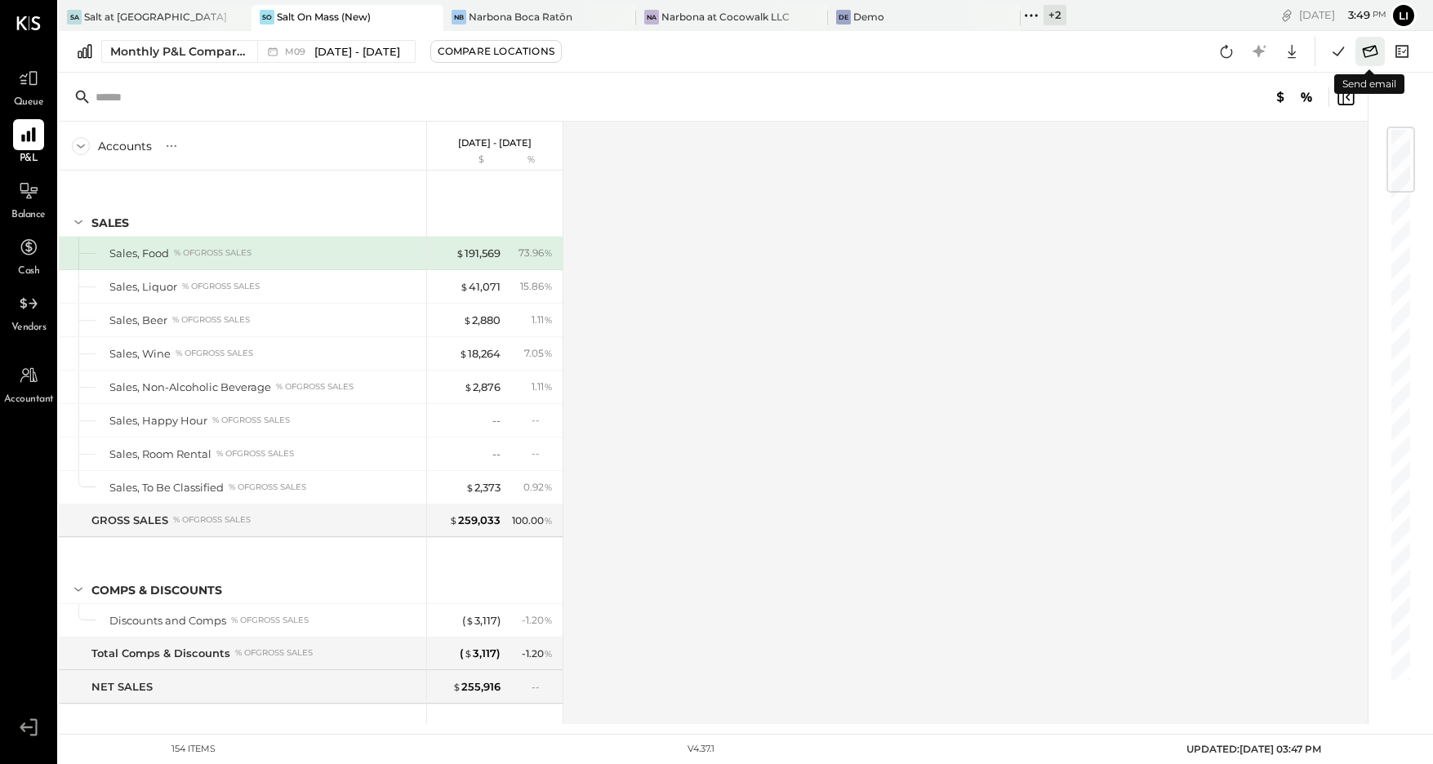
click at [1368, 49] on icon at bounding box center [1370, 51] width 21 height 21
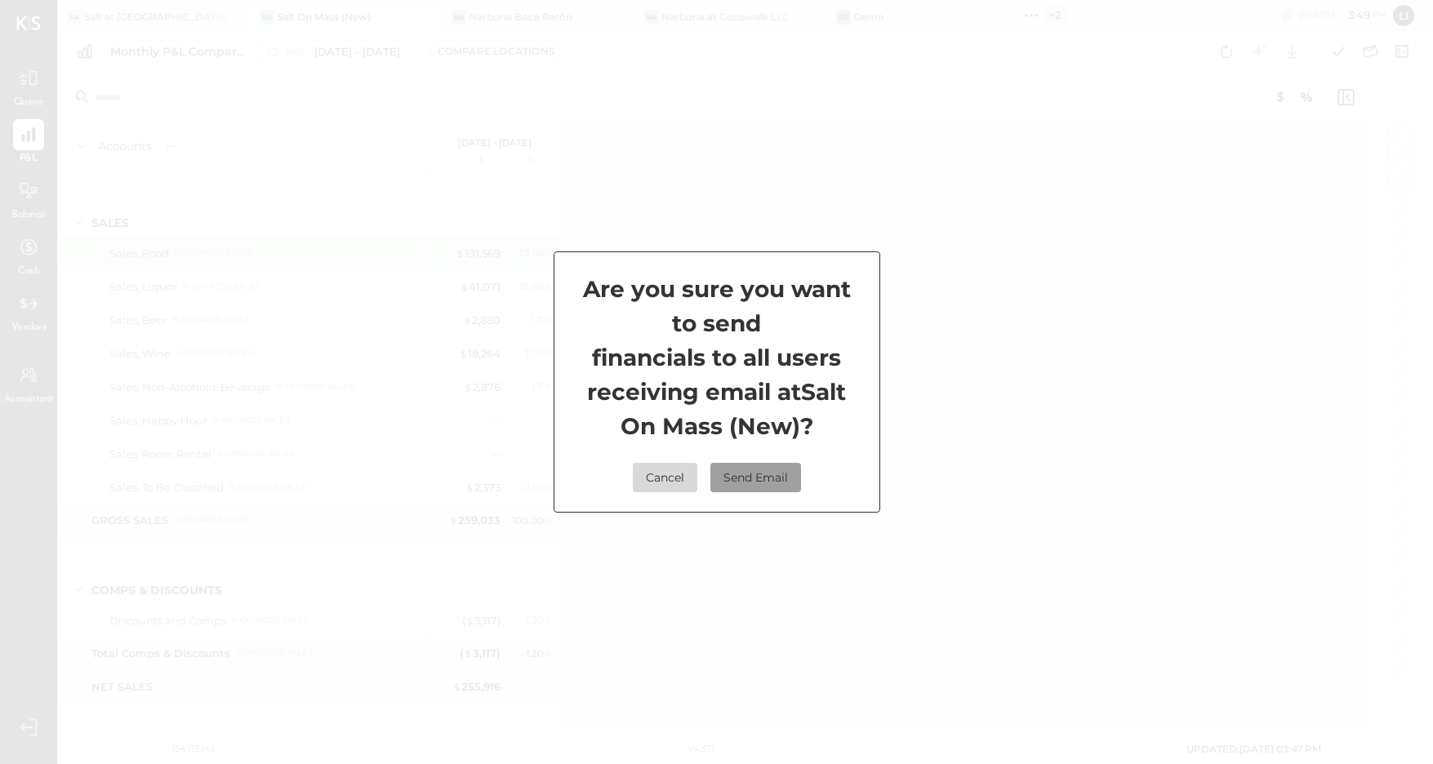
click at [760, 486] on button "Send Email" at bounding box center [756, 477] width 91 height 29
